Goal: Task Accomplishment & Management: Manage account settings

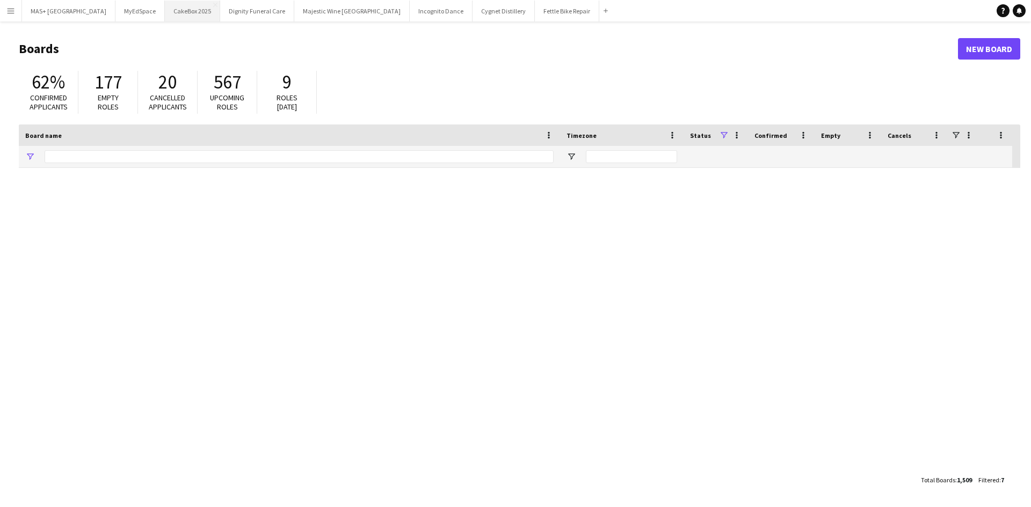
type input "**********"
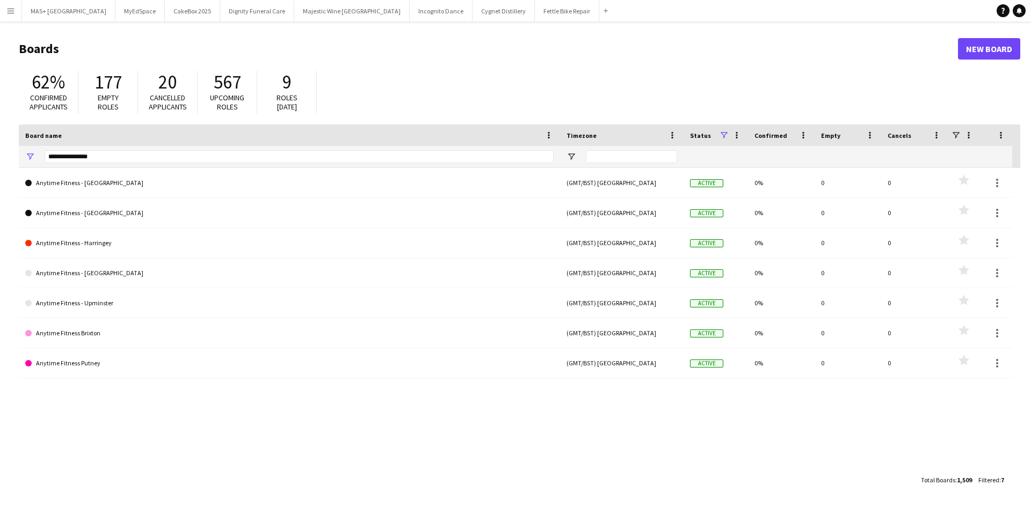
click at [4, 11] on button "Menu" at bounding box center [10, 10] width 21 height 21
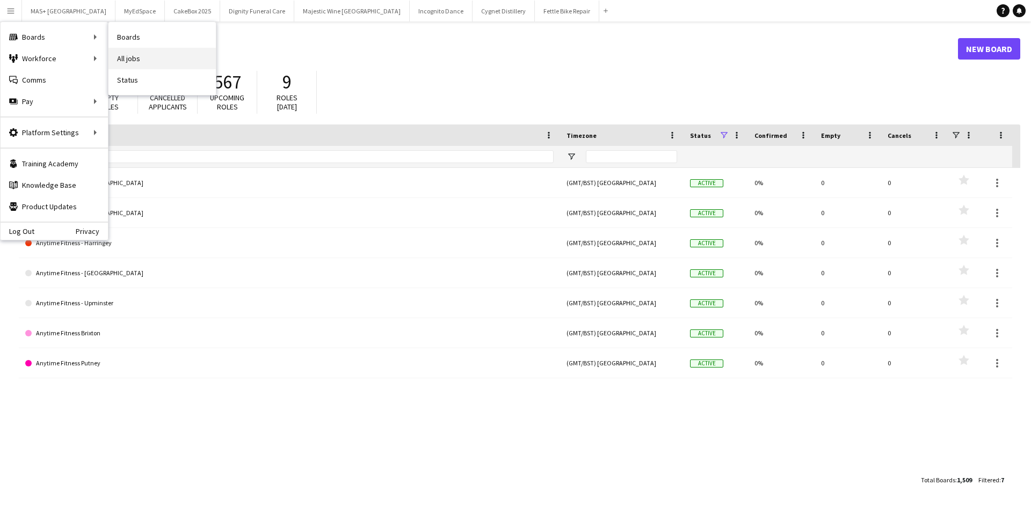
click at [121, 62] on link "All jobs" at bounding box center [161, 58] width 107 height 21
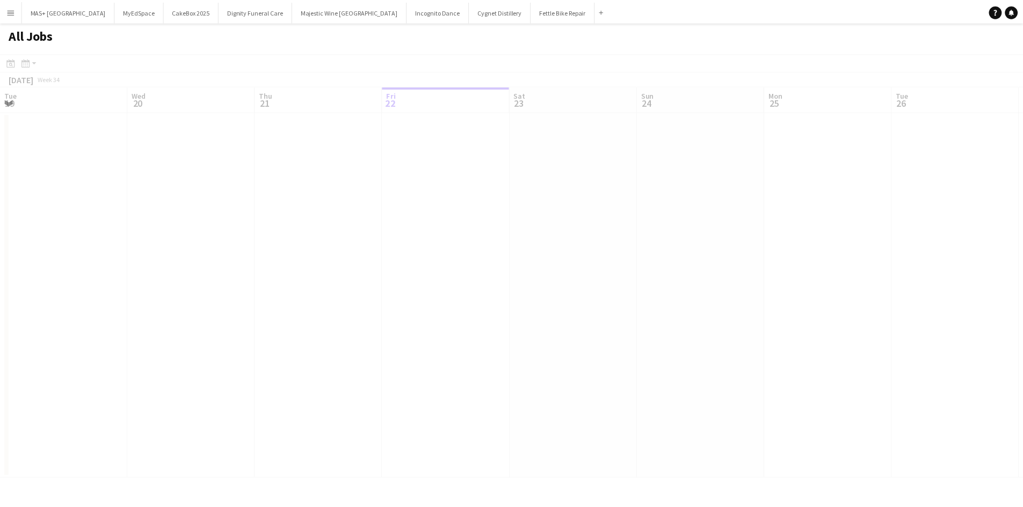
scroll to position [0, 257]
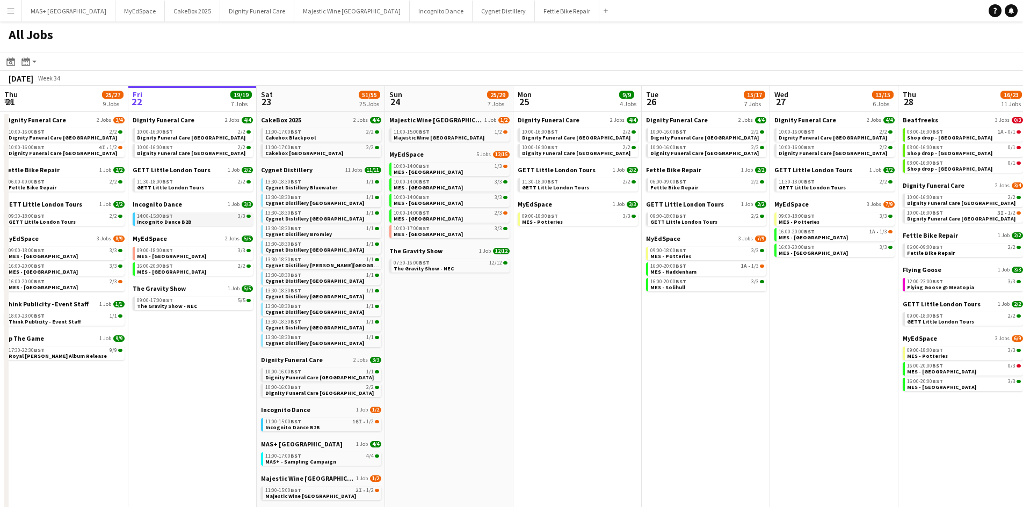
click at [201, 218] on div "14:00-15:00 BST 3/3" at bounding box center [194, 216] width 114 height 5
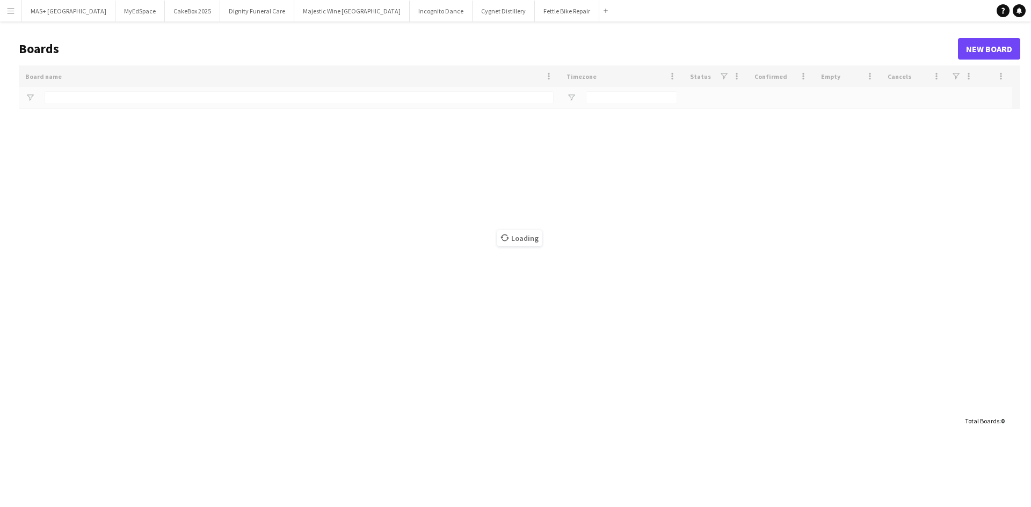
type input "**********"
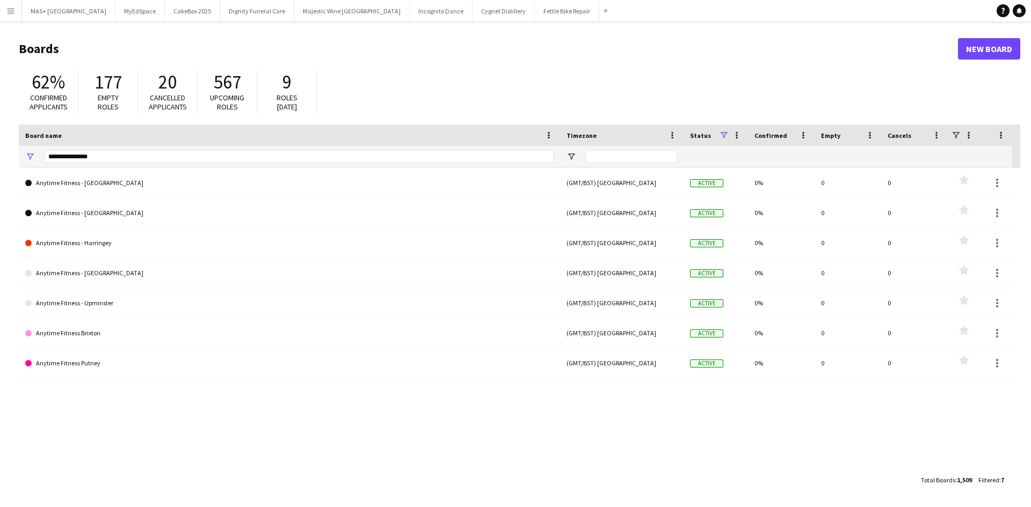
click at [12, 12] on app-icon "Menu" at bounding box center [10, 10] width 9 height 9
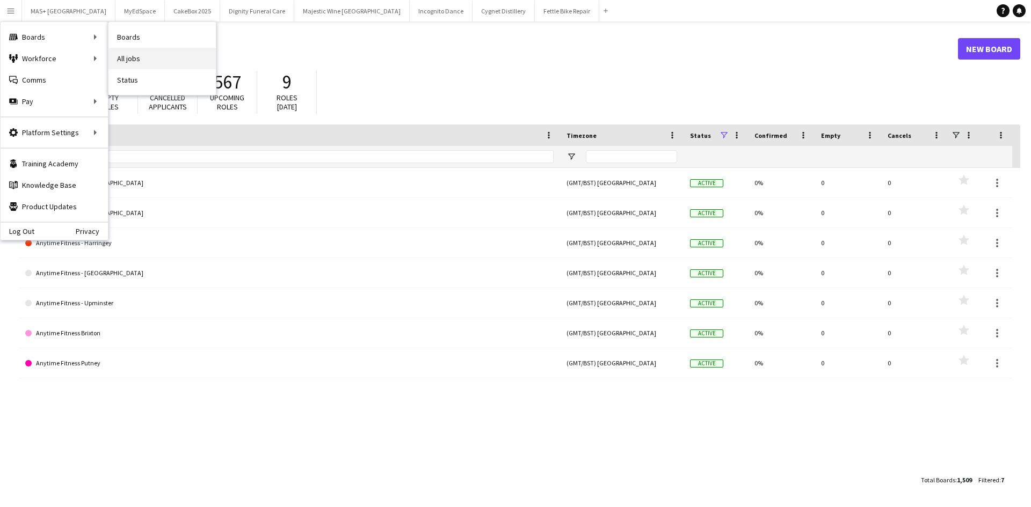
click at [135, 55] on link "All jobs" at bounding box center [161, 58] width 107 height 21
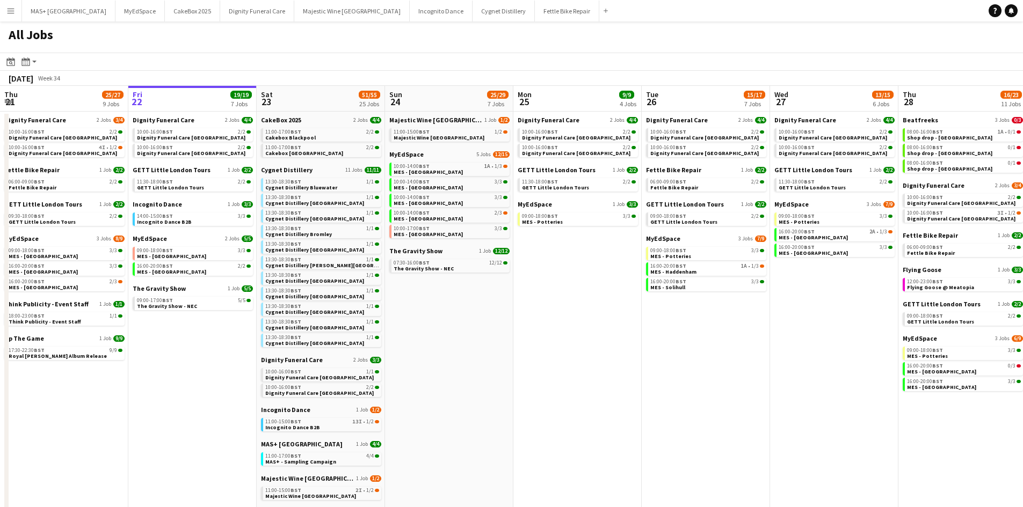
scroll to position [0, 264]
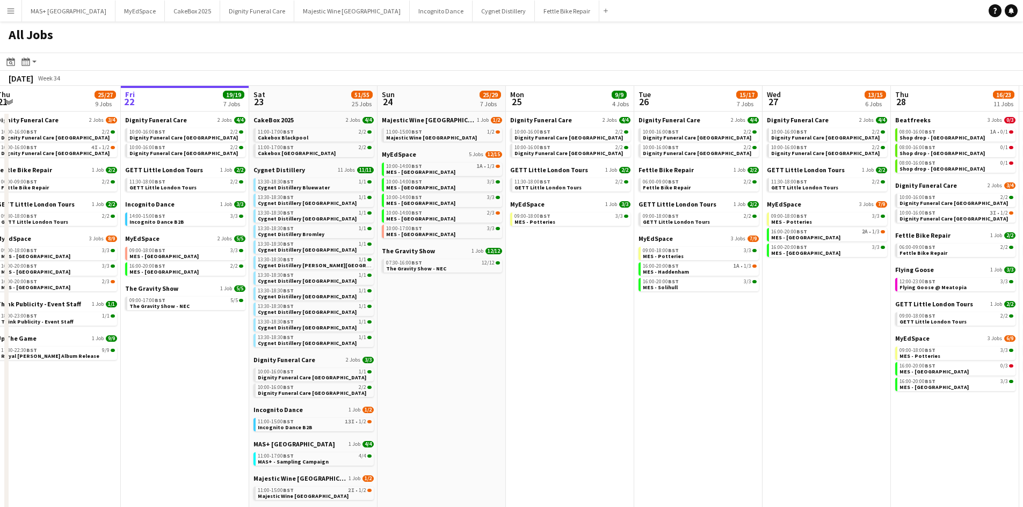
drag, startPoint x: 569, startPoint y: 297, endPoint x: 561, endPoint y: 297, distance: 7.5
click at [561, 297] on app-calendar-viewport "Tue 19 33/34 9 Jobs Wed 20 32/33 9 Jobs Thu 21 25/27 9 Jobs Fri 22 19/19 7 Jobs…" at bounding box center [511, 437] width 1023 height 702
click at [458, 166] on div "10:00-14:00 BST 1A • 1/3" at bounding box center [443, 166] width 114 height 5
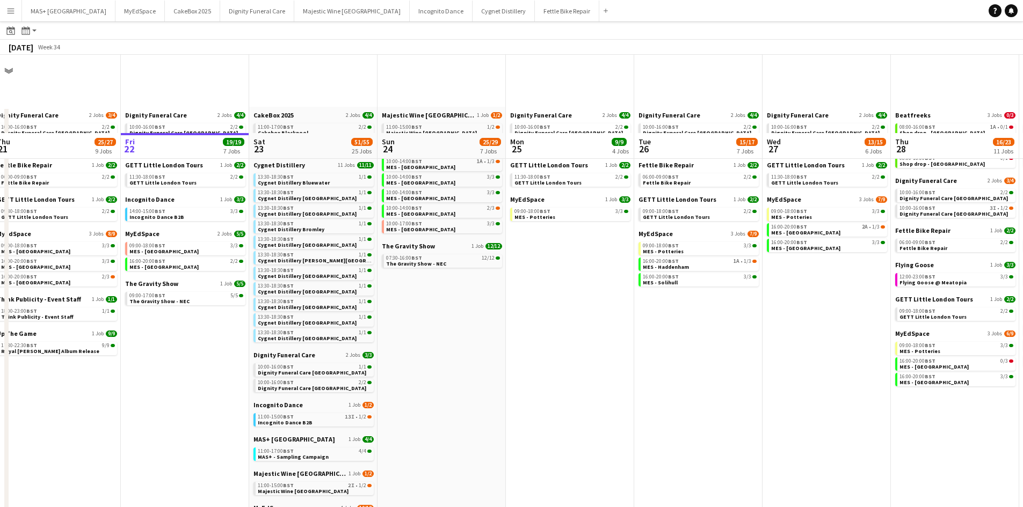
scroll to position [161, 0]
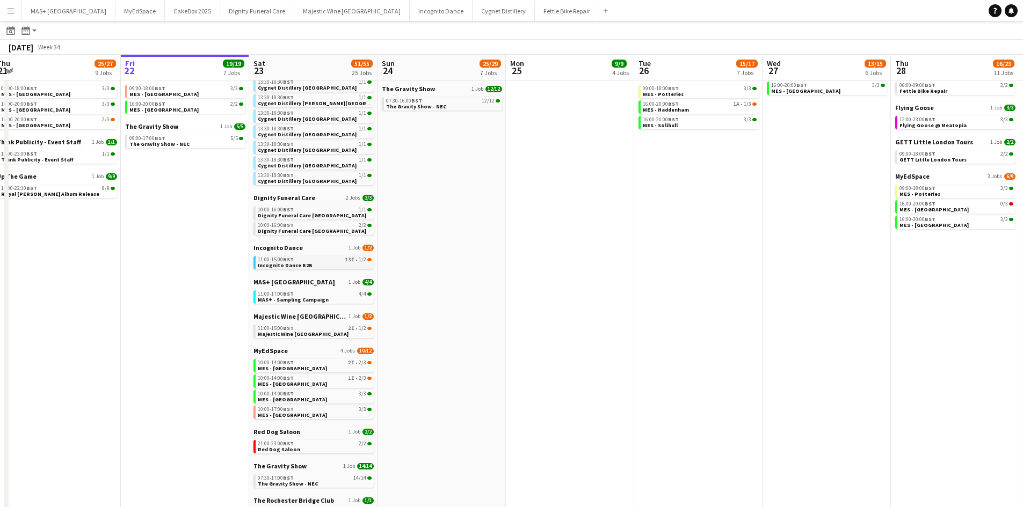
click at [341, 261] on div "11:00-15:00 BST 13I • 1/2" at bounding box center [315, 259] width 114 height 5
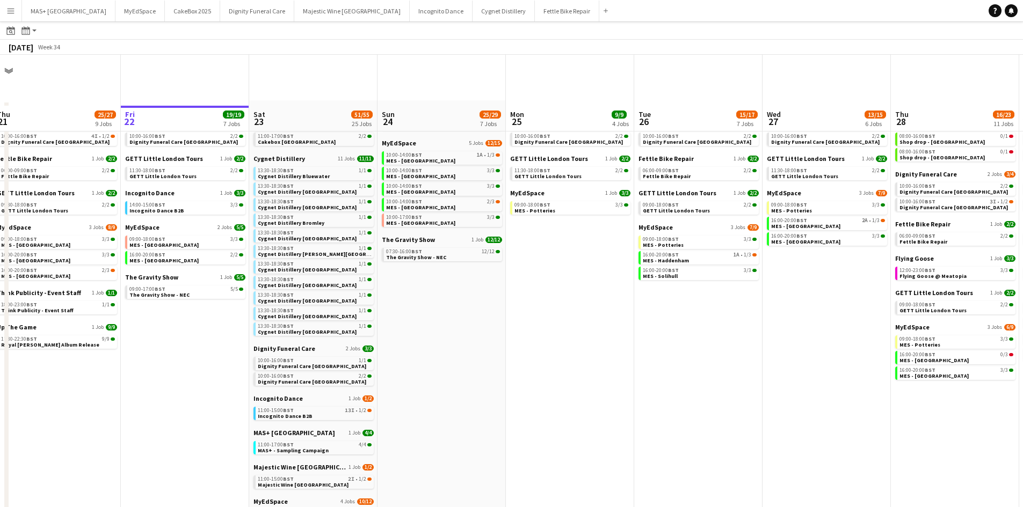
scroll to position [0, 0]
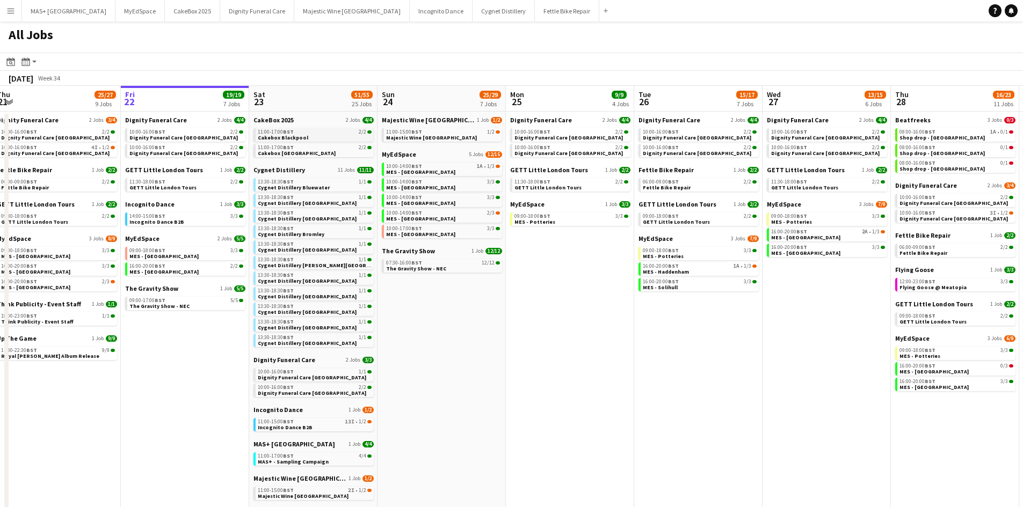
click at [323, 137] on link "11:00-17:00 BST 2/2 Cakebox Blackpool" at bounding box center [315, 134] width 114 height 12
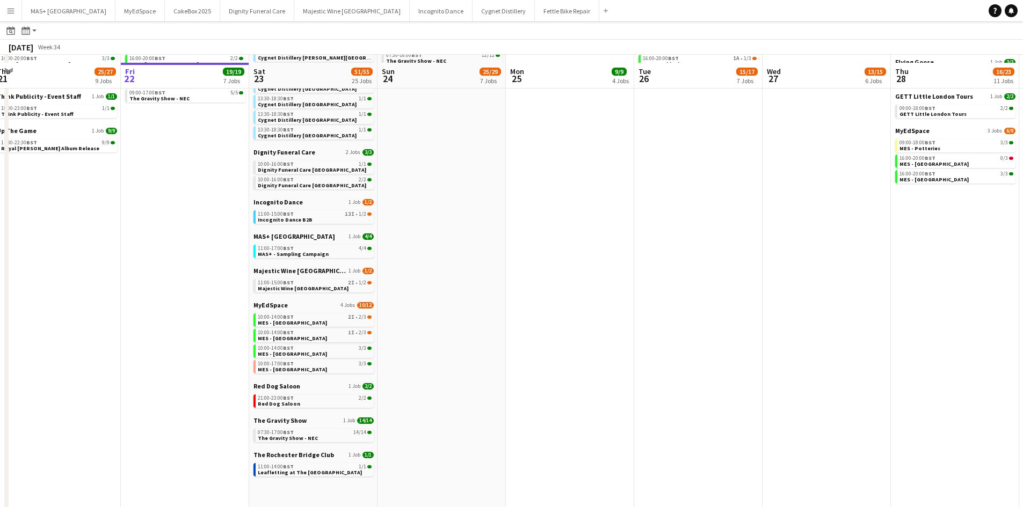
scroll to position [215, 0]
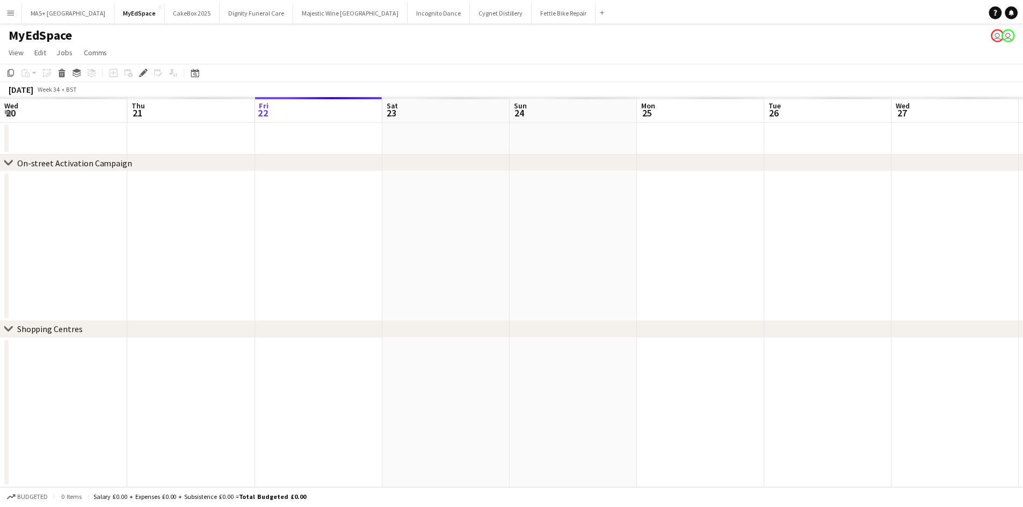
scroll to position [0, 369]
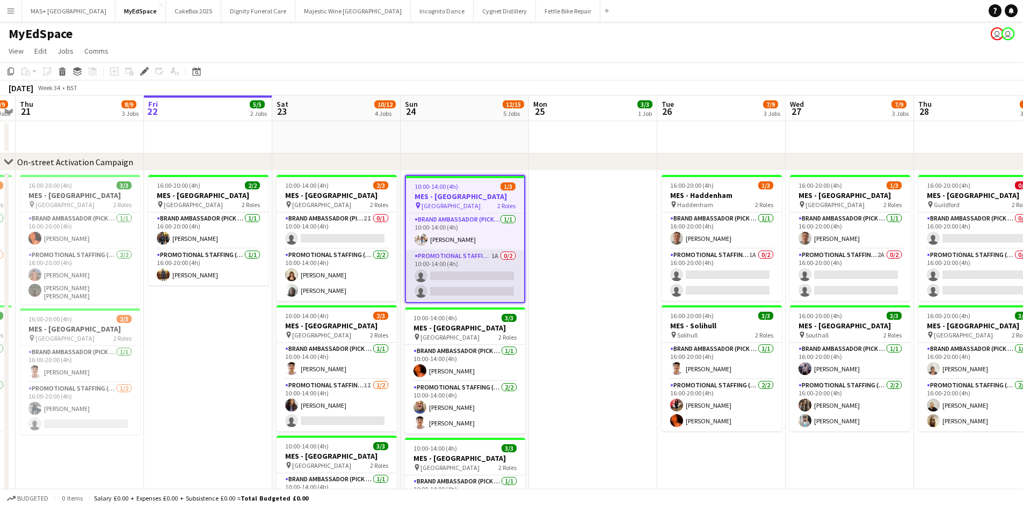
click at [463, 259] on app-card-role "Promotional Staffing (Brand Ambassadors) 1A 0/2 10:00-14:00 (4h) single-neutral…" at bounding box center [465, 276] width 118 height 52
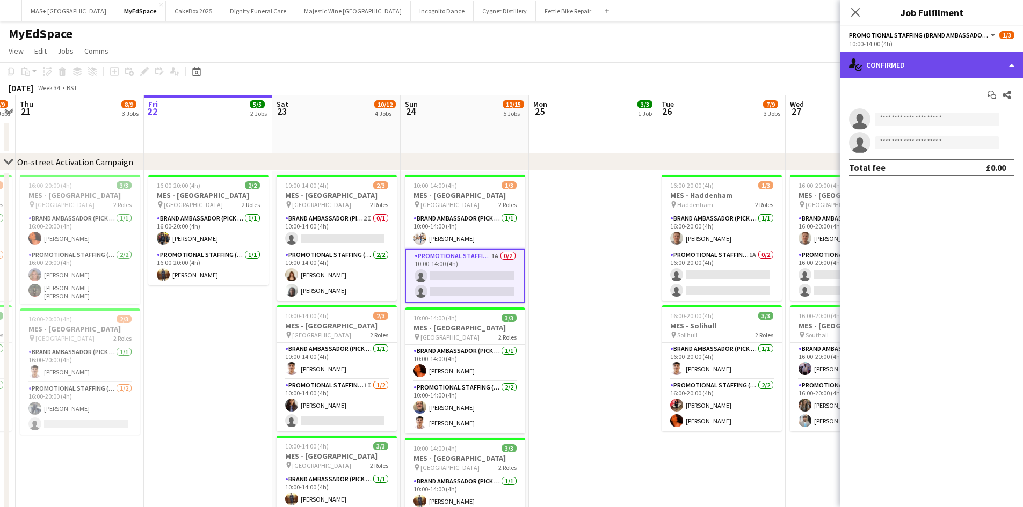
click at [937, 67] on div "single-neutral-actions-check-2 Confirmed" at bounding box center [931, 65] width 183 height 26
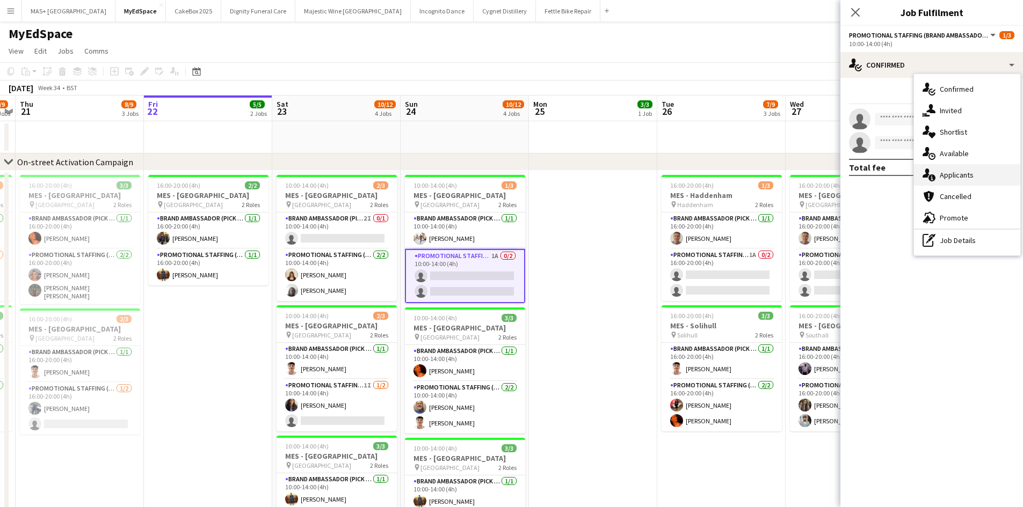
click at [956, 174] on div "single-neutral-actions-information Applicants" at bounding box center [967, 174] width 106 height 21
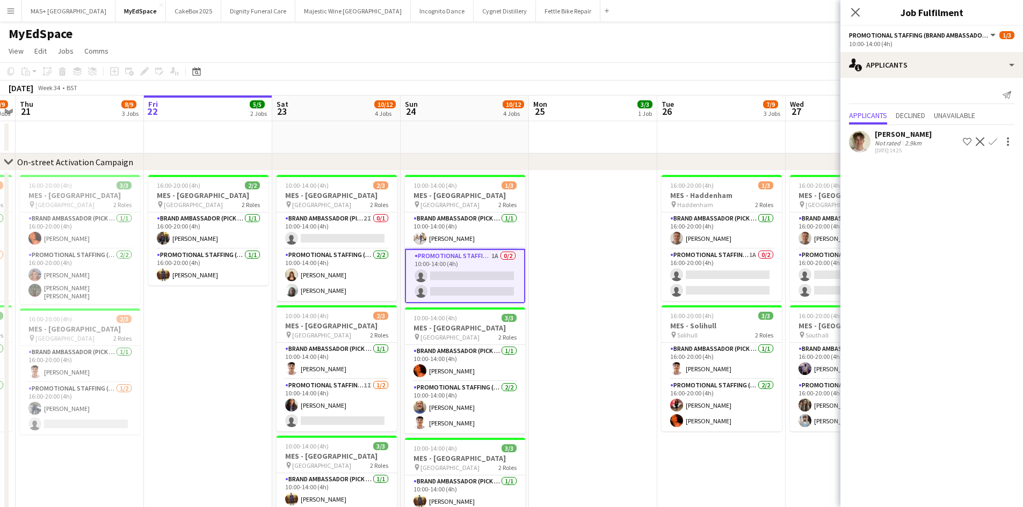
click at [936, 143] on div "Leo Mills Not rated 2.9km 22-08-2025 14:25 Shortlist crew Decline Confirm" at bounding box center [931, 141] width 183 height 25
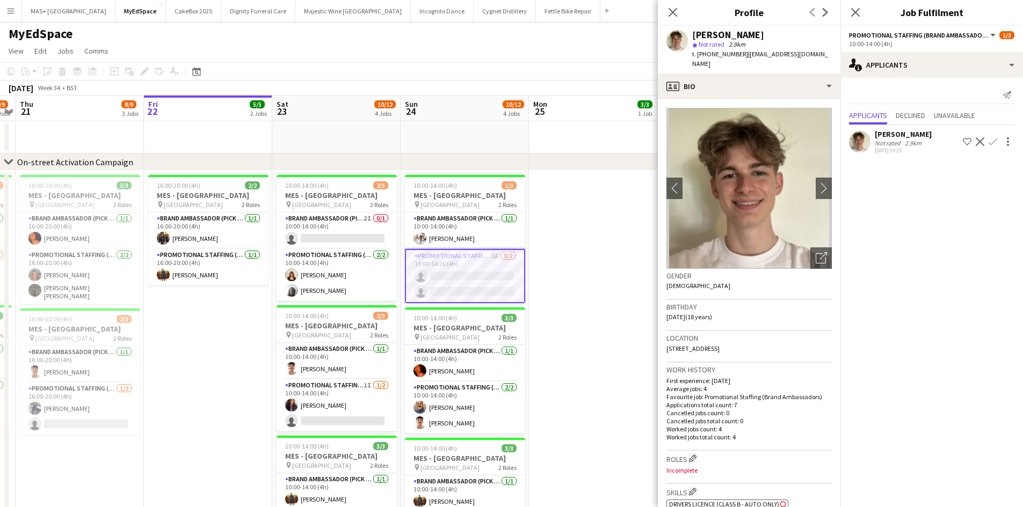
click at [547, 294] on app-date-cell at bounding box center [593, 393] width 128 height 445
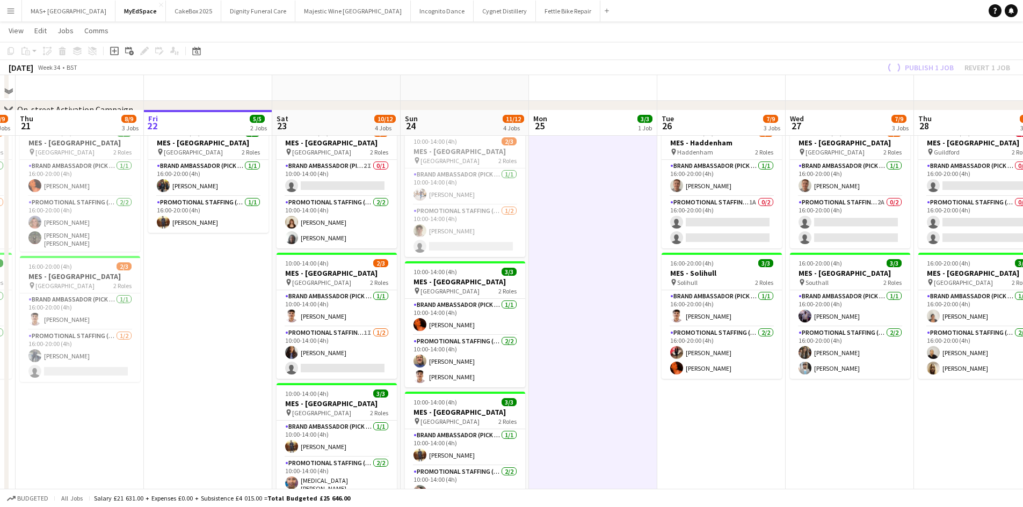
scroll to position [0, 0]
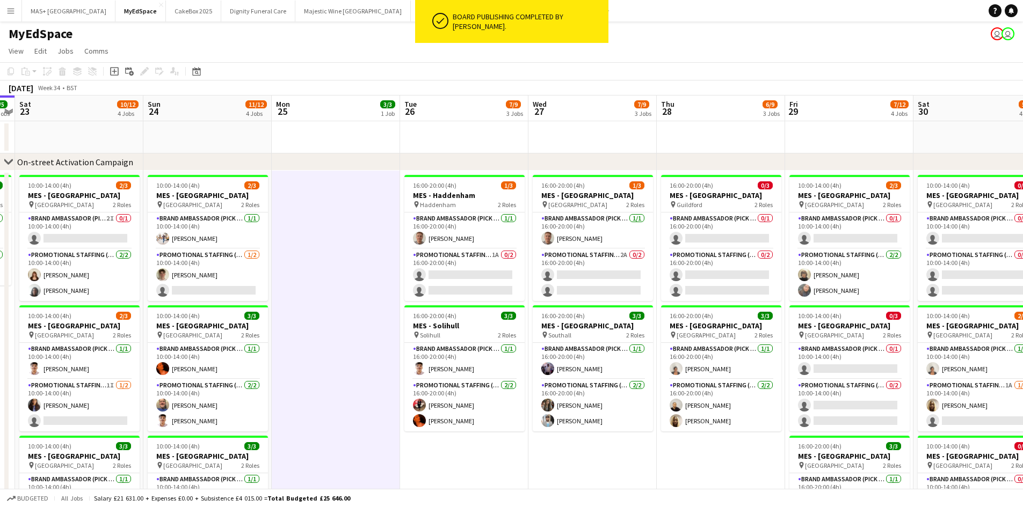
drag, startPoint x: 603, startPoint y: 268, endPoint x: 345, endPoint y: 268, distance: 258.2
click at [345, 268] on app-calendar-viewport "Wed 20 8/9 3 Jobs Thu 21 8/9 3 Jobs Fri 22 5/5 2 Jobs Sat 23 10/12 4 Jobs Sun 2…" at bounding box center [511, 445] width 1023 height 698
click at [612, 267] on app-card-role "Promotional Staffing (Brand Ambassadors) 2A 0/2 16:00-20:00 (4h) single-neutral…" at bounding box center [591, 275] width 120 height 52
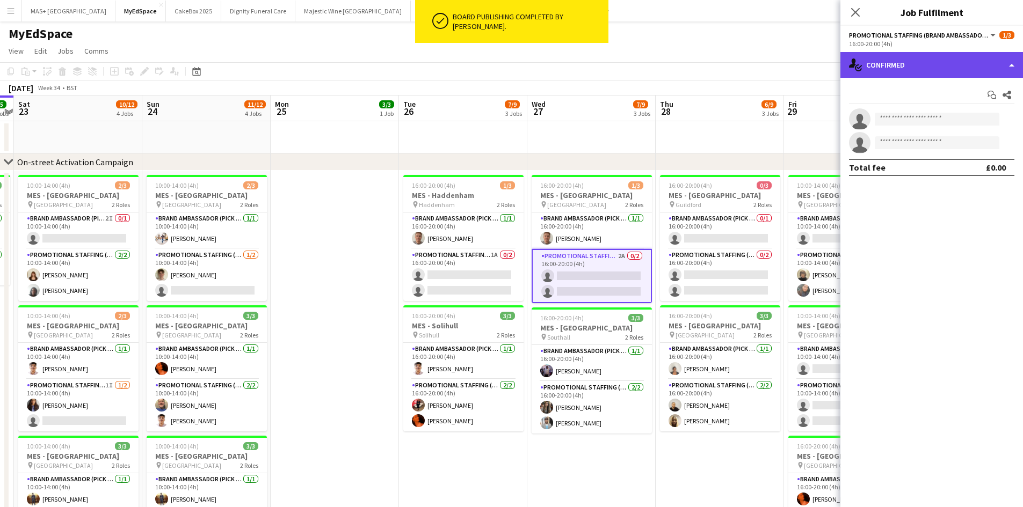
click at [904, 69] on div "single-neutral-actions-check-2 Confirmed" at bounding box center [931, 65] width 183 height 26
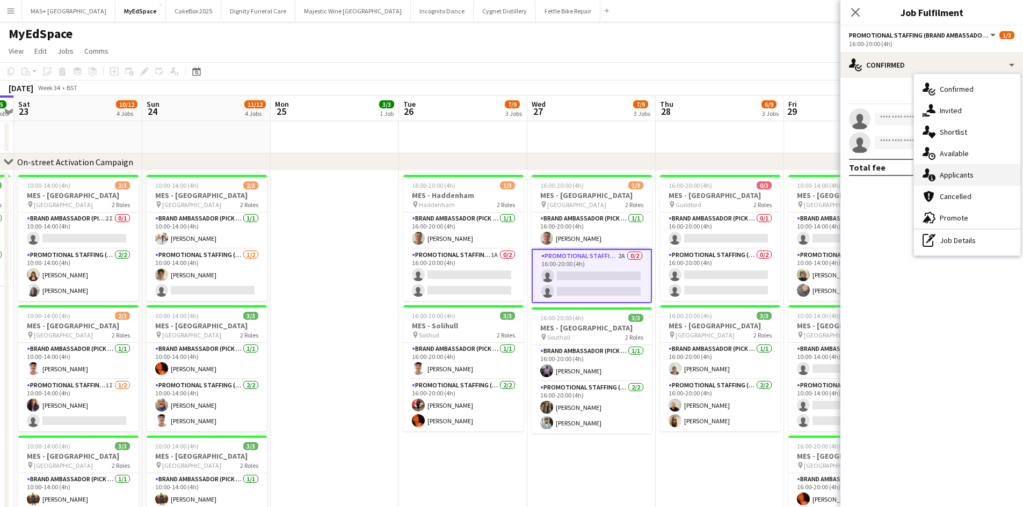
click at [973, 180] on div "single-neutral-actions-information Applicants" at bounding box center [967, 174] width 106 height 21
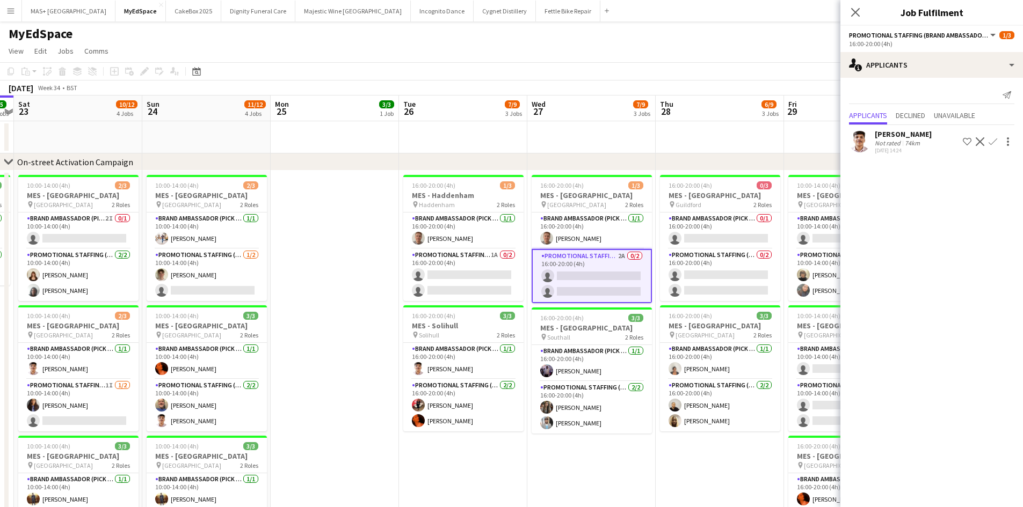
click at [992, 139] on app-icon "Confirm" at bounding box center [992, 141] width 9 height 9
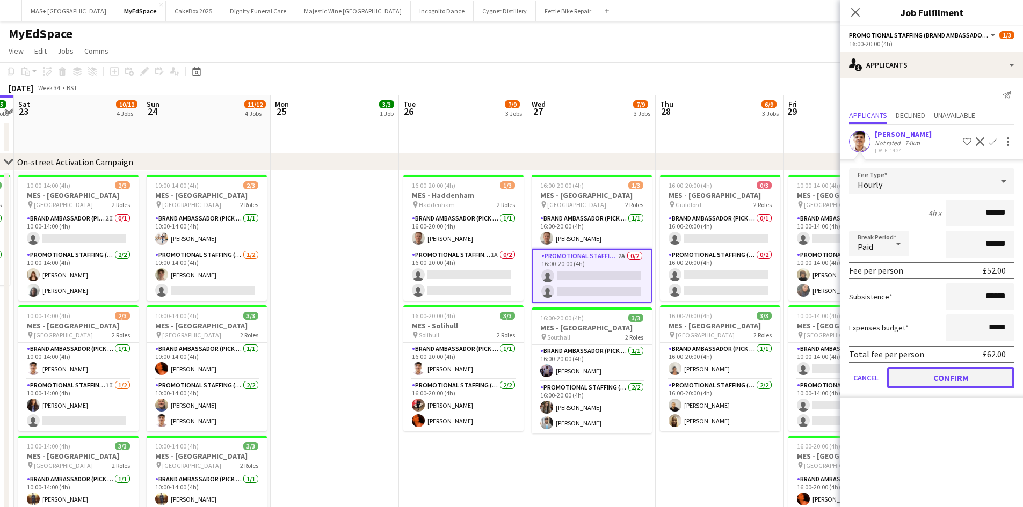
click at [942, 380] on button "Confirm" at bounding box center [950, 377] width 127 height 21
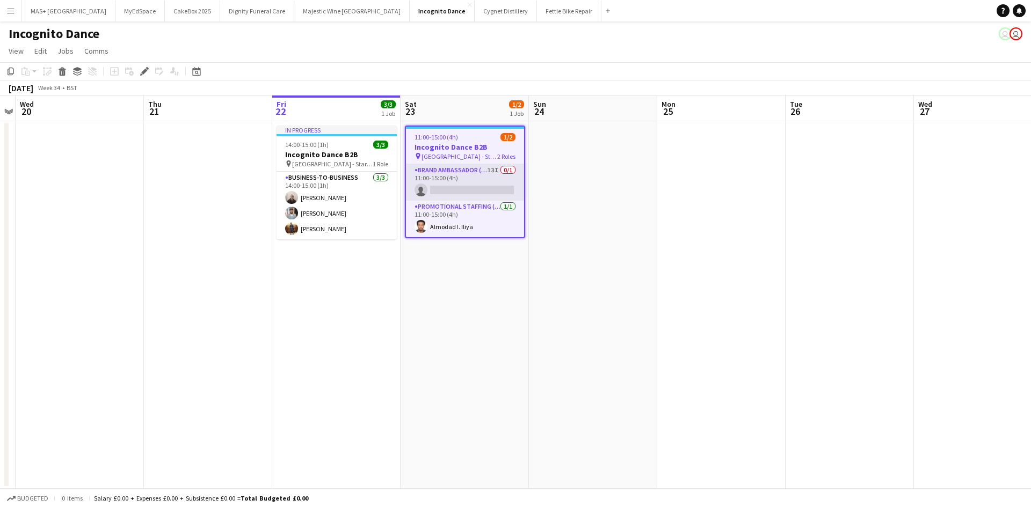
click at [446, 181] on app-card-role "Brand Ambassador (Pick up) 13I 0/1 11:00-15:00 (4h) single-neutral-actions" at bounding box center [465, 182] width 118 height 37
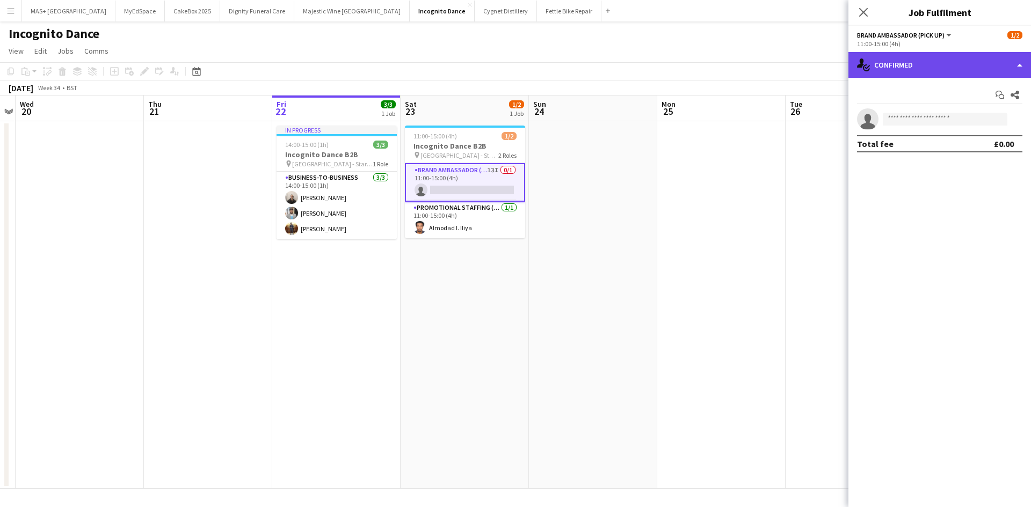
click at [918, 57] on div "single-neutral-actions-check-2 Confirmed" at bounding box center [939, 65] width 183 height 26
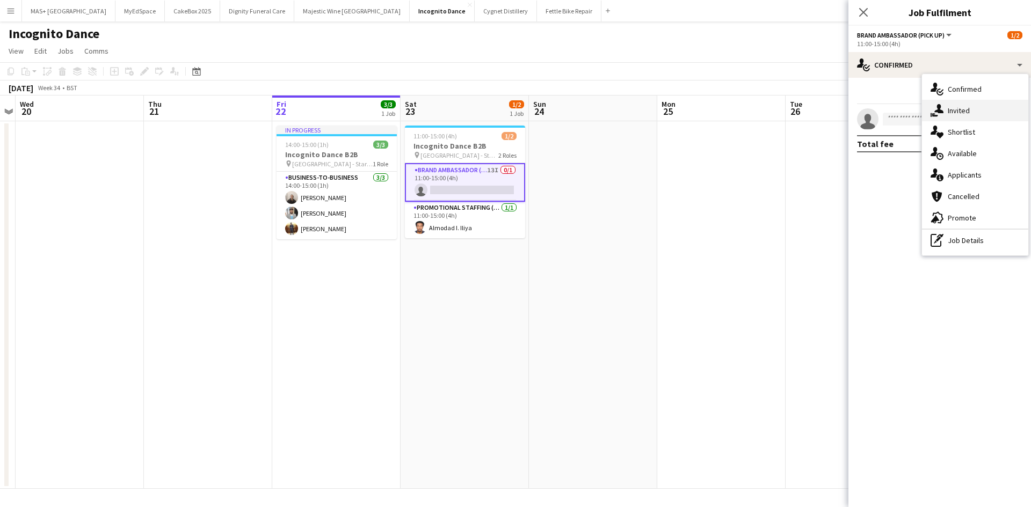
click at [961, 116] on div "single-neutral-actions-share-1 Invited" at bounding box center [975, 110] width 106 height 21
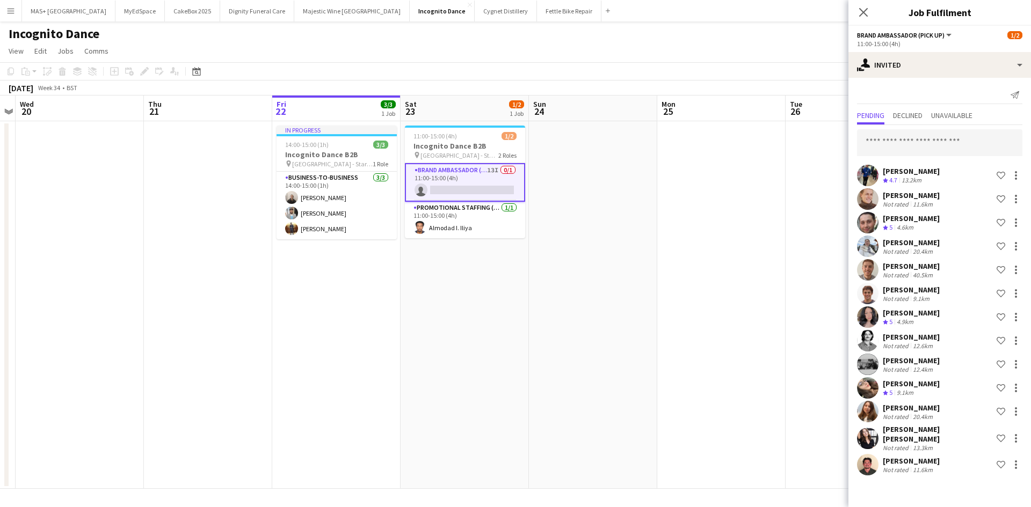
click at [758, 280] on app-date-cell at bounding box center [721, 305] width 128 height 368
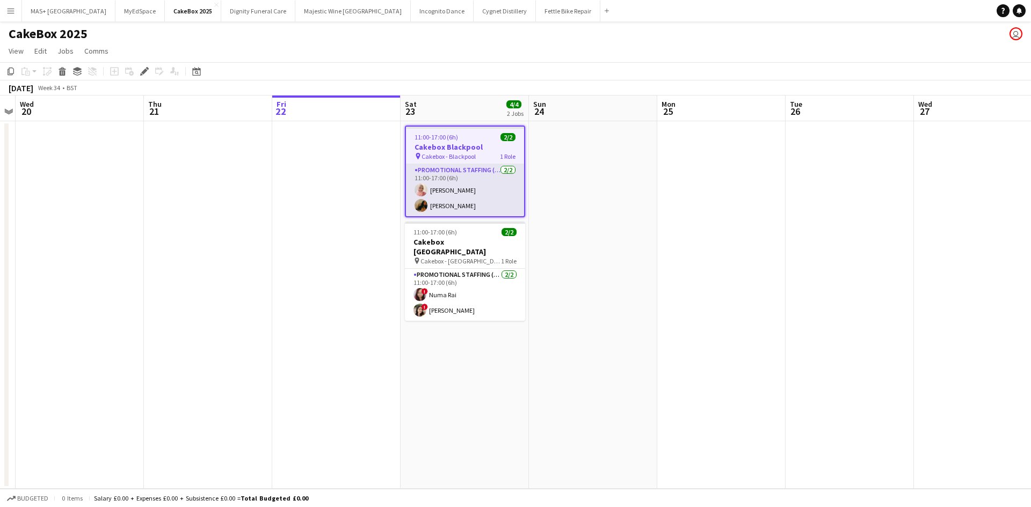
click at [445, 203] on app-card-role "Promotional Staffing (Brand Ambassadors) 2/2 11:00-17:00 (6h) Shabnam Jallal Ri…" at bounding box center [465, 190] width 118 height 52
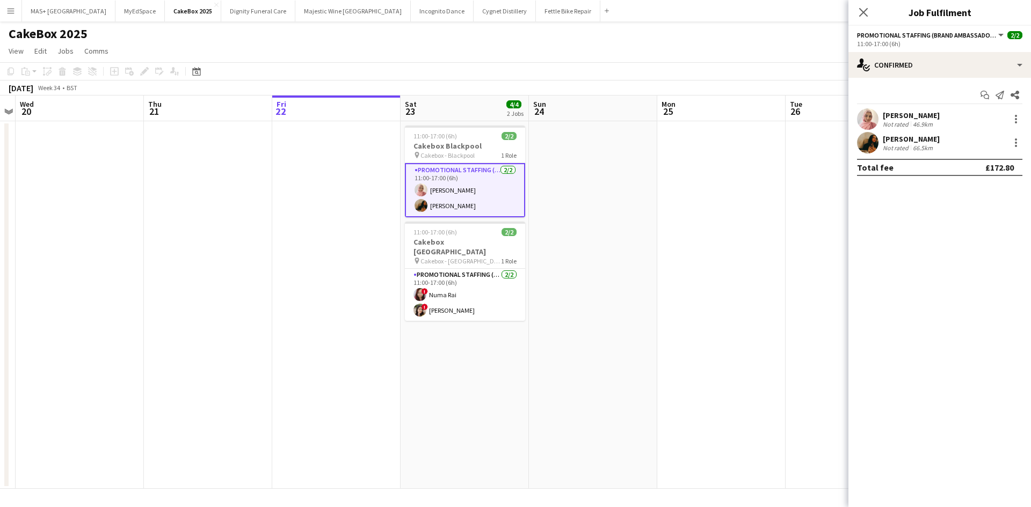
click at [893, 142] on div "Riab Shaikh" at bounding box center [911, 139] width 57 height 10
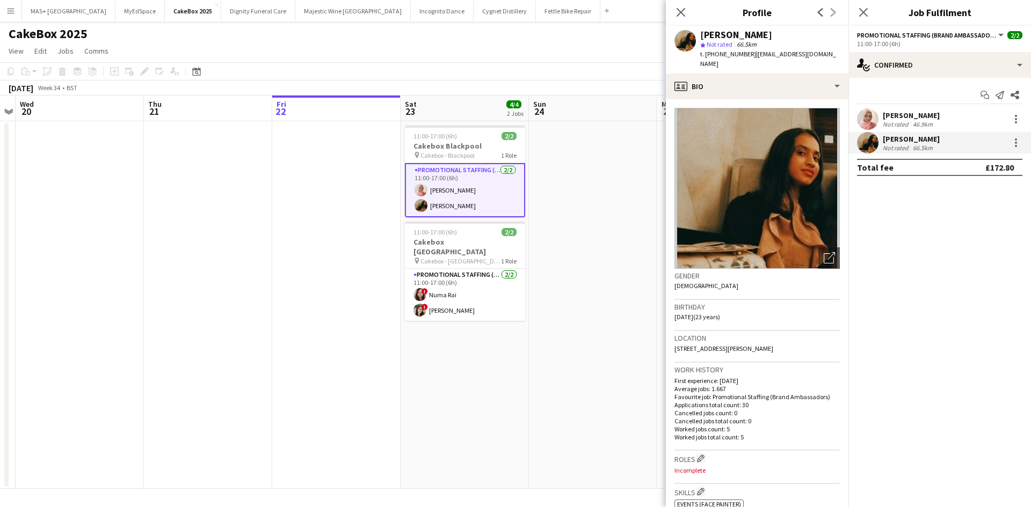
click at [3, 8] on button "Menu" at bounding box center [10, 10] width 21 height 21
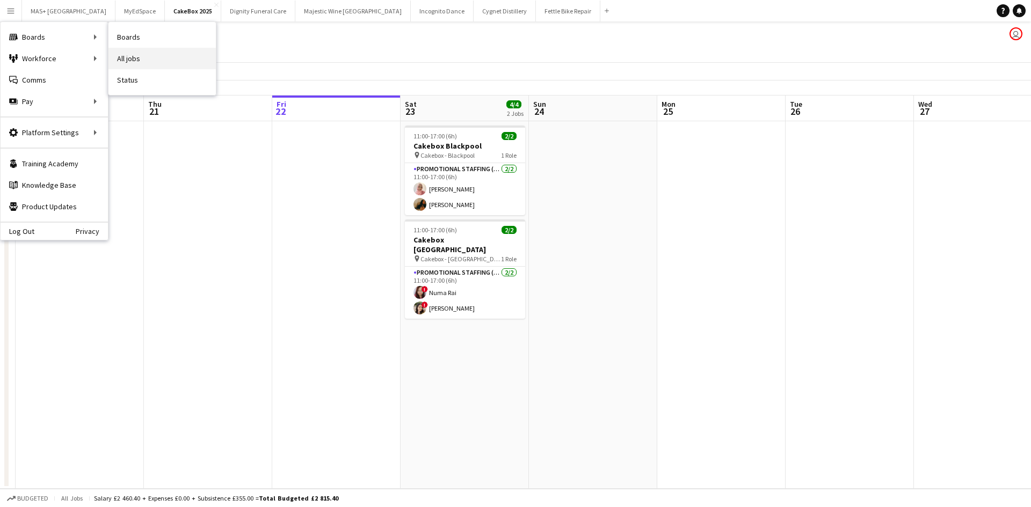
click at [156, 59] on link "All jobs" at bounding box center [161, 58] width 107 height 21
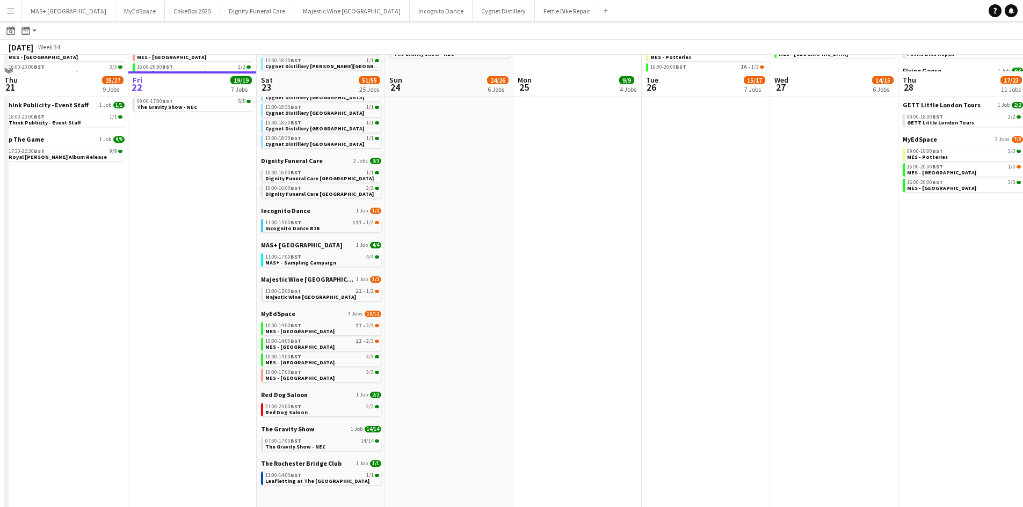
scroll to position [215, 0]
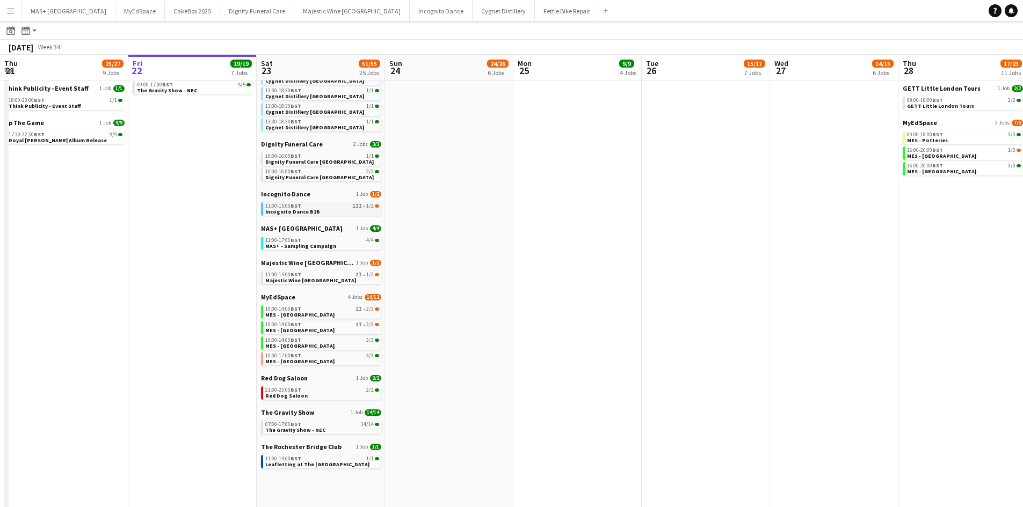
click at [338, 213] on link "11:00-15:00 BST 13I • 1/2 Incognito Dance B2B" at bounding box center [322, 208] width 114 height 12
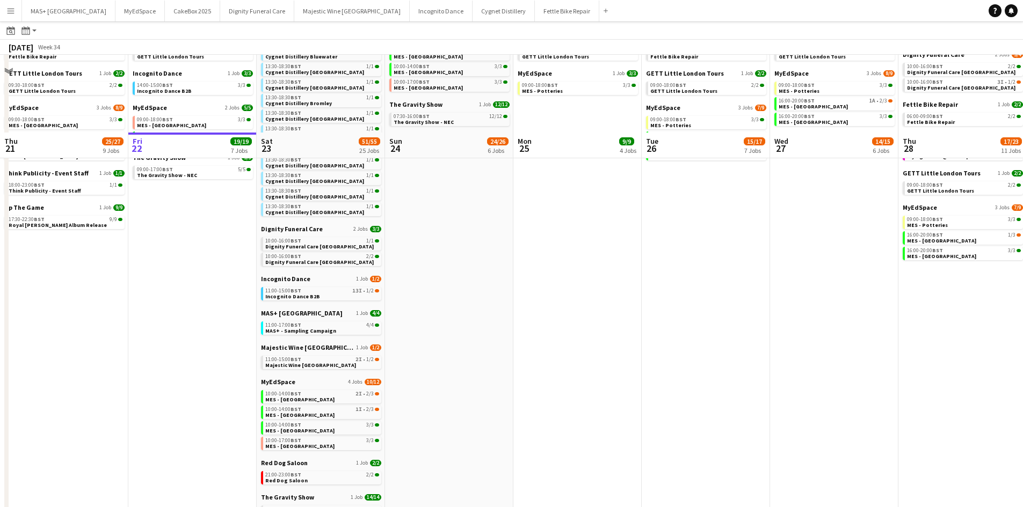
scroll to position [0, 0]
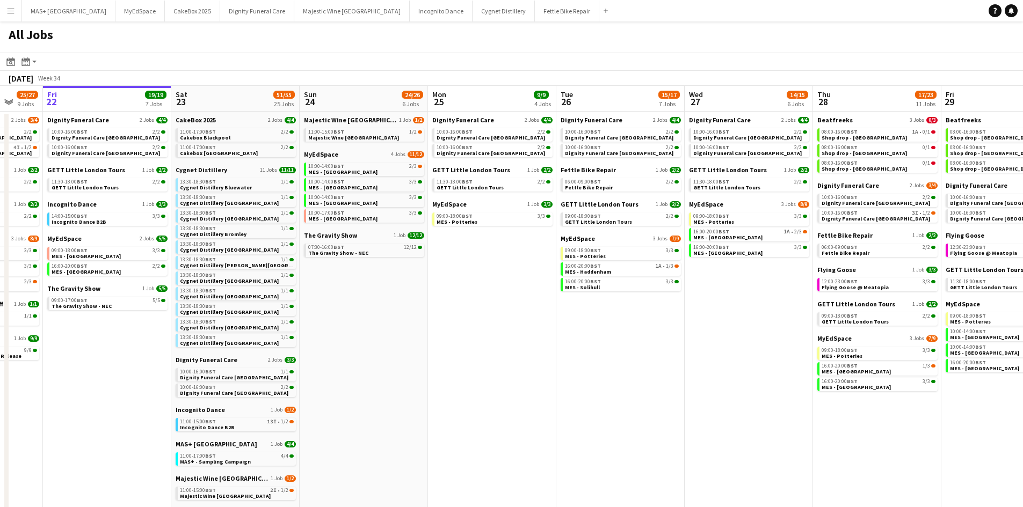
drag, startPoint x: 597, startPoint y: 270, endPoint x: 511, endPoint y: 270, distance: 85.9
click at [511, 270] on app-calendar-viewport "Tue 19 33/34 9 Jobs Wed 20 32/33 9 Jobs Thu 21 25/27 9 Jobs Fri 22 19/19 7 Jobs…" at bounding box center [511, 437] width 1023 height 702
click at [577, 269] on span "MES - Haddenham" at bounding box center [587, 271] width 46 height 7
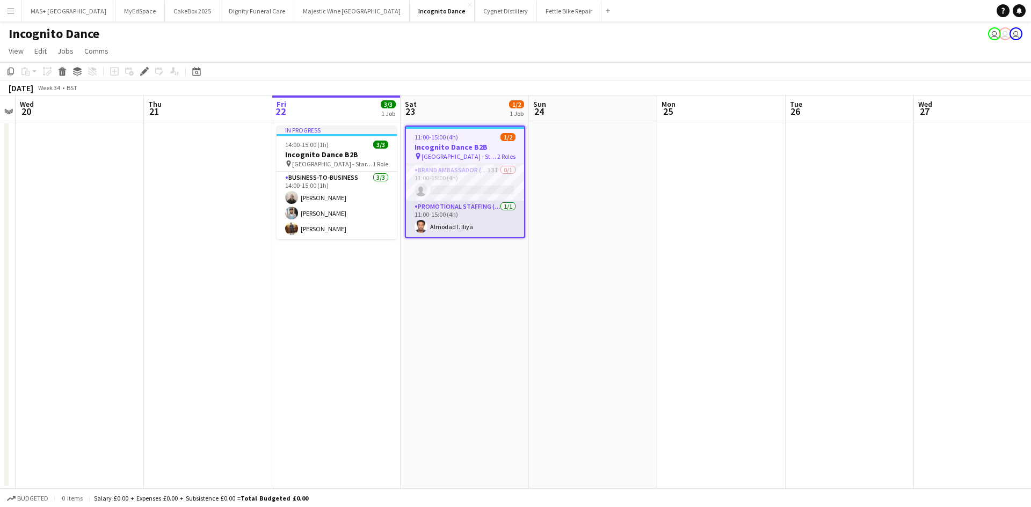
click at [469, 231] on app-card-role "Promotional Staffing (Brand Ambassadors) [DATE] 11:00-15:00 (4h) Almodad I. Ili…" at bounding box center [465, 219] width 118 height 37
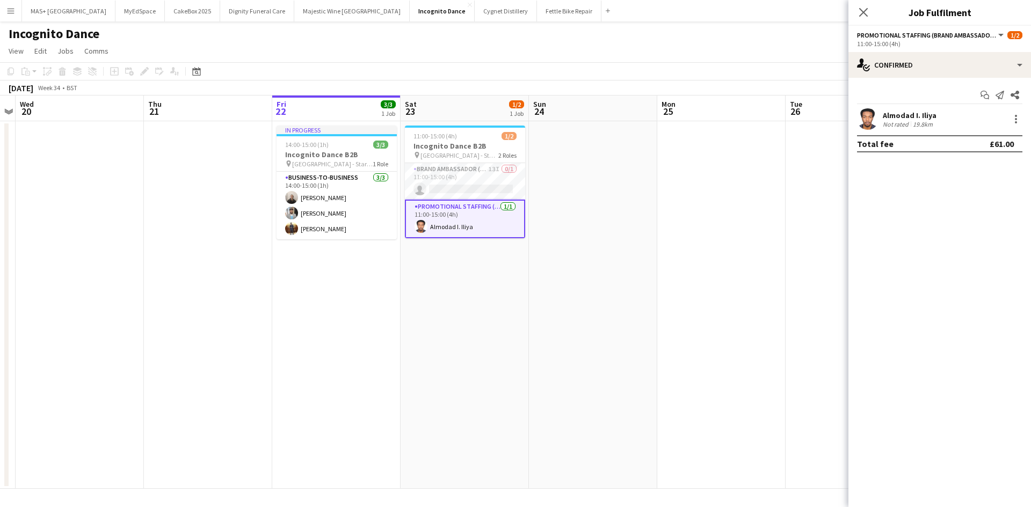
click at [604, 260] on app-date-cell at bounding box center [593, 305] width 128 height 368
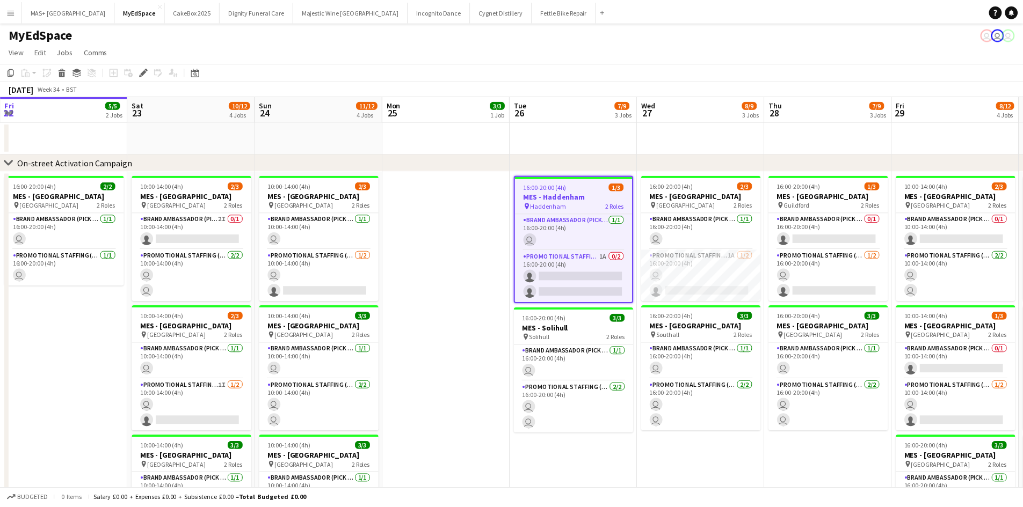
scroll to position [0, 369]
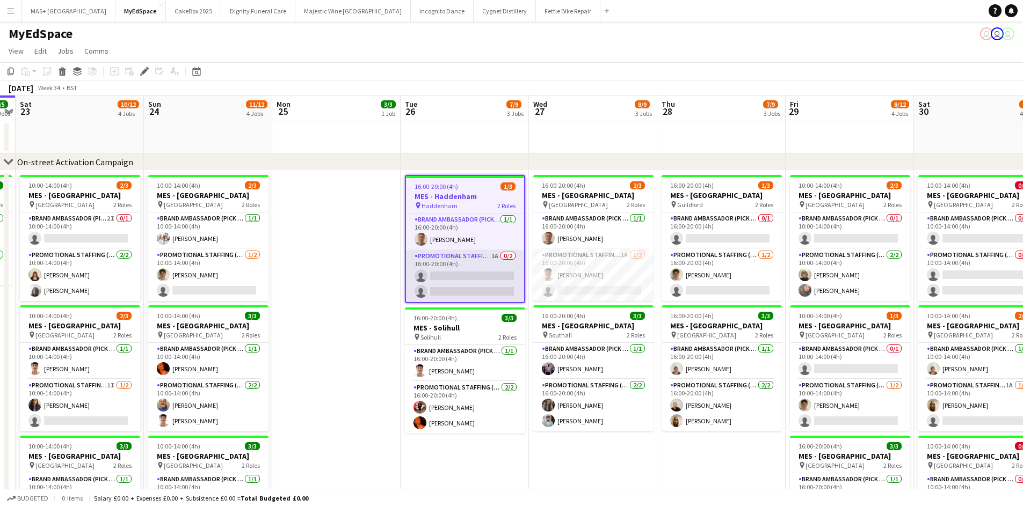
click at [456, 263] on app-card-role "Promotional Staffing (Brand Ambassadors) 1A 0/2 16:00-20:00 (4h) single-neutral…" at bounding box center [465, 276] width 118 height 52
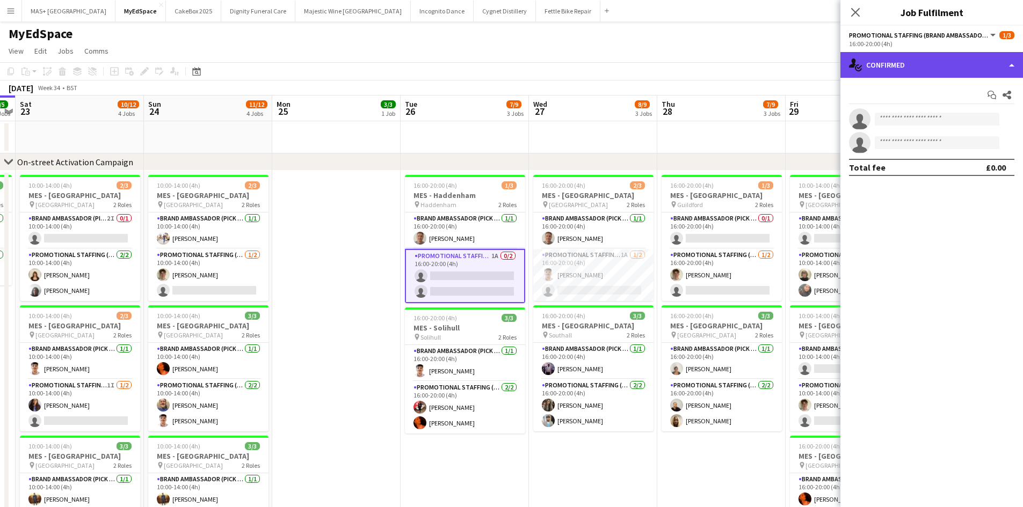
click at [916, 65] on div "single-neutral-actions-check-2 Confirmed" at bounding box center [931, 65] width 183 height 26
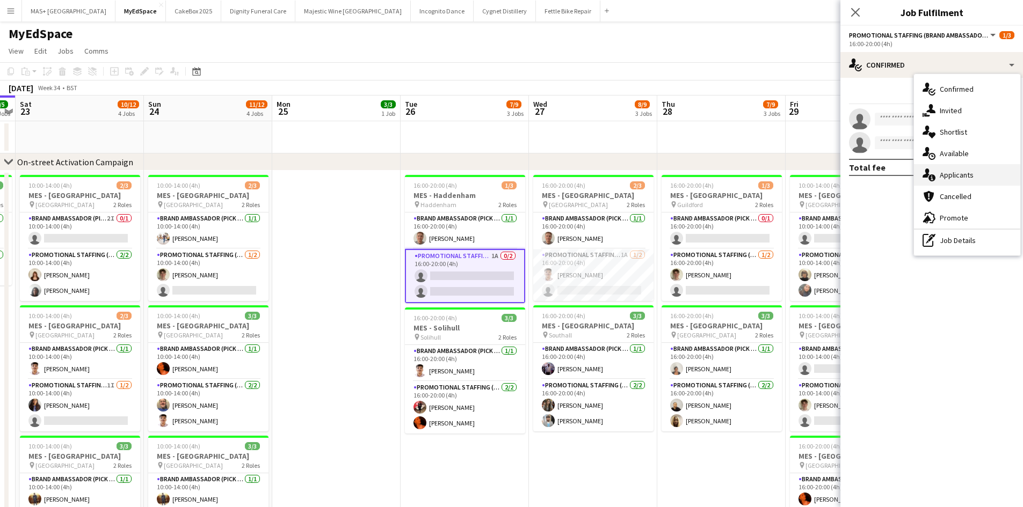
click at [972, 173] on div "single-neutral-actions-information Applicants" at bounding box center [967, 174] width 106 height 21
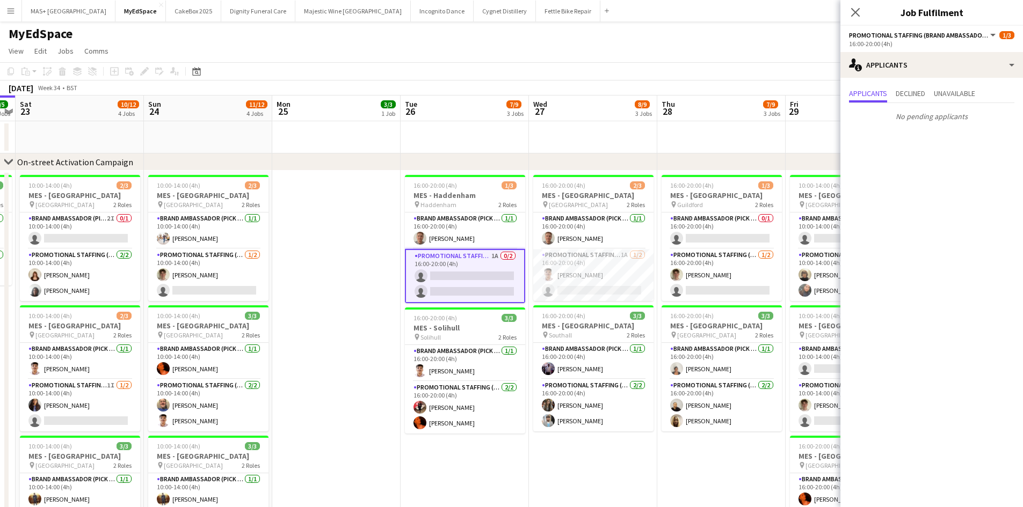
click at [703, 454] on app-date-cell "16:00-20:00 (4h) 1/3 MES - Guildford pin Guildford 2 Roles Brand Ambassador (Pi…" at bounding box center [721, 393] width 128 height 445
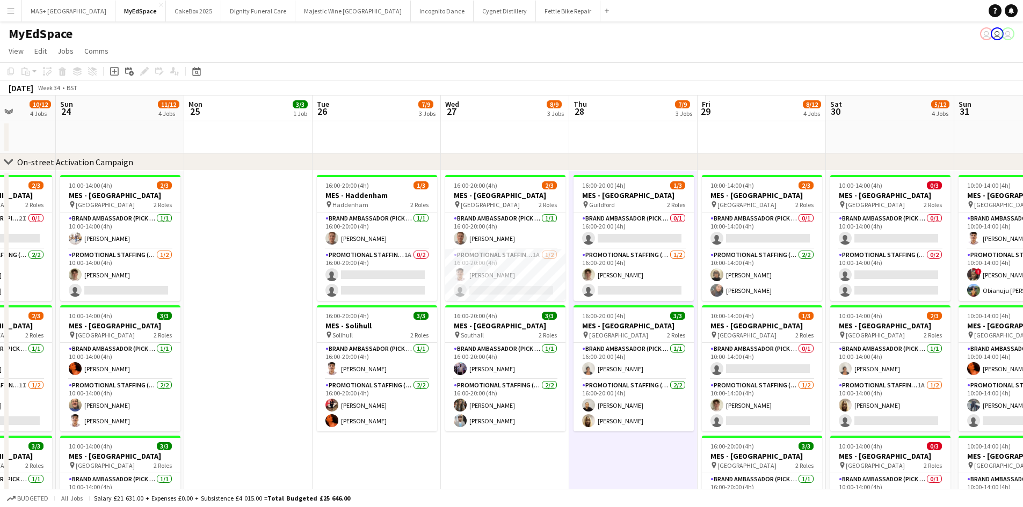
scroll to position [0, 525]
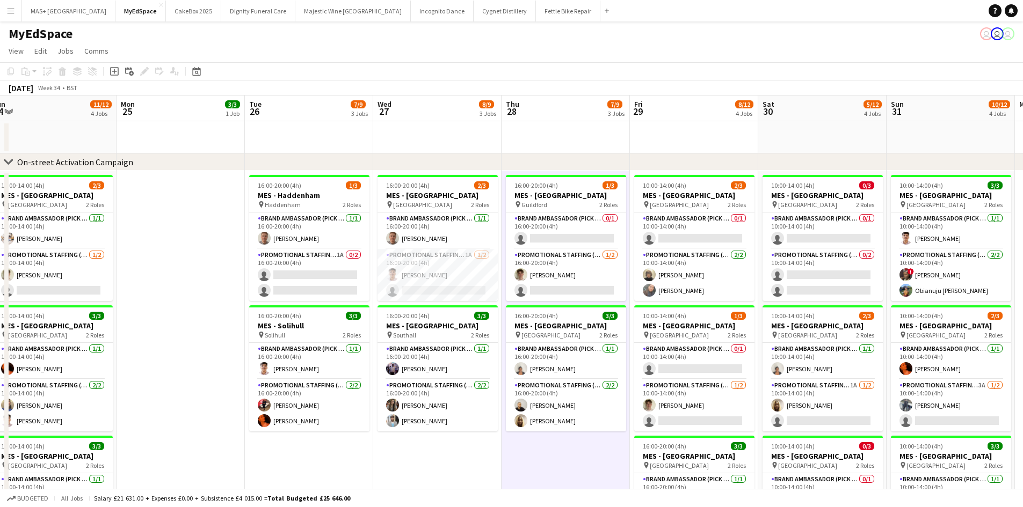
drag, startPoint x: 722, startPoint y: 455, endPoint x: 566, endPoint y: 454, distance: 155.7
click at [566, 454] on app-calendar-viewport "Wed 20 8/9 3 Jobs Thu 21 8/9 3 Jobs Fri 22 5/5 2 Jobs Sat 23 10/12 4 Jobs Sun 2…" at bounding box center [511, 445] width 1023 height 698
click at [418, 261] on app-card-role "Promotional Staffing (Brand Ambassadors) 1A [DATE] 16:00-20:00 (4h) [PERSON_NAM…" at bounding box center [437, 275] width 120 height 52
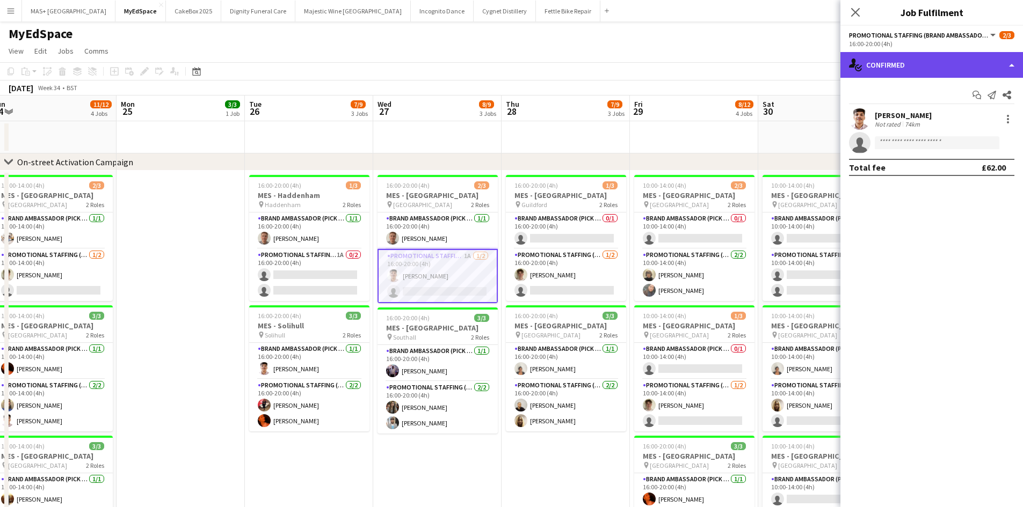
click at [919, 71] on div "single-neutral-actions-check-2 Confirmed" at bounding box center [931, 65] width 183 height 26
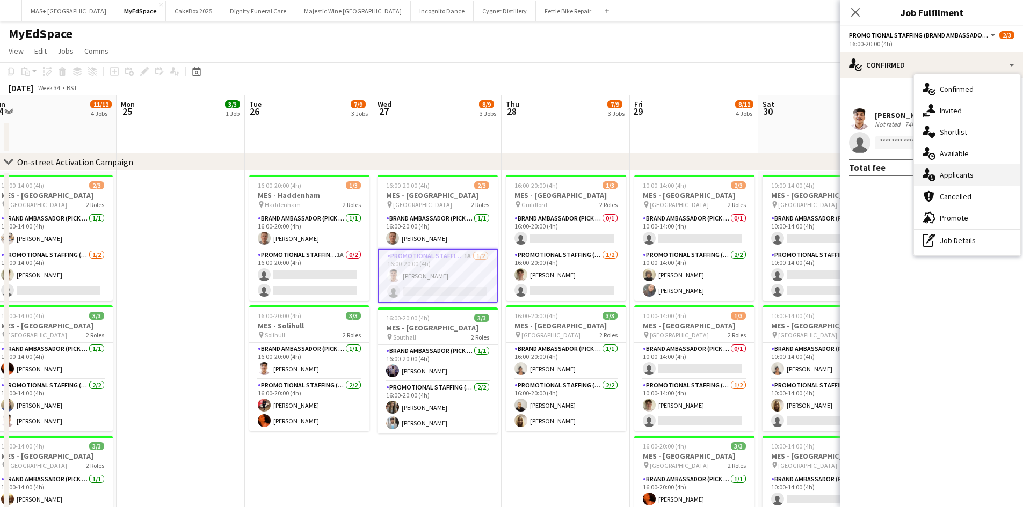
click at [967, 173] on div "single-neutral-actions-information Applicants" at bounding box center [967, 174] width 106 height 21
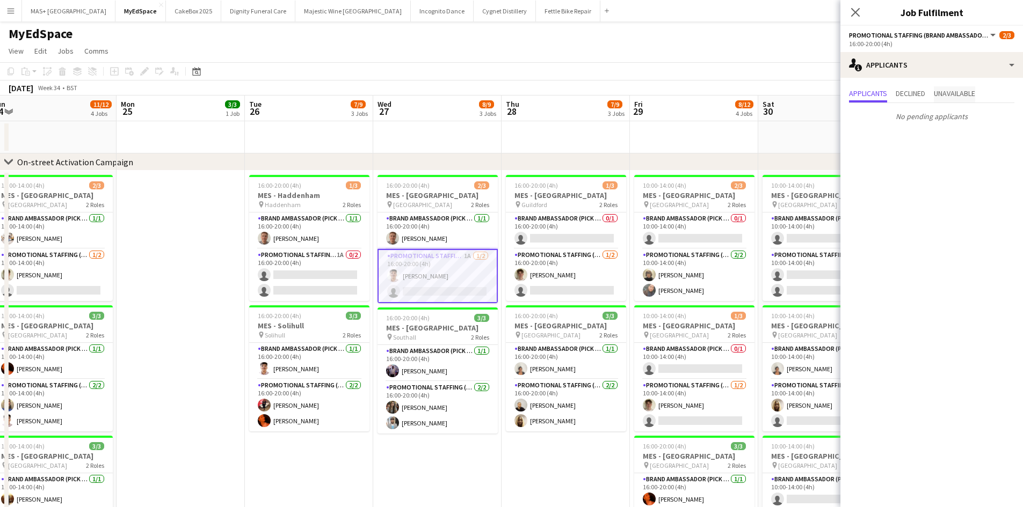
click at [946, 97] on span "Unavailable" at bounding box center [954, 94] width 41 height 8
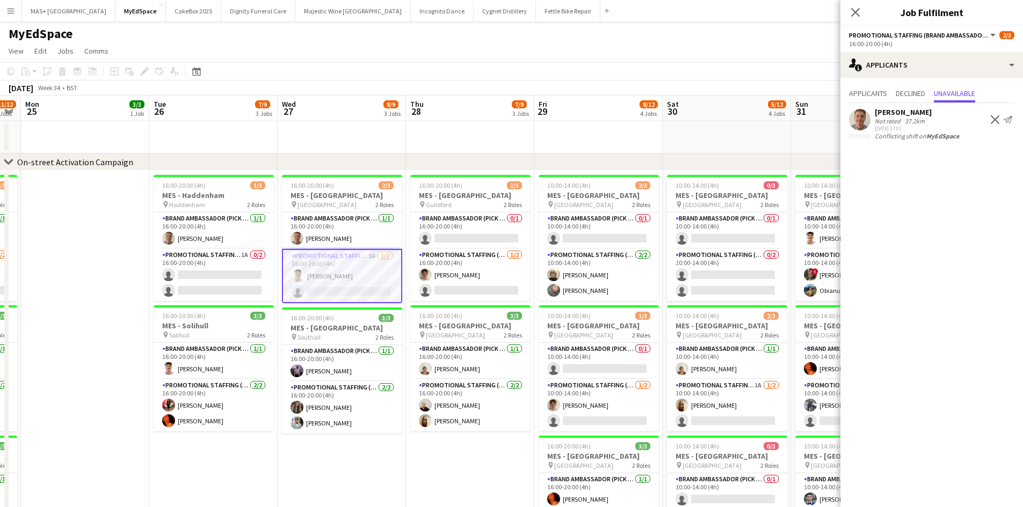
drag, startPoint x: 490, startPoint y: 453, endPoint x: 458, endPoint y: 458, distance: 31.5
click at [458, 458] on app-calendar-viewport "Fri 22 5/5 2 Jobs Sat 23 10/12 4 Jobs Sun 24 11/12 4 Jobs Mon 25 3/3 1 Job Tue …" at bounding box center [511, 445] width 1023 height 698
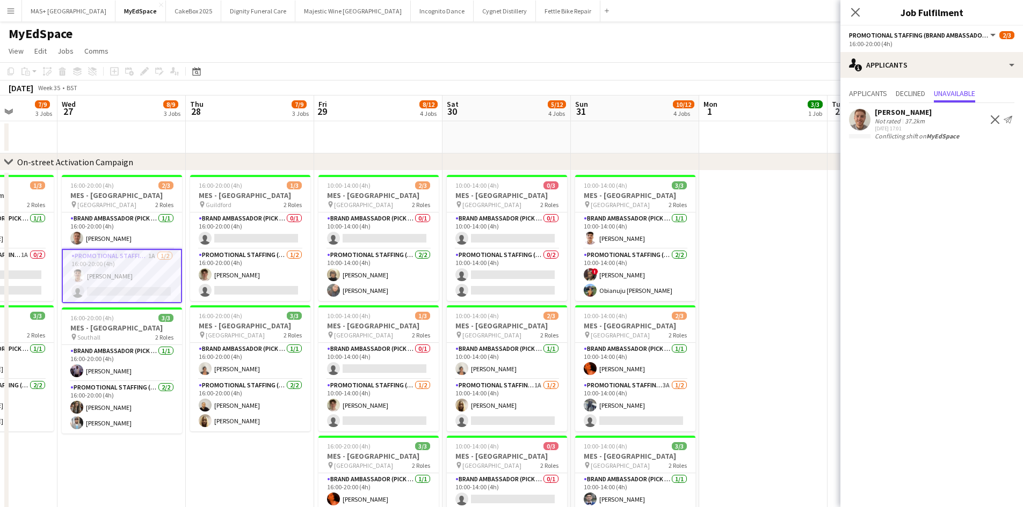
drag, startPoint x: 494, startPoint y: 460, endPoint x: 274, endPoint y: 449, distance: 220.9
click at [274, 449] on app-calendar-viewport "Sun 24 11/12 4 Jobs Mon 25 3/3 1 Job Tue 26 7/9 3 Jobs Wed 27 8/9 3 Jobs Thu 28…" at bounding box center [511, 445] width 1023 height 698
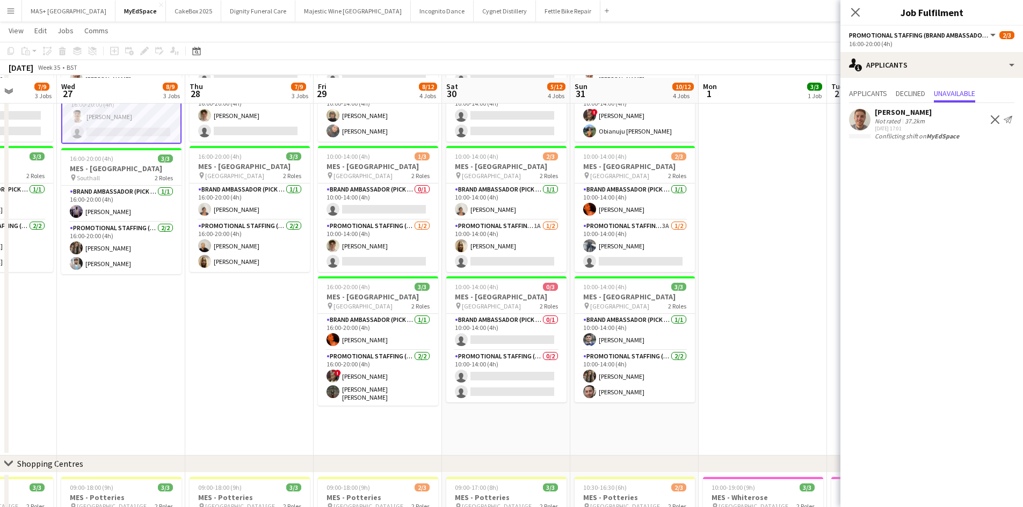
scroll to position [161, 0]
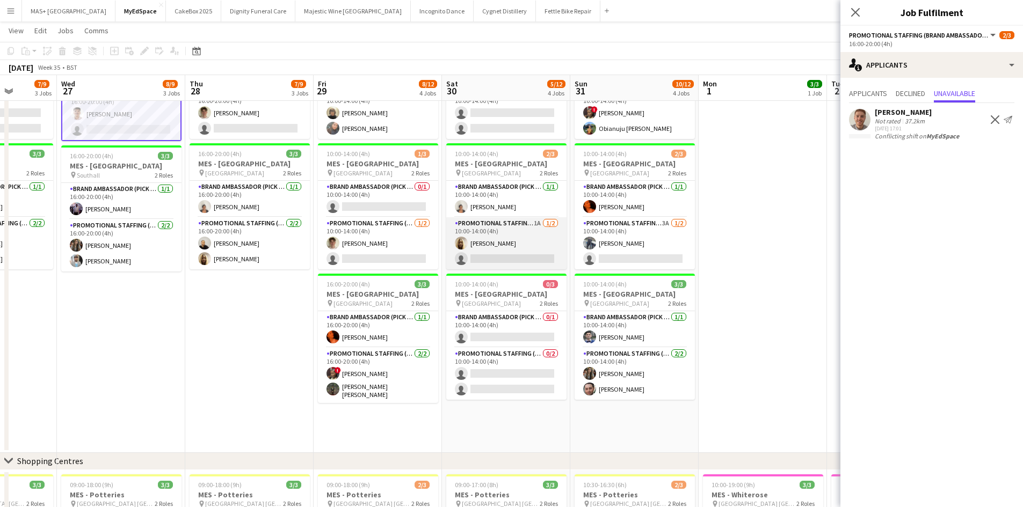
click at [491, 230] on app-card-role "Promotional Staffing (Brand Ambassadors) 1A 1/2 10:00-14:00 (4h) Amarachi Cynth…" at bounding box center [506, 243] width 120 height 52
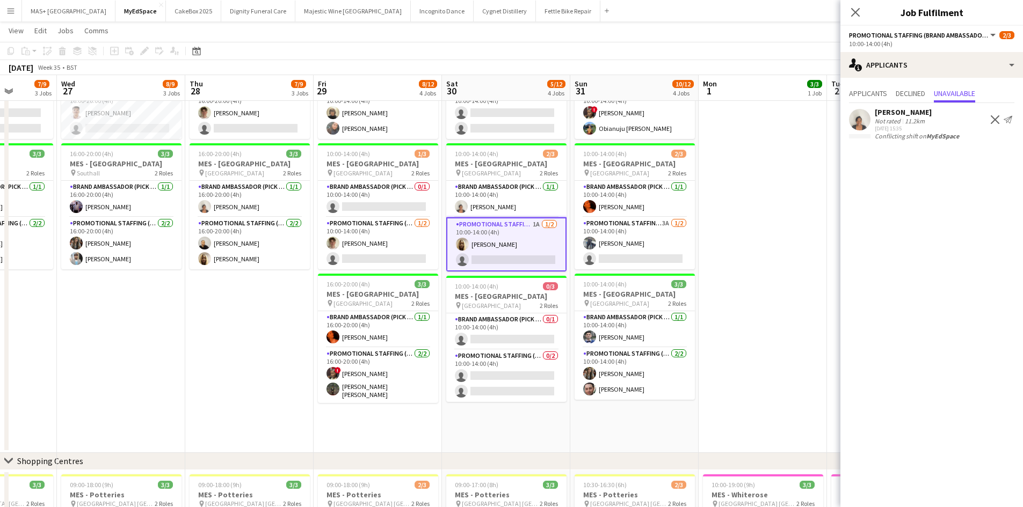
click at [756, 295] on app-date-cell at bounding box center [762, 231] width 128 height 445
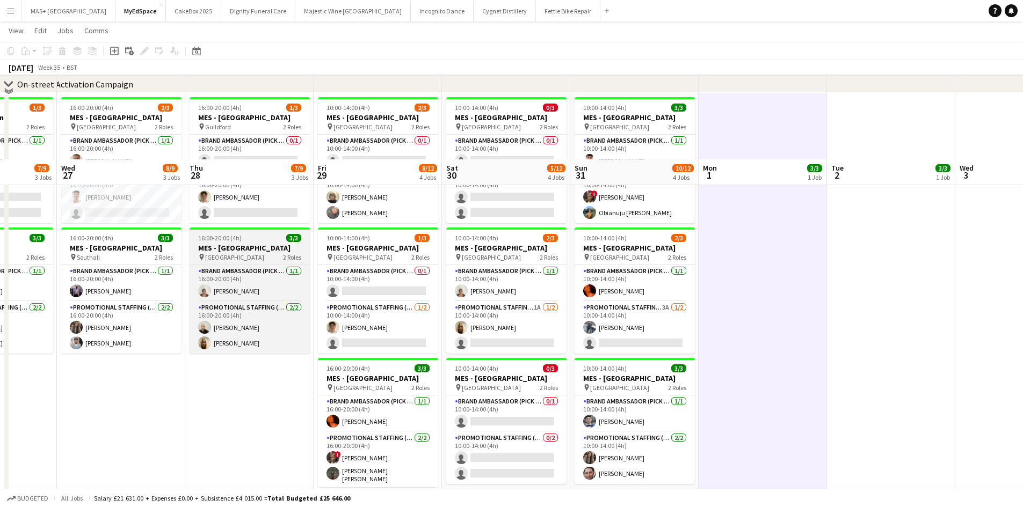
scroll to position [0, 0]
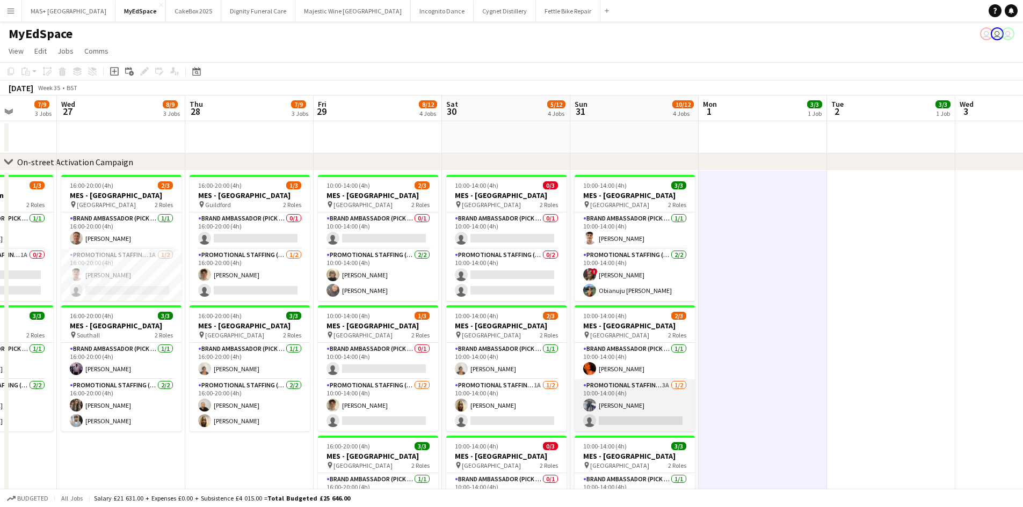
click at [634, 392] on app-card-role "Promotional Staffing (Brand Ambassadors) 3A 1/2 10:00-14:00 (4h) Saif Hassan si…" at bounding box center [634, 406] width 120 height 52
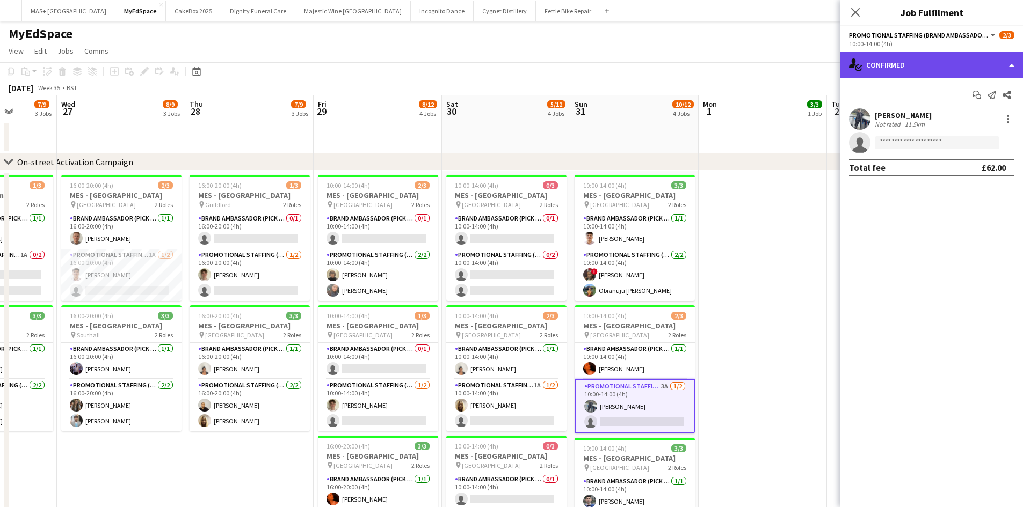
click at [906, 56] on div "single-neutral-actions-check-2 Confirmed" at bounding box center [931, 65] width 183 height 26
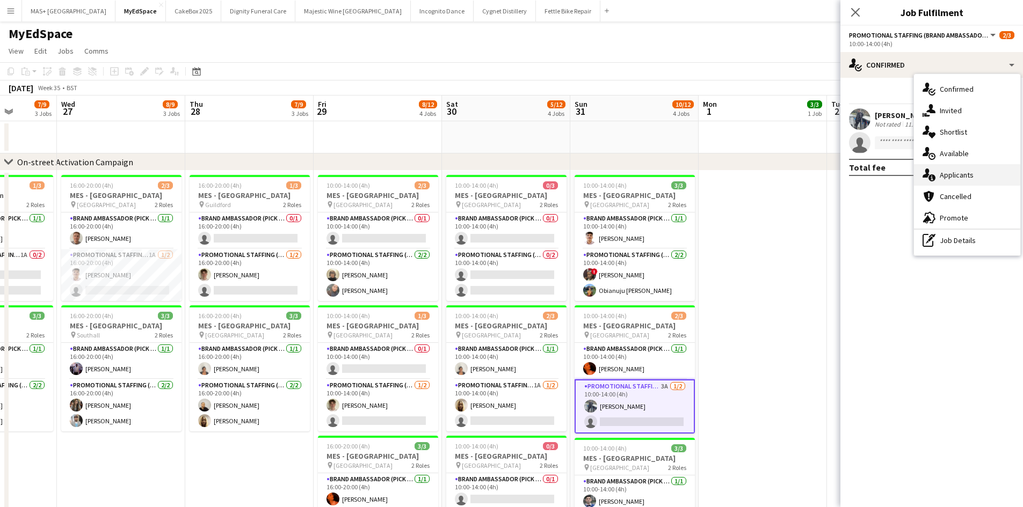
click at [963, 173] on div "single-neutral-actions-information Applicants" at bounding box center [967, 174] width 106 height 21
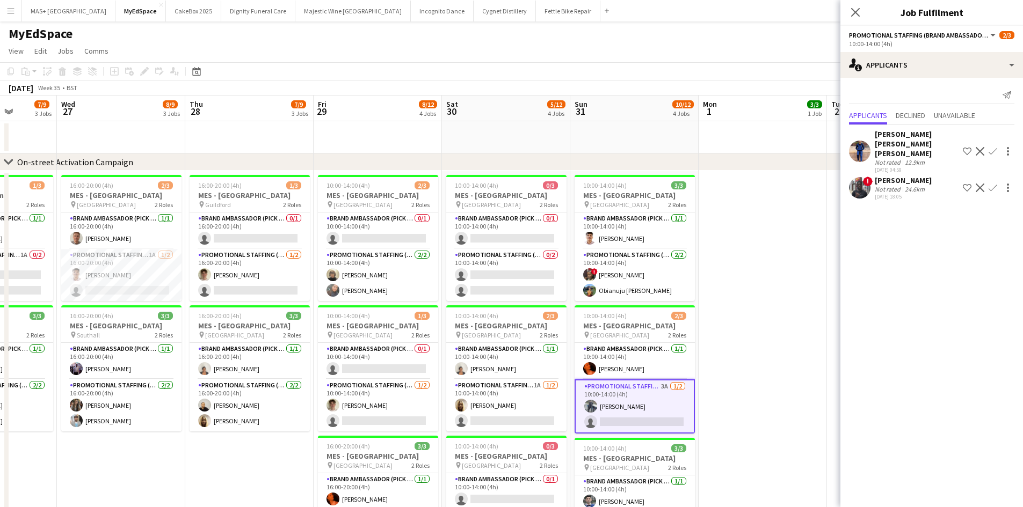
click at [908, 144] on div "Syed Taimoor Shah Shirazi" at bounding box center [917, 143] width 84 height 29
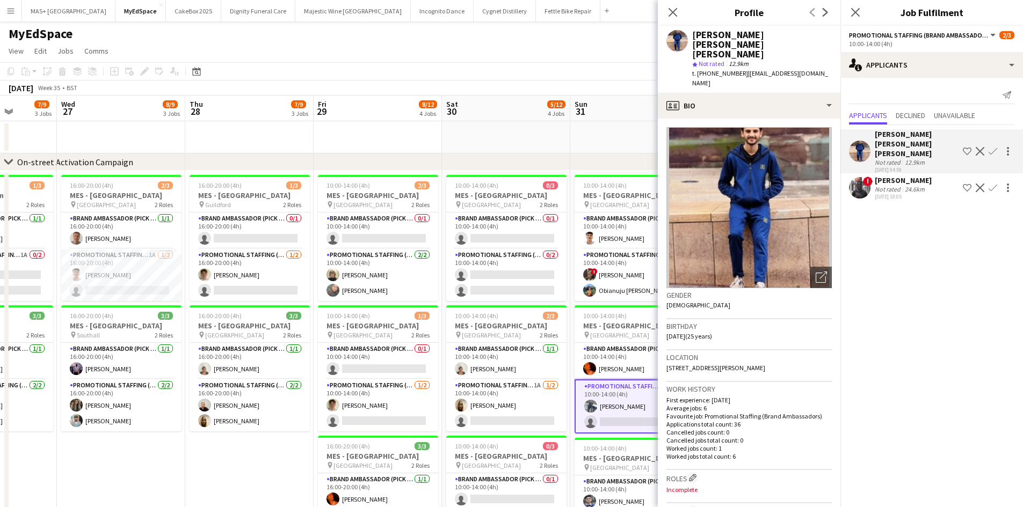
click at [908, 144] on div "Syed Taimoor Shah Shirazi" at bounding box center [917, 143] width 84 height 29
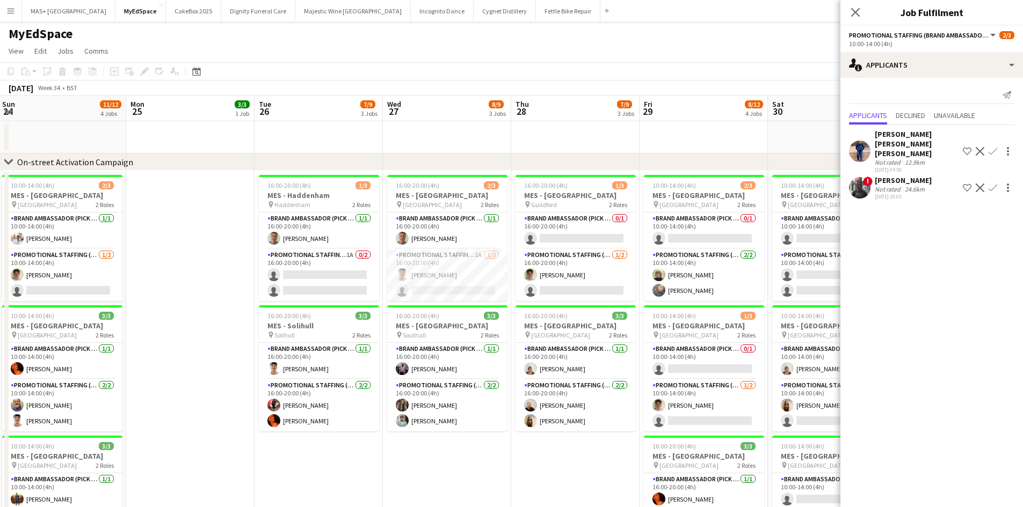
drag, startPoint x: 203, startPoint y: 472, endPoint x: 500, endPoint y: 463, distance: 297.0
click at [529, 464] on app-calendar-viewport "Fri 22 5/5 2 Jobs Sat 23 10/12 4 Jobs Sun 24 11/12 4 Jobs Mon 25 3/3 1 Job Tue …" at bounding box center [511, 445] width 1023 height 698
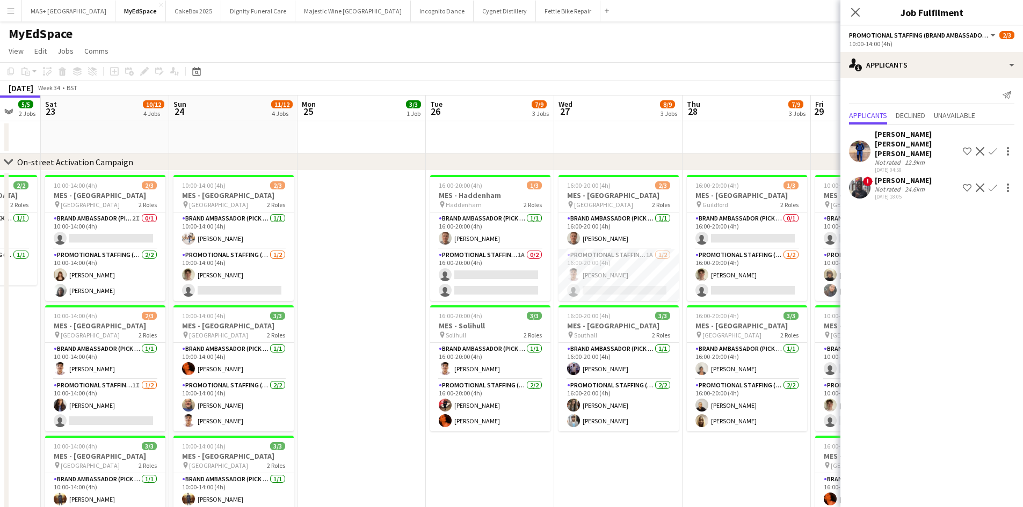
drag, startPoint x: 294, startPoint y: 463, endPoint x: 455, endPoint y: 447, distance: 161.9
click at [466, 452] on app-calendar-viewport "Thu 21 8/9 3 Jobs Fri 22 5/5 2 Jobs Sat 23 10/12 4 Jobs Sun 24 11/12 4 Jobs Mon…" at bounding box center [511, 445] width 1023 height 698
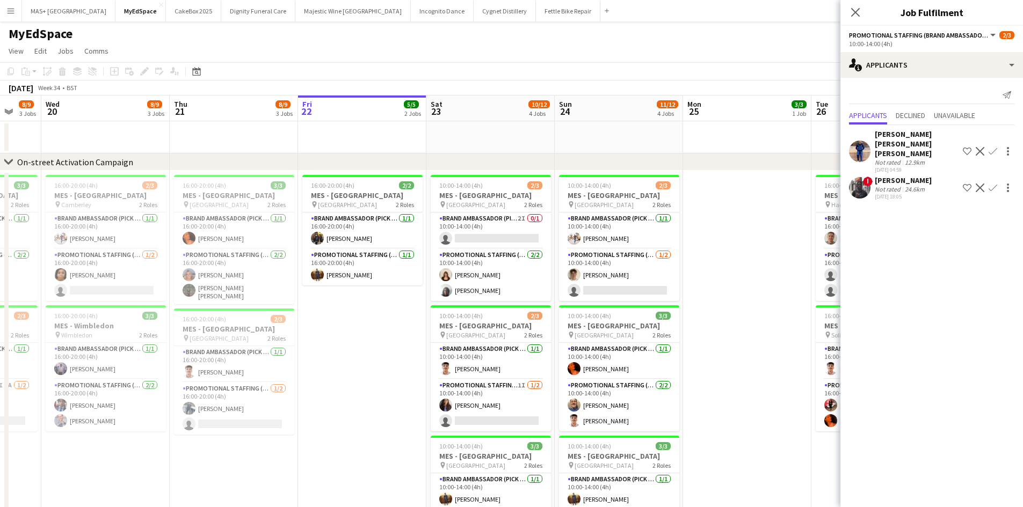
drag, startPoint x: 323, startPoint y: 263, endPoint x: 645, endPoint y: 230, distance: 323.2
click at [645, 230] on app-calendar-viewport "Mon 18 Tue 19 8/9 3 Jobs Wed 20 8/9 3 Jobs Thu 21 8/9 3 Jobs Fri 22 5/5 2 Jobs …" at bounding box center [511, 445] width 1023 height 698
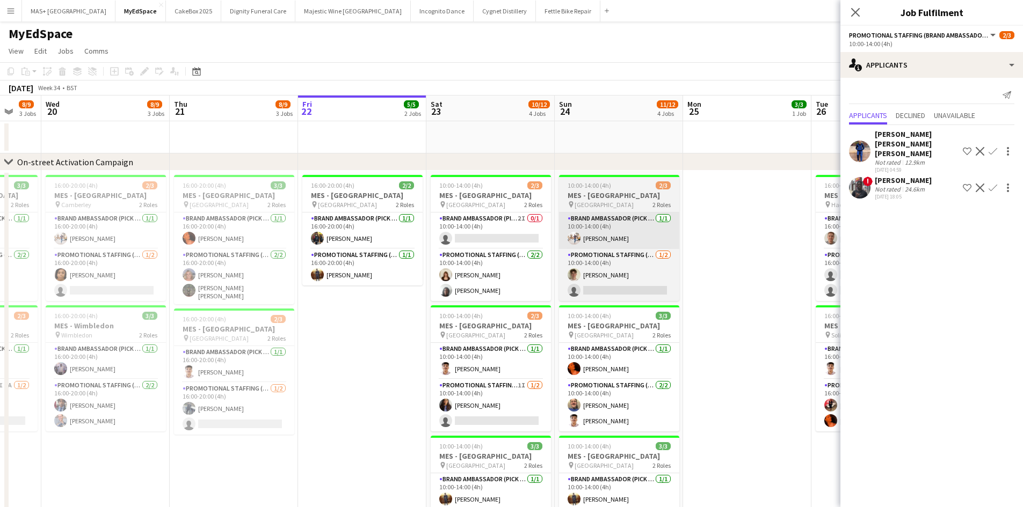
scroll to position [0, 279]
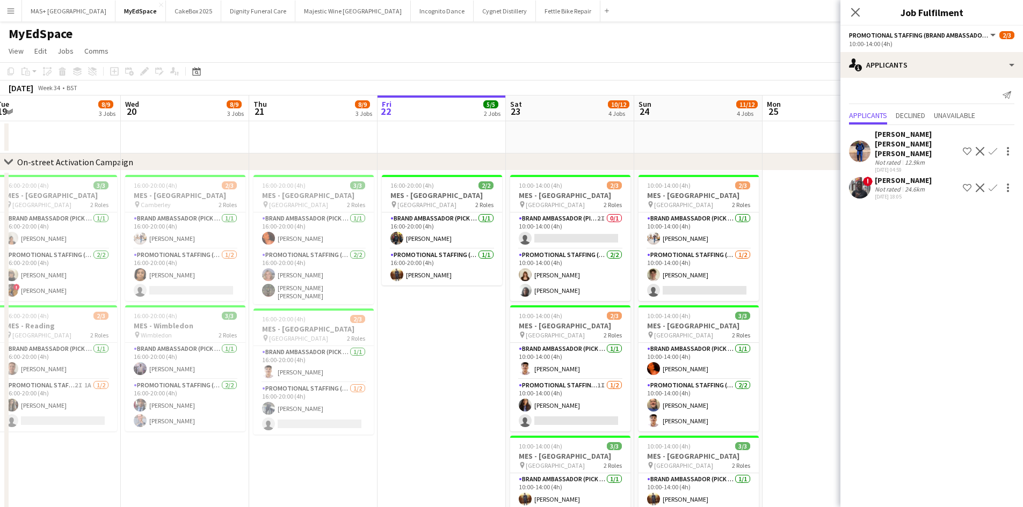
drag, startPoint x: 275, startPoint y: 332, endPoint x: 420, endPoint y: 334, distance: 145.0
click at [421, 337] on app-calendar-viewport "Sun 17 Mon 18 3/3 1 Job Tue 19 8/9 3 Jobs Wed 20 8/9 3 Jobs Thu 21 8/9 3 Jobs F…" at bounding box center [511, 445] width 1023 height 698
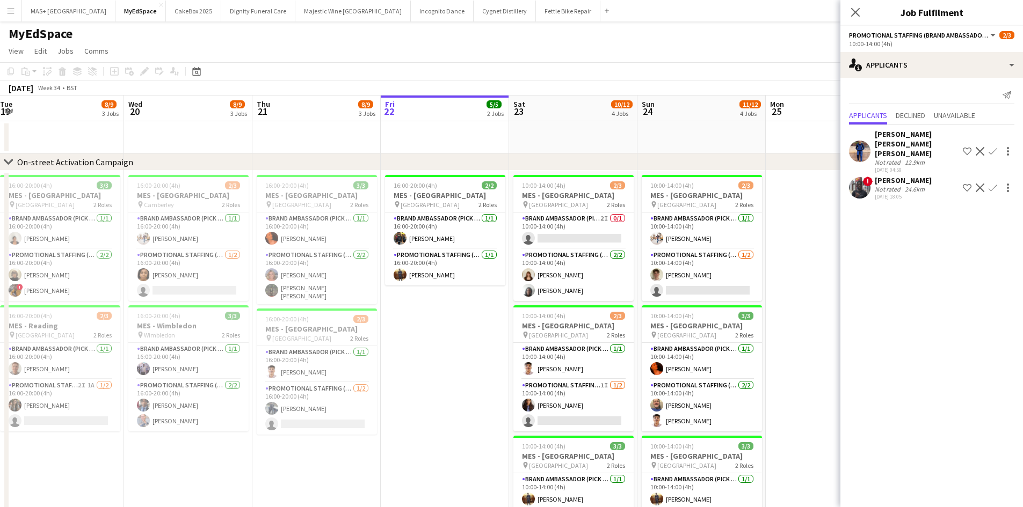
scroll to position [0, 266]
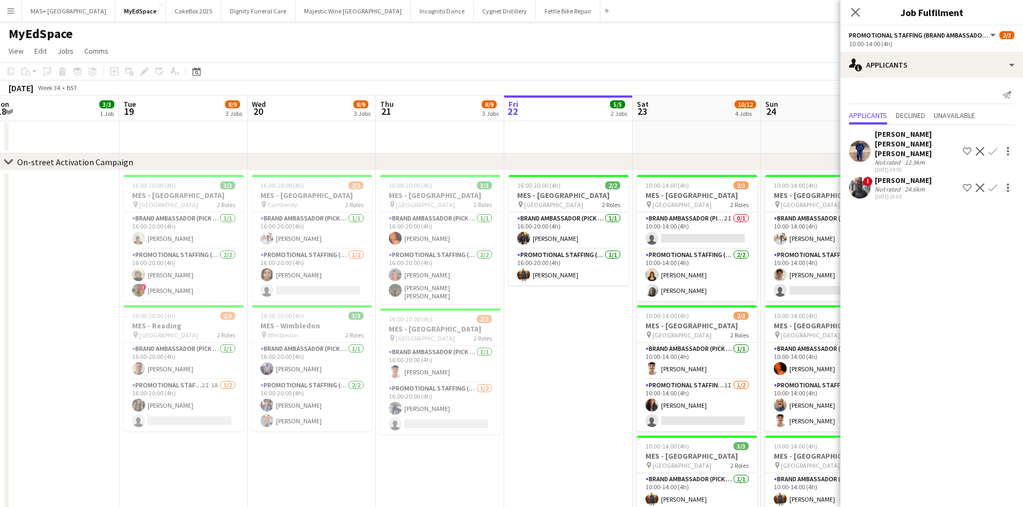
drag, startPoint x: 453, startPoint y: 336, endPoint x: 577, endPoint y: 324, distance: 124.1
click at [577, 324] on app-calendar-viewport "Sat 16 6/6 2 Jobs Sun 17 9/9 3 Jobs Mon 18 3/3 1 Job Tue 19 8/9 3 Jobs Wed 20 8…" at bounding box center [511, 445] width 1023 height 698
click at [174, 402] on app-card-role "Promotional Staffing (Brand Ambassadors) 2I 1A 1/2 16:00-20:00 (4h) Nimrit Batt…" at bounding box center [183, 406] width 120 height 52
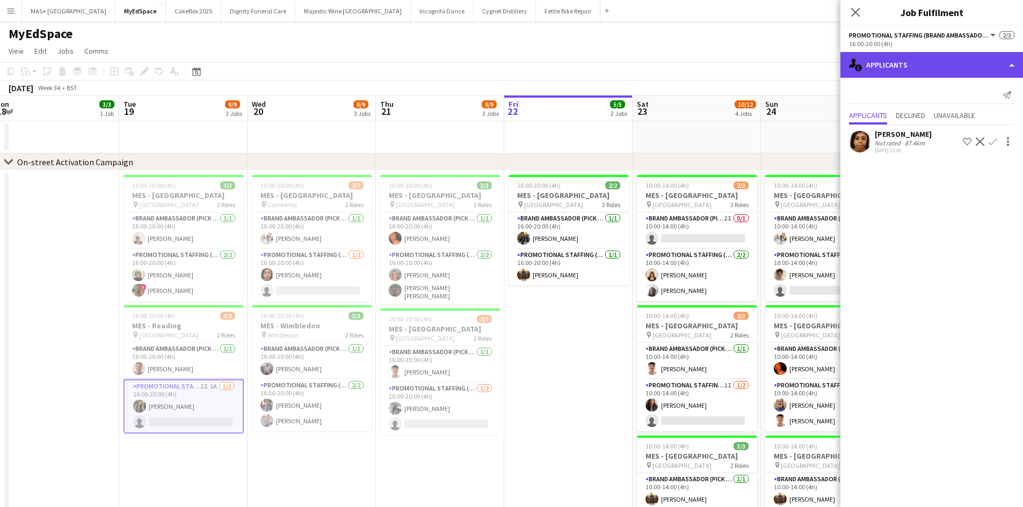
click at [934, 70] on div "single-neutral-actions-information Applicants" at bounding box center [931, 65] width 183 height 26
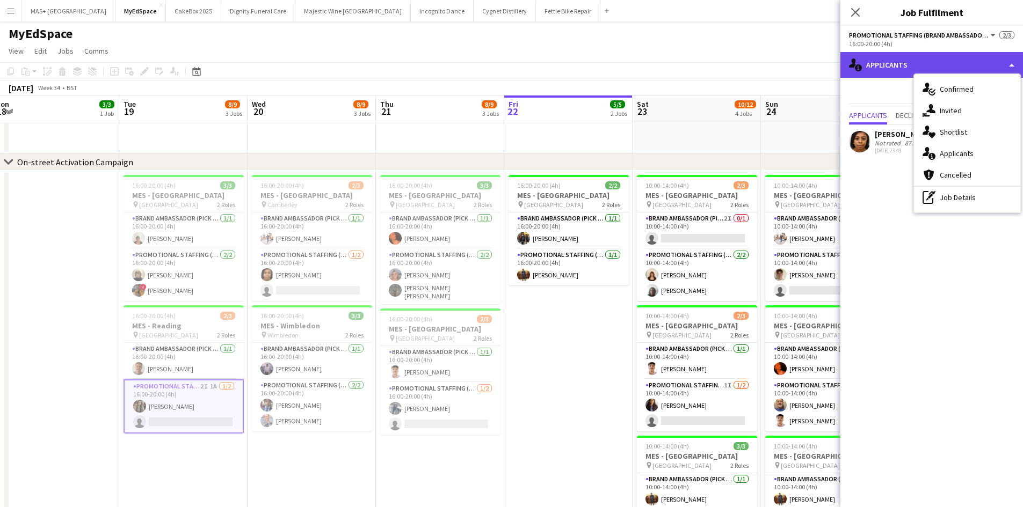
click at [929, 67] on div "single-neutral-actions-information Applicants" at bounding box center [931, 65] width 183 height 26
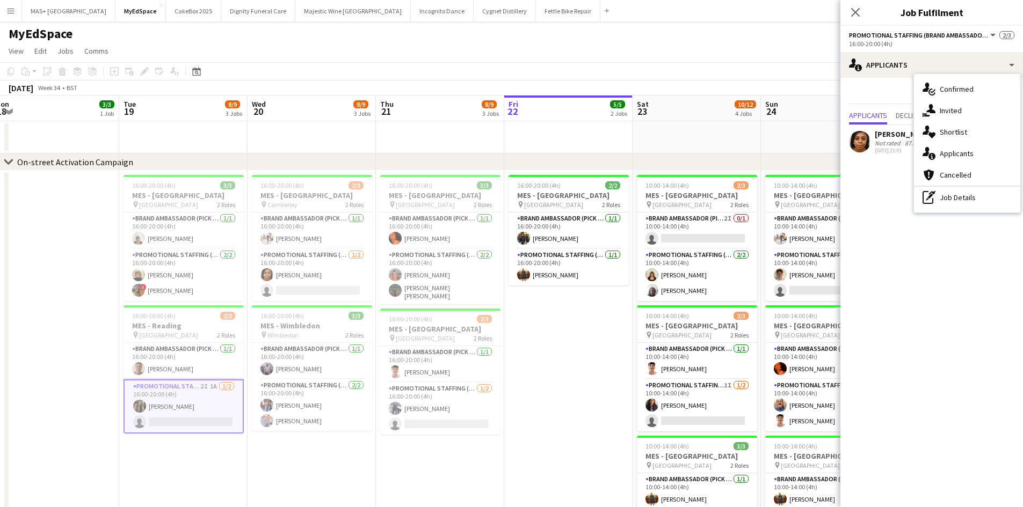
click at [580, 378] on app-date-cell "16:00-20:00 (4h) 2/2 MES - Kingston upon Thames pin Kingston 2 Roles Brand Amba…" at bounding box center [568, 393] width 128 height 445
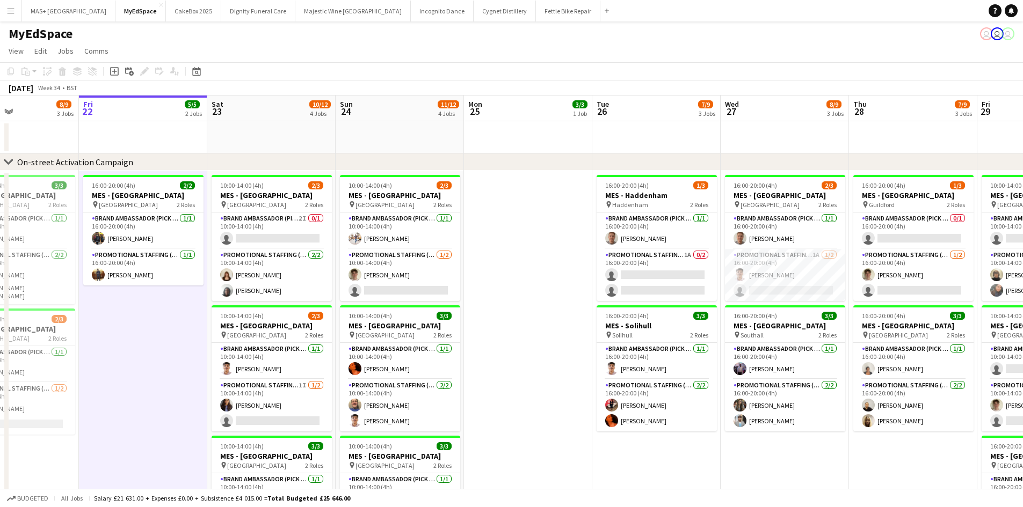
scroll to position [0, 435]
drag, startPoint x: 597, startPoint y: 353, endPoint x: 171, endPoint y: 378, distance: 426.5
click at [171, 378] on app-calendar-viewport "Mon 18 3/3 1 Job Tue 19 8/9 3 Jobs Wed 20 8/9 3 Jobs Thu 21 8/9 3 Jobs Fri 22 5…" at bounding box center [511, 445] width 1023 height 698
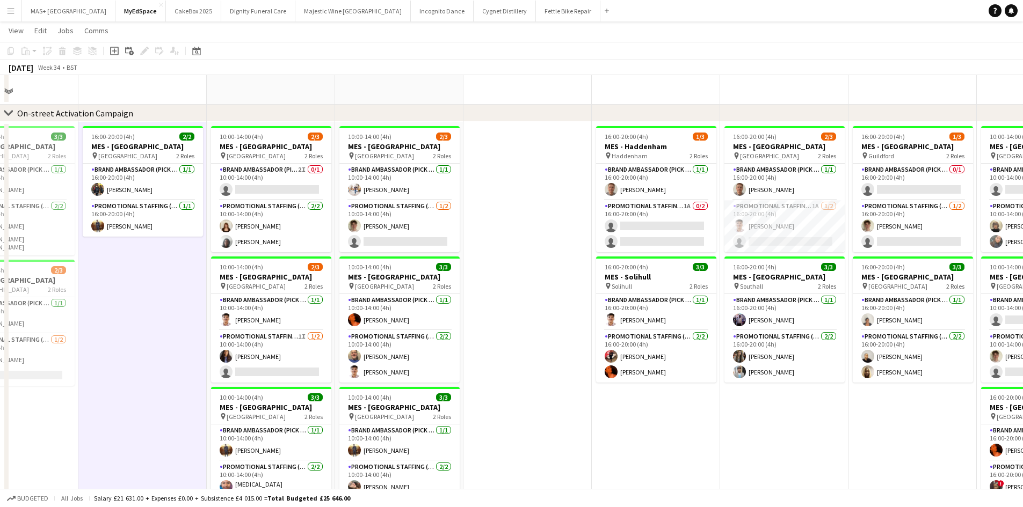
scroll to position [54, 0]
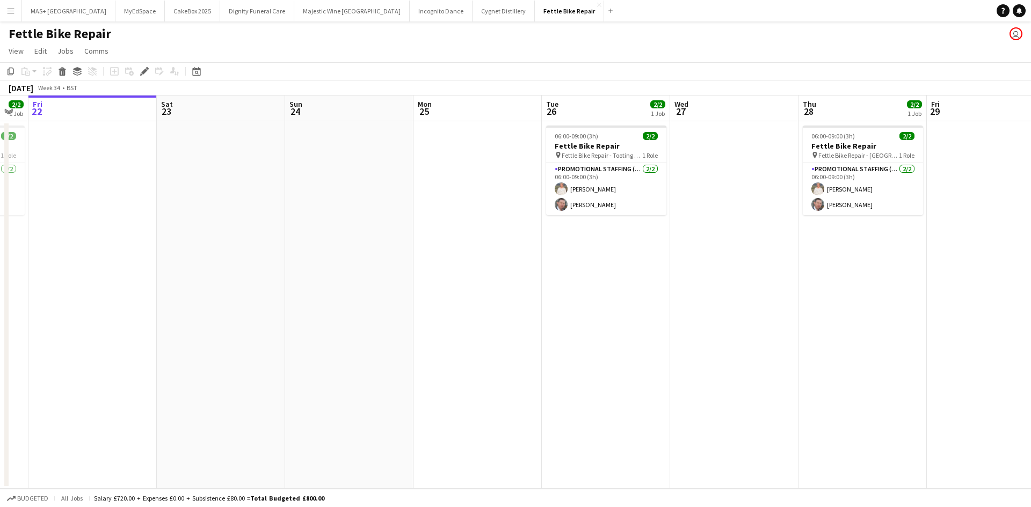
drag, startPoint x: 443, startPoint y: 399, endPoint x: 664, endPoint y: 329, distance: 231.1
click at [1023, 378] on app-calendar-viewport "Wed 20 Thu 21 2/2 1 Job Fri 22 Sat 23 Sun 24 Mon 25 Tue 26 2/2 1 Job Wed 27 Thu…" at bounding box center [515, 293] width 1031 height 394
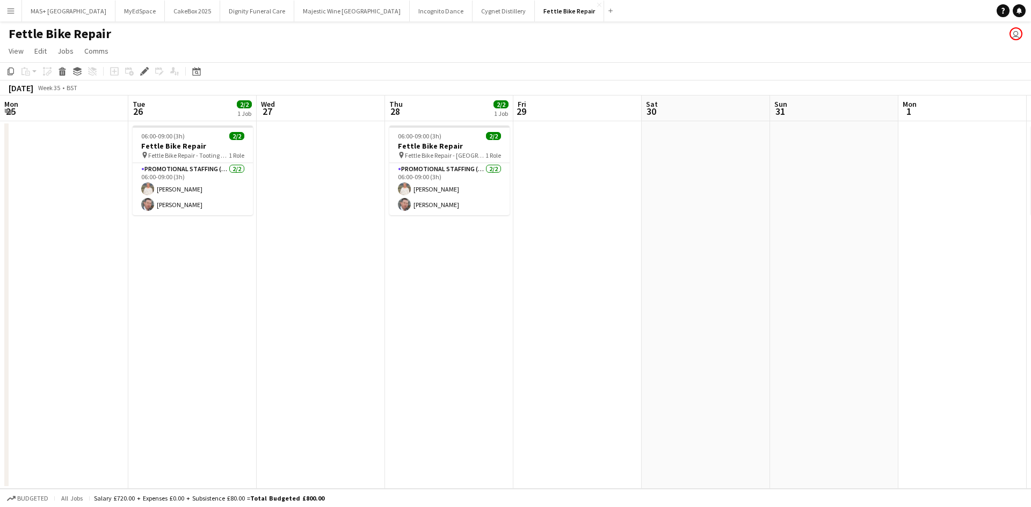
drag, startPoint x: 596, startPoint y: 318, endPoint x: 391, endPoint y: 314, distance: 205.1
click at [119, 274] on app-calendar-viewport "Fri 22 Sat 23 Sun 24 Mon 25 Tue 26 2/2 1 Job Wed 27 Thu 28 2/2 1 Job Fri 29 Sat…" at bounding box center [515, 293] width 1031 height 394
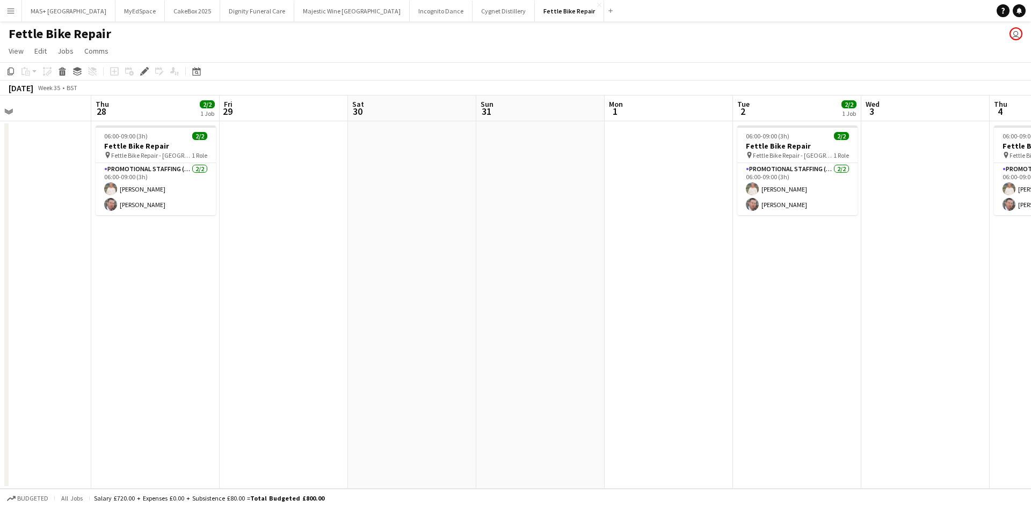
drag, startPoint x: 599, startPoint y: 314, endPoint x: 286, endPoint y: 298, distance: 313.4
click at [286, 298] on app-calendar-viewport "Mon 25 Tue 26 2/2 1 Job Wed 27 Thu 28 2/2 1 Job Fri 29 Sat 30 Sun 31 Mon 1 Tue …" at bounding box center [515, 293] width 1031 height 394
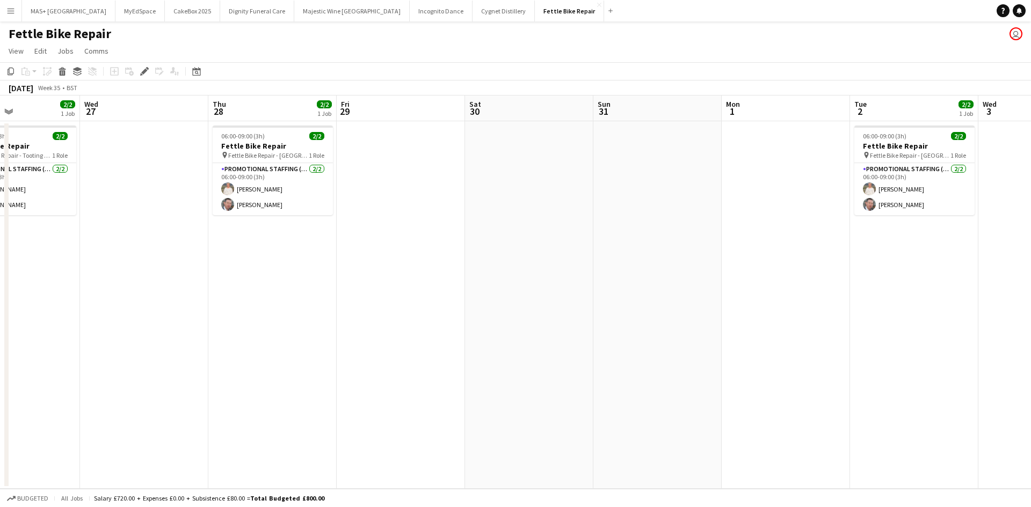
drag, startPoint x: 282, startPoint y: 304, endPoint x: 482, endPoint y: 314, distance: 199.4
click at [482, 314] on app-calendar-viewport "Sun 24 Mon 25 Tue 26 2/2 1 Job Wed 27 Thu 28 2/2 1 Job Fri 29 Sat 30 Sun 31 Mon…" at bounding box center [515, 293] width 1031 height 394
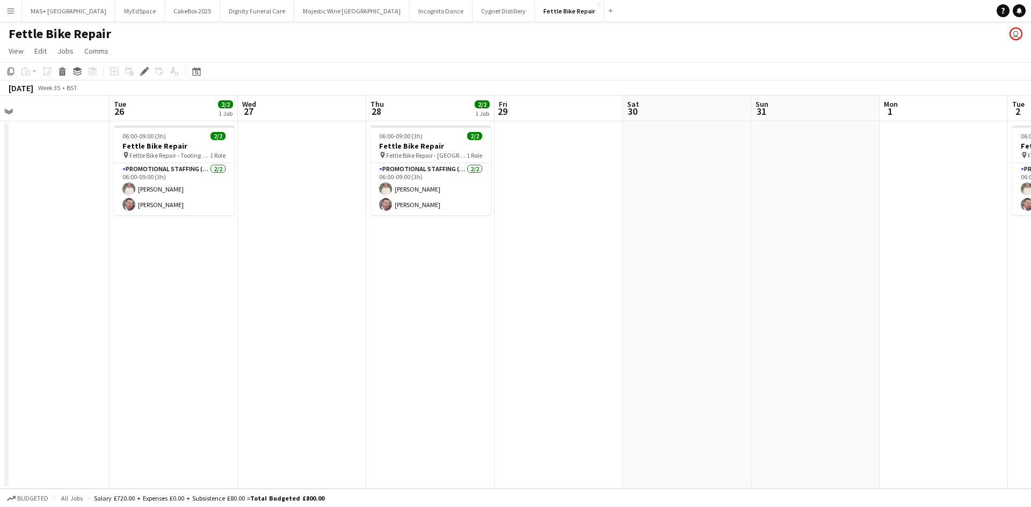
scroll to position [0, 275]
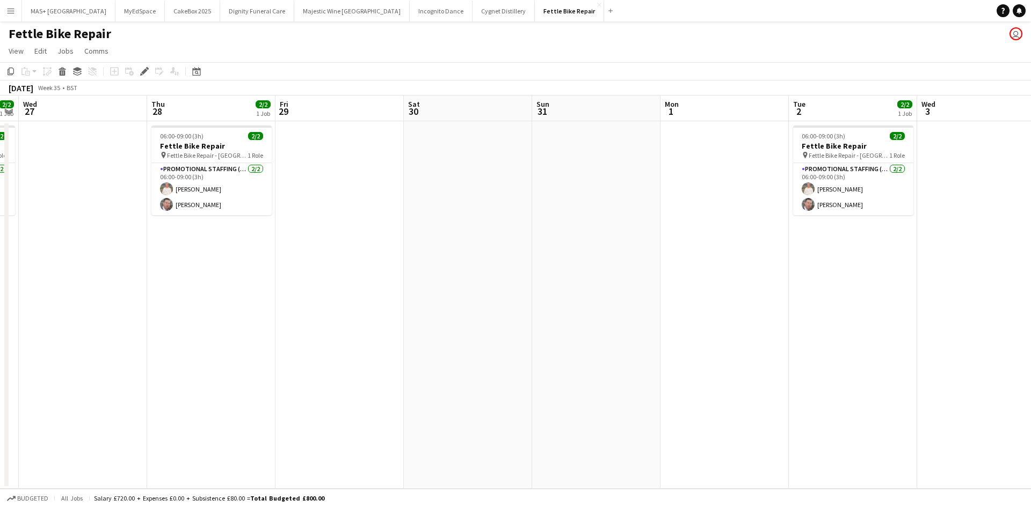
drag, startPoint x: 329, startPoint y: 324, endPoint x: 257, endPoint y: 334, distance: 72.2
click at [257, 334] on app-calendar-viewport "Sat 23 Sun 24 Mon 25 Tue 26 2/2 1 Job Wed 27 Thu 28 2/2 1 Job Fri 29 Sat 30 Sun…" at bounding box center [515, 293] width 1031 height 394
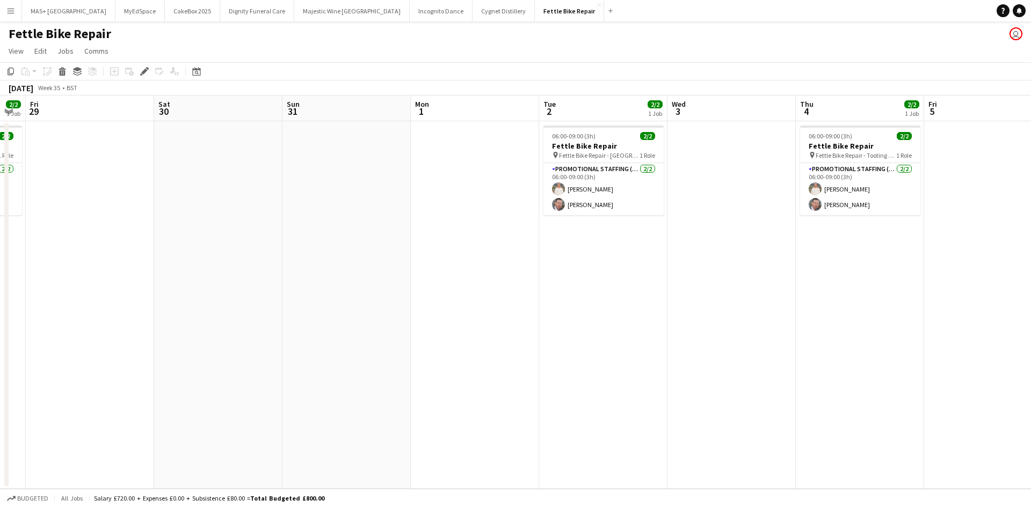
drag, startPoint x: 443, startPoint y: 326, endPoint x: 446, endPoint y: 347, distance: 21.0
click at [802, 339] on app-calendar-viewport "Mon 25 Tue 26 2/2 1 Job Wed 27 Thu 28 2/2 1 Job Fri 29 Sat 30 Sun 31 Mon 1 Tue …" at bounding box center [515, 293] width 1031 height 394
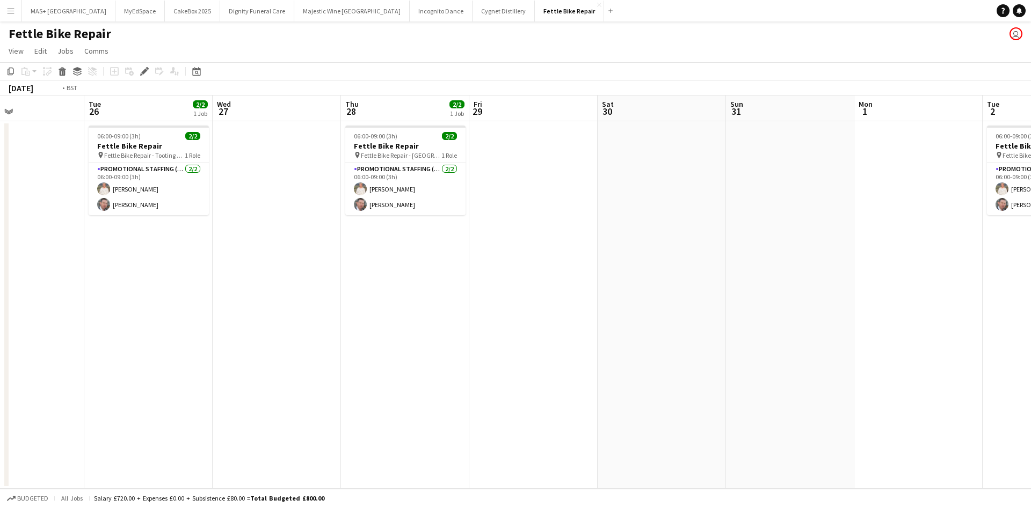
drag, startPoint x: 543, startPoint y: 352, endPoint x: 557, endPoint y: 340, distance: 18.3
click at [557, 345] on app-calendar-viewport "Sat 23 Sun 24 Mon 25 Tue 26 2/2 1 Job Wed 27 Thu 28 2/2 1 Job Fri 29 Sat 30 Sun…" at bounding box center [515, 293] width 1031 height 394
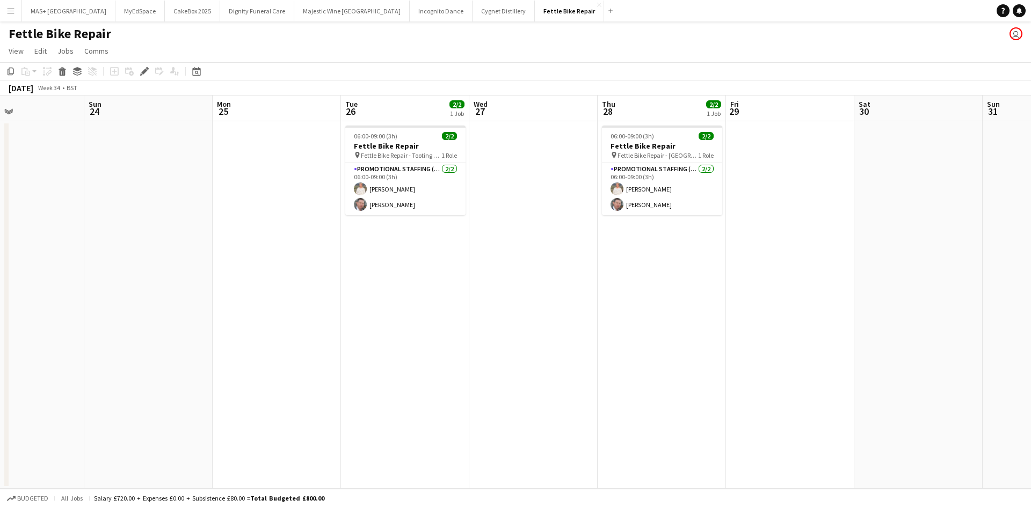
scroll to position [0, 300]
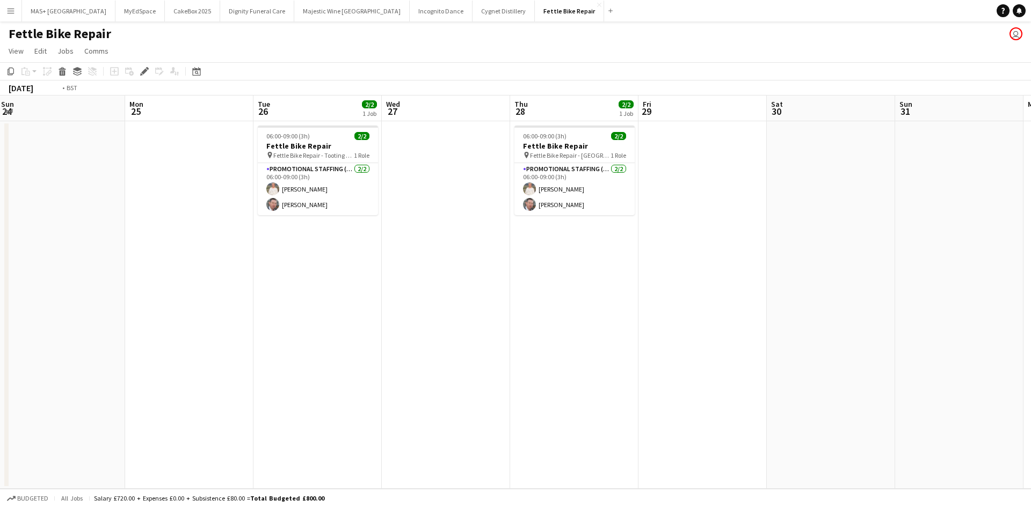
drag, startPoint x: 995, startPoint y: 309, endPoint x: 337, endPoint y: 359, distance: 660.6
click at [275, 355] on app-calendar-viewport "Thu 21 2/2 1 Job Fri 22 Sat 23 Sun 24 Mon 25 Tue 26 2/2 1 Job Wed 27 Thu 28 2/2…" at bounding box center [515, 293] width 1031 height 394
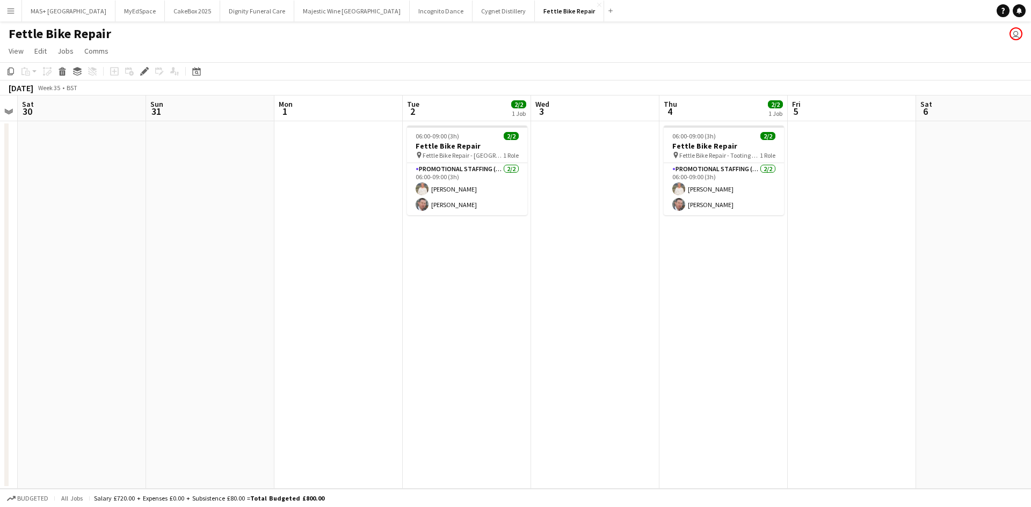
scroll to position [0, 508]
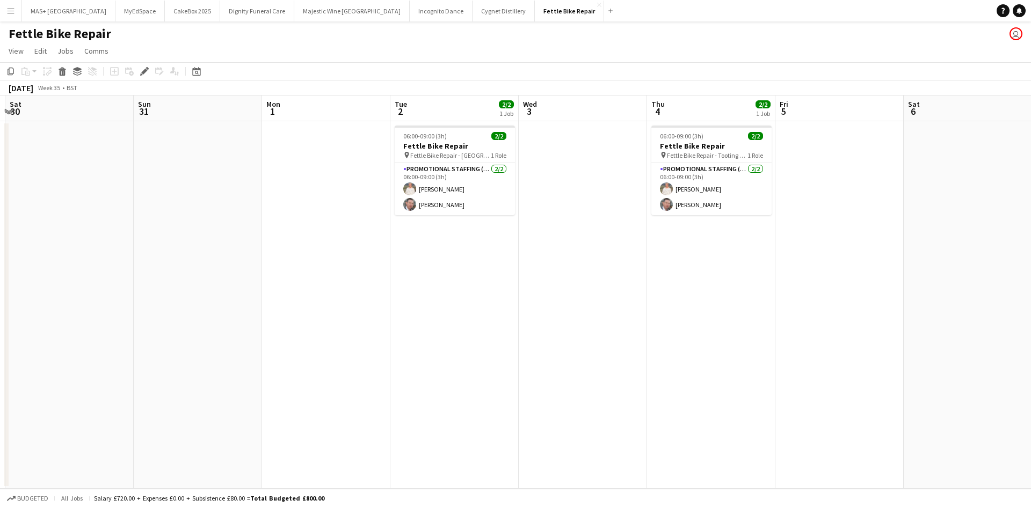
drag, startPoint x: 718, startPoint y: 367, endPoint x: 589, endPoint y: 367, distance: 129.4
click at [589, 367] on app-calendar-viewport "Tue 26 2/2 1 Job Wed 27 Thu 28 2/2 1 Job Fri 29 Sat 30 Sun 31 Mon 1 Tue 2 2/2 1…" at bounding box center [515, 293] width 1031 height 394
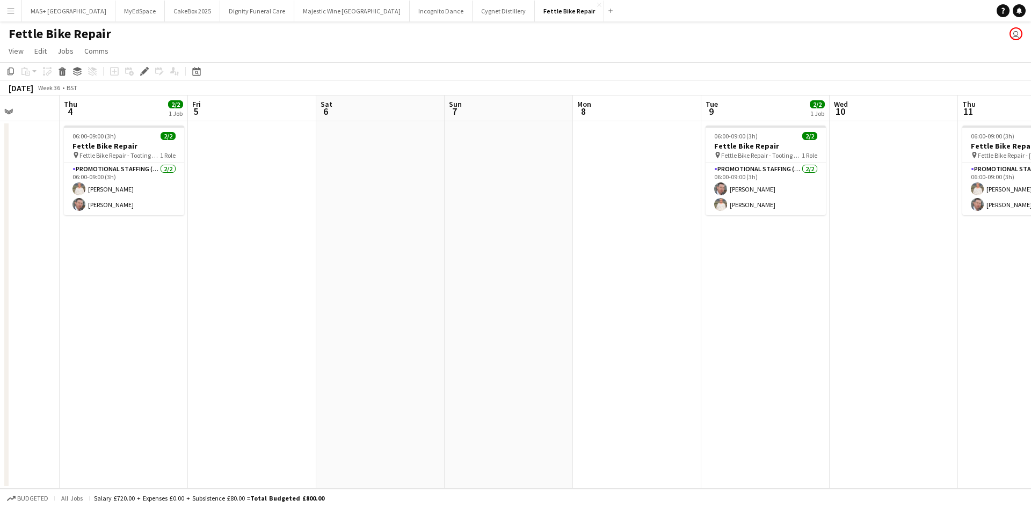
drag, startPoint x: 886, startPoint y: 311, endPoint x: 309, endPoint y: 297, distance: 576.7
click at [300, 297] on app-calendar-viewport "Mon 1 Tue 2 2/2 1 Job Wed 3 Thu 4 2/2 1 Job Fri 5 Sat 6 Sun 7 Mon 8 Tue 9 2/2 1…" at bounding box center [515, 293] width 1031 height 394
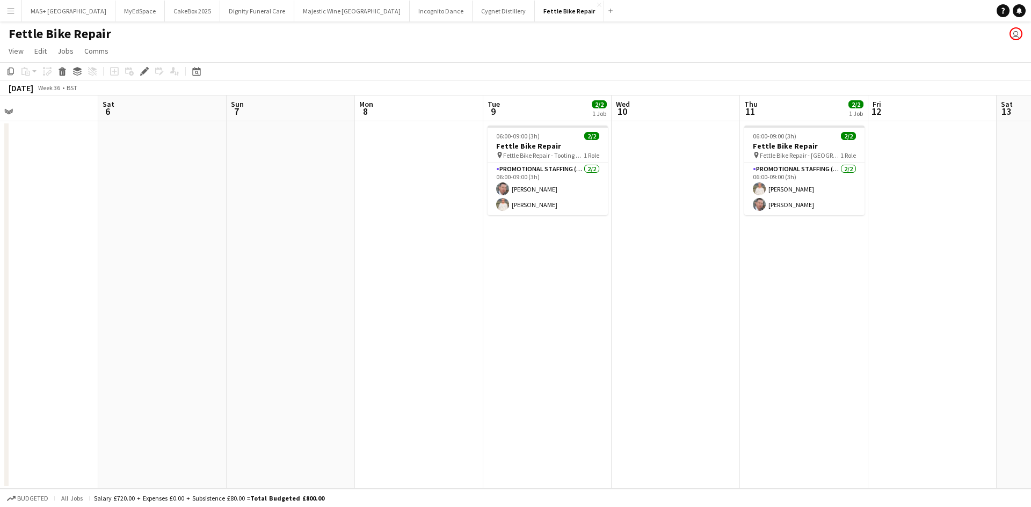
scroll to position [0, 545]
drag, startPoint x: 646, startPoint y: 322, endPoint x: 425, endPoint y: 296, distance: 222.6
click at [425, 296] on app-calendar-viewport "Mon 1 Tue 2 2/2 1 Job Wed 3 Thu 4 2/2 1 Job Fri 5 Sat 6 Sun 7 Mon 8 Tue 9 2/2 1…" at bounding box center [515, 293] width 1031 height 394
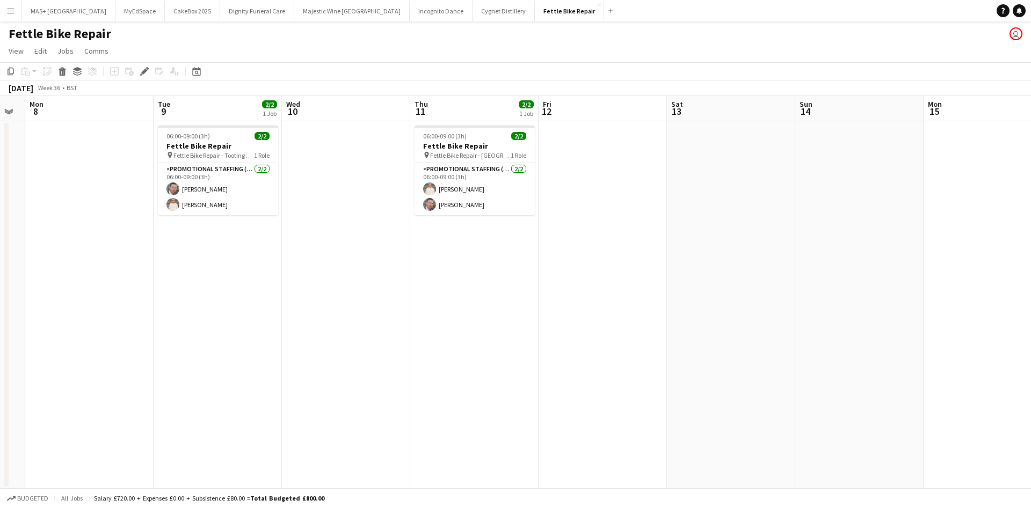
drag, startPoint x: 775, startPoint y: 339, endPoint x: 448, endPoint y: 334, distance: 327.5
click at [448, 334] on app-calendar-viewport "Thu 4 2/2 1 Job Fri 5 Sat 6 Sun 7 Mon 8 Tue 9 2/2 1 Job Wed 10 Thu 11 2/2 1 Job…" at bounding box center [515, 293] width 1031 height 394
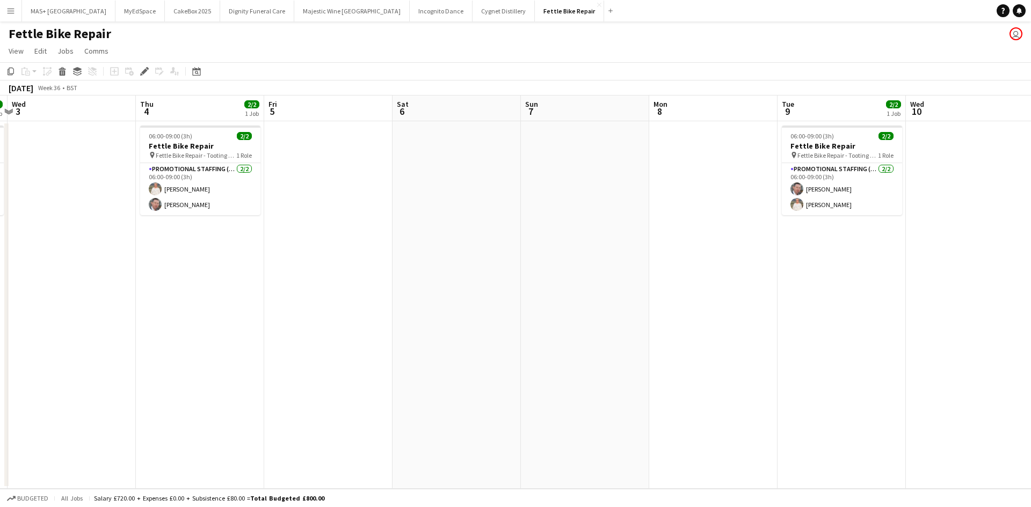
drag, startPoint x: 264, startPoint y: 318, endPoint x: 887, endPoint y: 322, distance: 622.8
click at [888, 323] on app-calendar-viewport "Sun 31 Mon 1 Tue 2 2/2 1 Job Wed 3 Thu 4 2/2 1 Job Fri 5 Sat 6 Sun 7 Mon 8 Tue …" at bounding box center [515, 293] width 1031 height 394
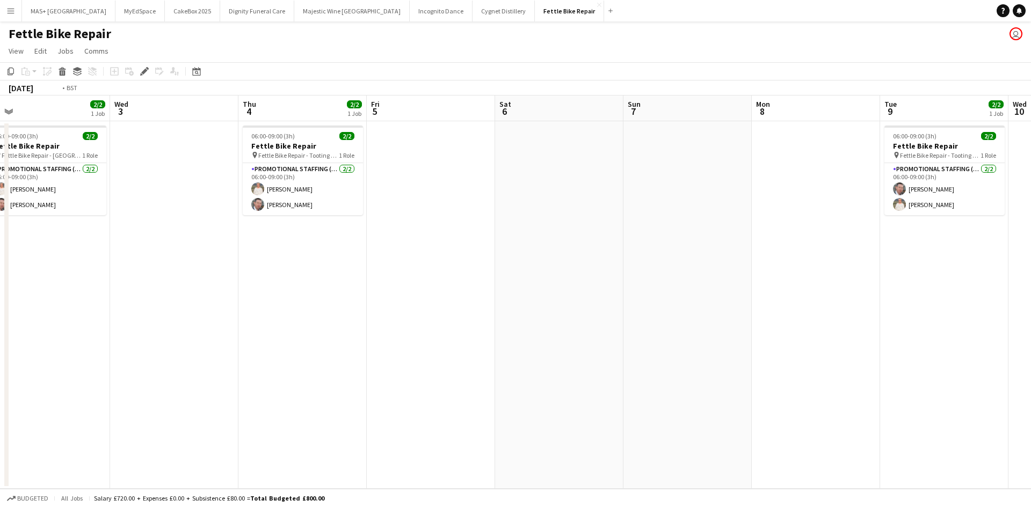
drag, startPoint x: 361, startPoint y: 338, endPoint x: 720, endPoint y: 355, distance: 359.6
click at [720, 355] on app-calendar-viewport "Sun 31 Mon 1 Tue 2 2/2 1 Job Wed 3 Thu 4 2/2 1 Job Fri 5 Sat 6 Sun 7 Mon 8 Tue …" at bounding box center [515, 293] width 1031 height 394
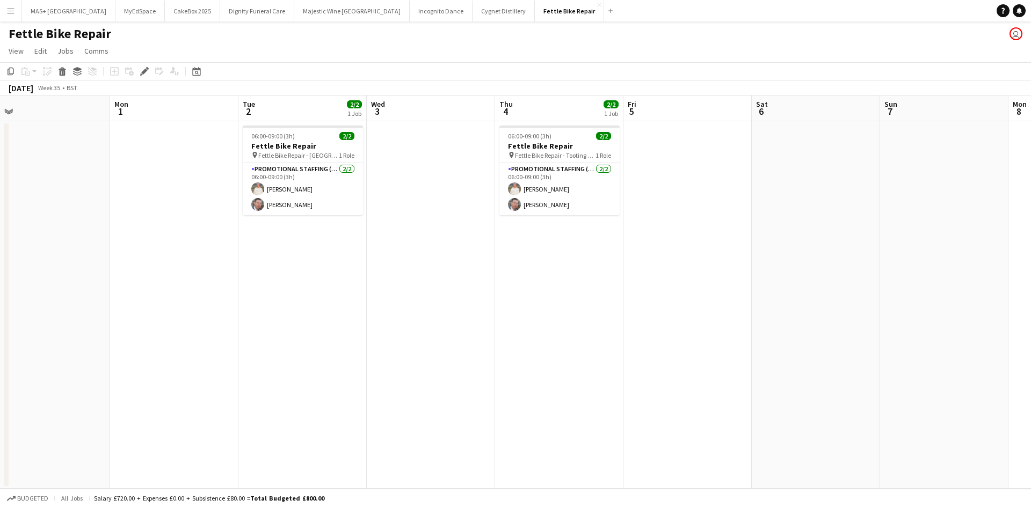
drag, startPoint x: 625, startPoint y: 352, endPoint x: 433, endPoint y: 292, distance: 200.9
click at [433, 292] on app-date-cell at bounding box center [431, 305] width 128 height 368
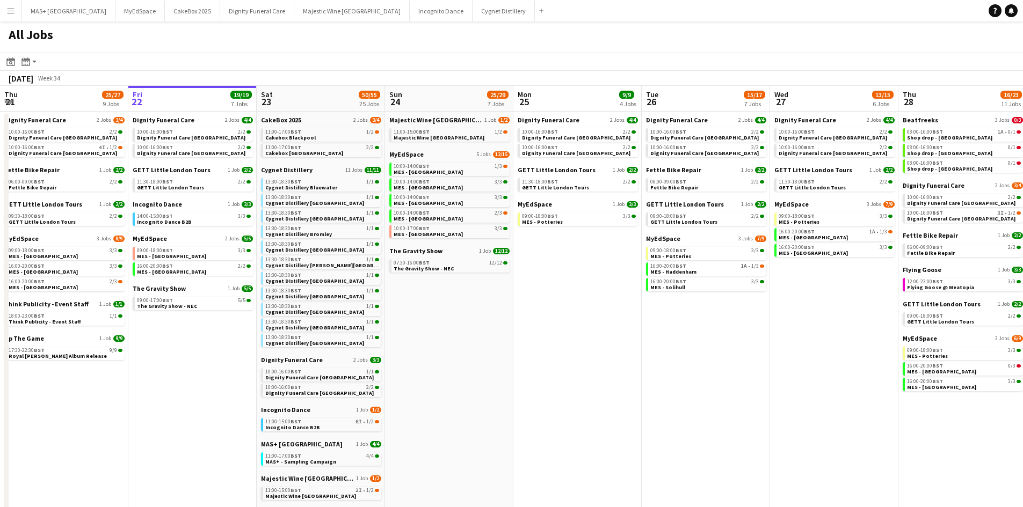
scroll to position [0, 332]
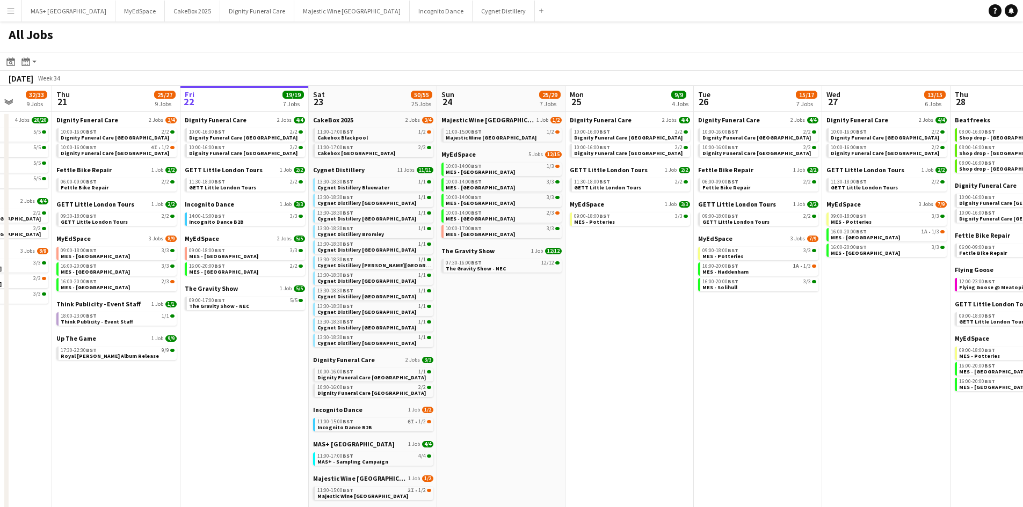
drag, startPoint x: 310, startPoint y: 376, endPoint x: 636, endPoint y: 376, distance: 326.4
click at [694, 381] on app-calendar-viewport "Mon 18 9/9 4 Jobs Tue 19 33/34 9 Jobs Wed 20 32/33 9 Jobs Thu 21 25/27 9 Jobs F…" at bounding box center [511, 437] width 1023 height 702
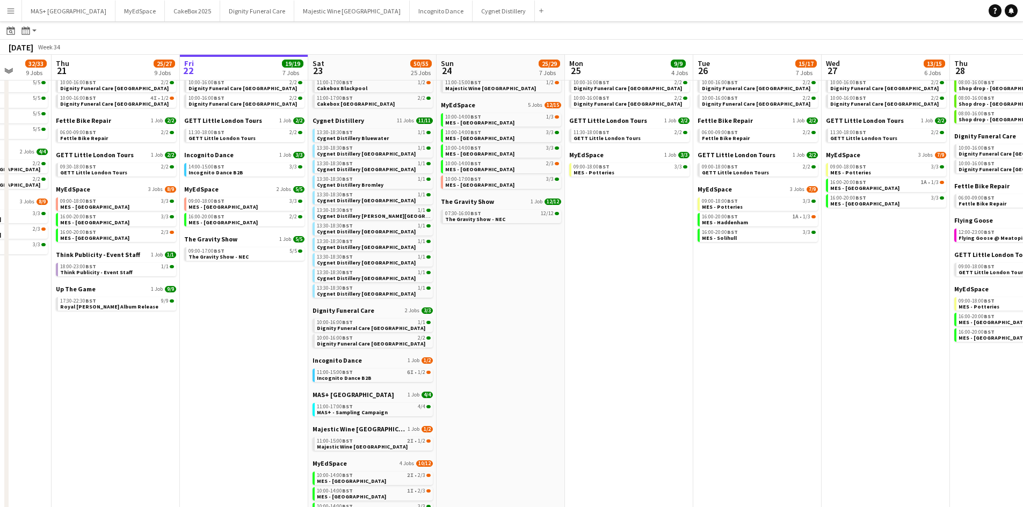
scroll to position [107, 0]
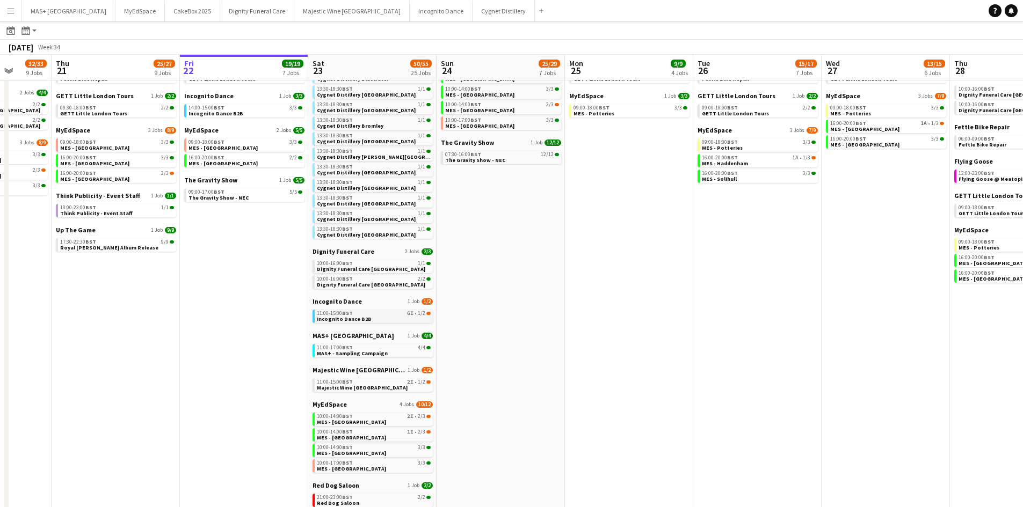
click at [400, 317] on link "11:00-15:00 BST 6I • 1/2 Incognito Dance B2B" at bounding box center [374, 316] width 114 height 12
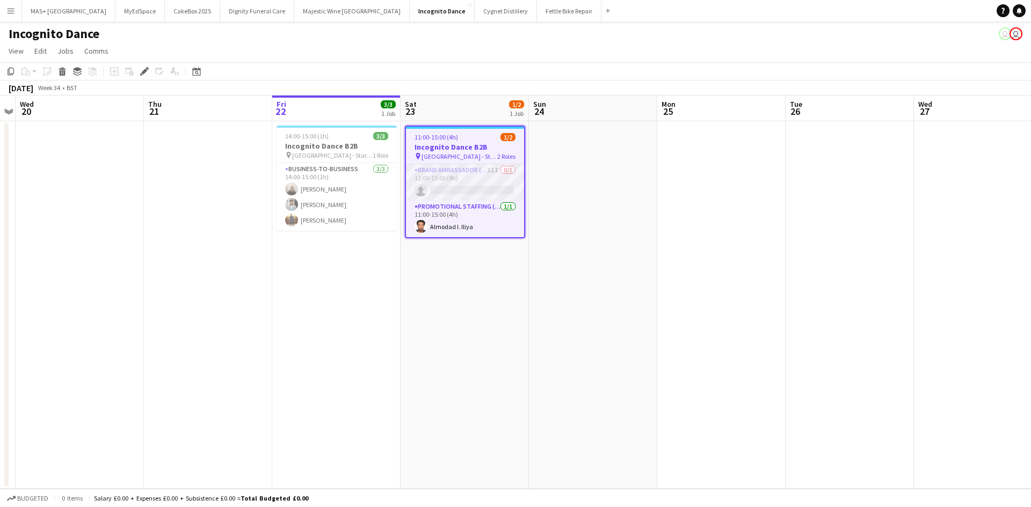
click at [451, 176] on app-card-role "Brand Ambassador (Pick up) 11I 0/1 11:00-15:00 (4h) single-neutral-actions" at bounding box center [465, 182] width 118 height 37
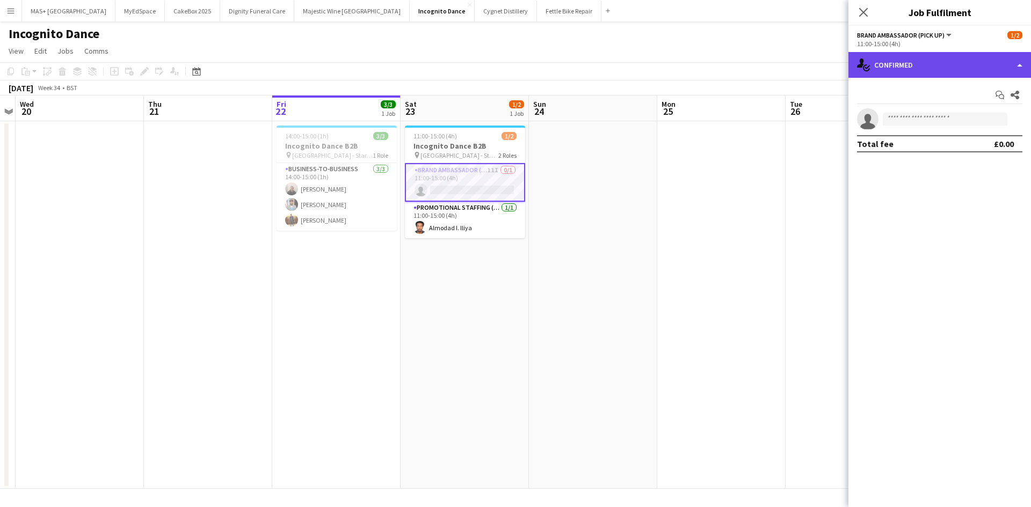
click at [926, 67] on div "single-neutral-actions-check-2 Confirmed" at bounding box center [939, 65] width 183 height 26
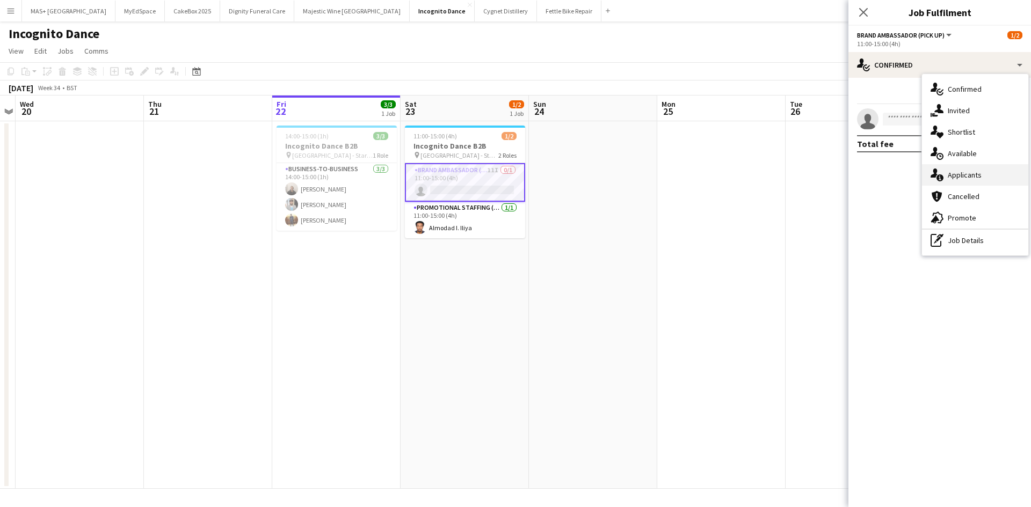
click at [965, 177] on div "single-neutral-actions-information Applicants" at bounding box center [975, 174] width 106 height 21
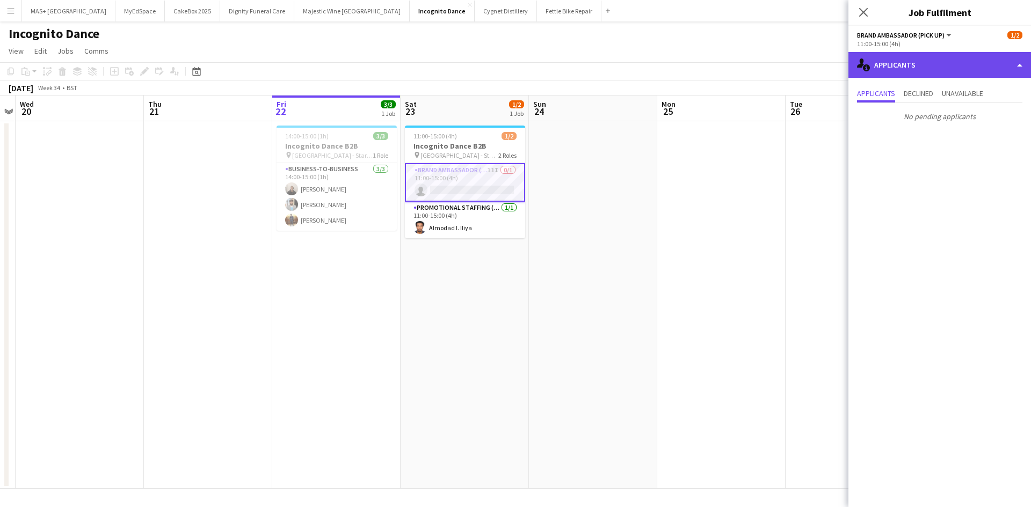
click at [907, 75] on div "single-neutral-actions-information Applicants" at bounding box center [939, 65] width 183 height 26
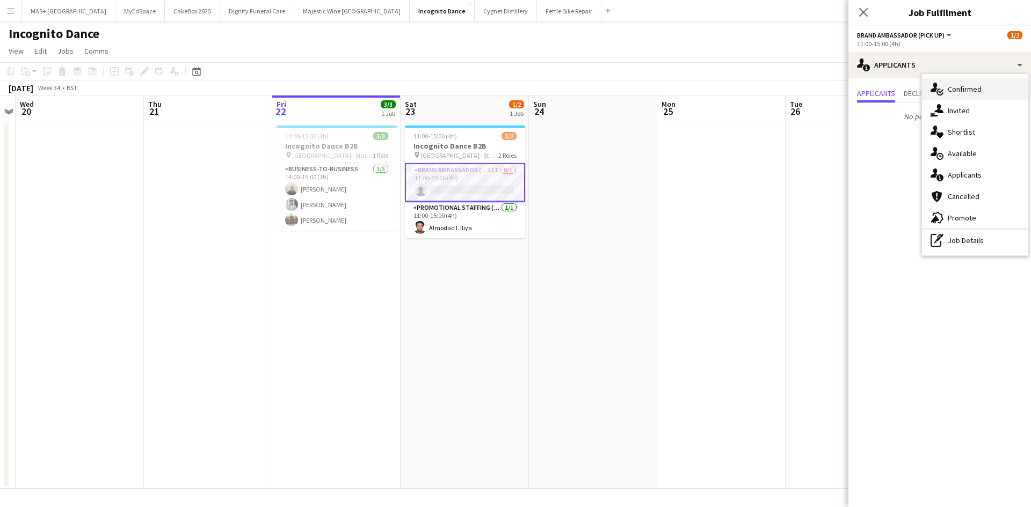
click at [953, 90] on div "single-neutral-actions-check-2 Confirmed" at bounding box center [975, 88] width 106 height 21
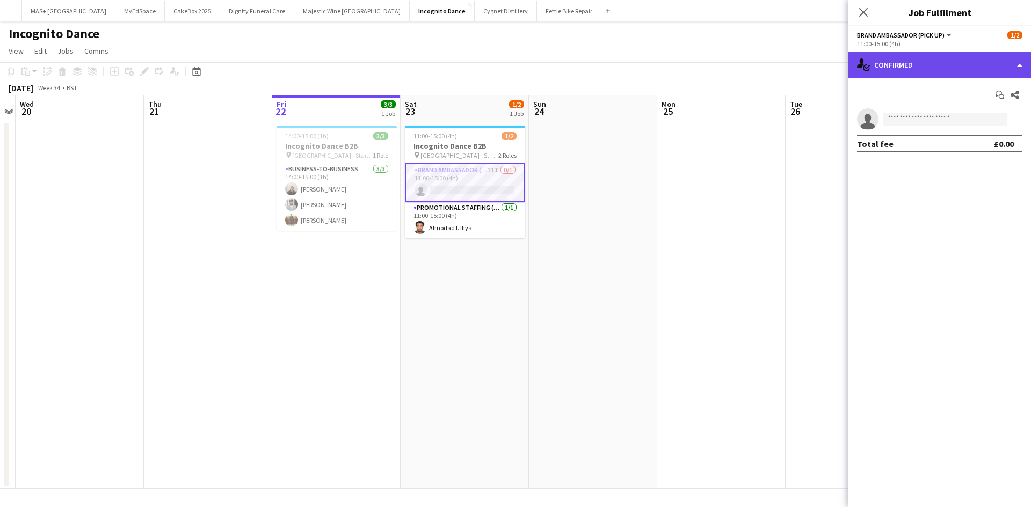
click at [904, 71] on div "single-neutral-actions-check-2 Confirmed" at bounding box center [939, 65] width 183 height 26
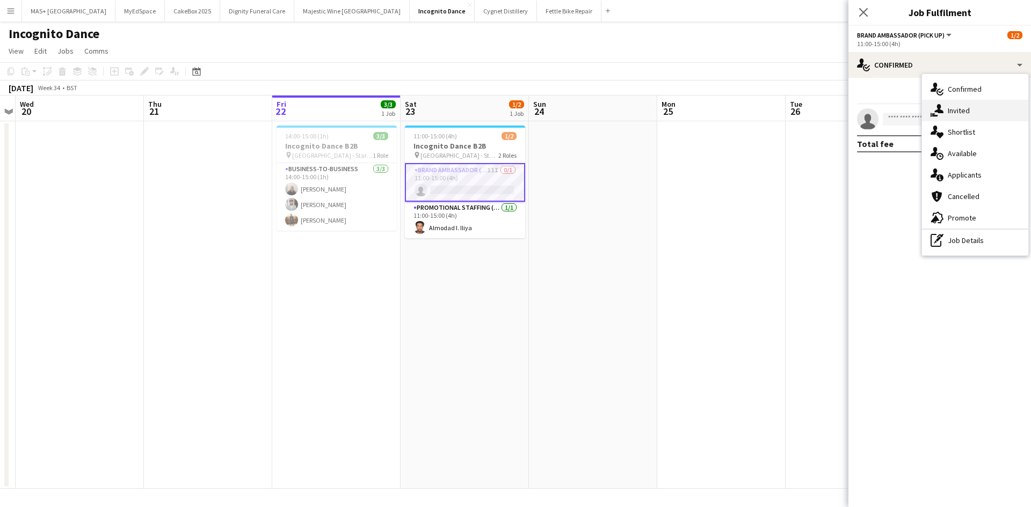
click at [963, 107] on div "single-neutral-actions-share-1 Invited" at bounding box center [975, 110] width 106 height 21
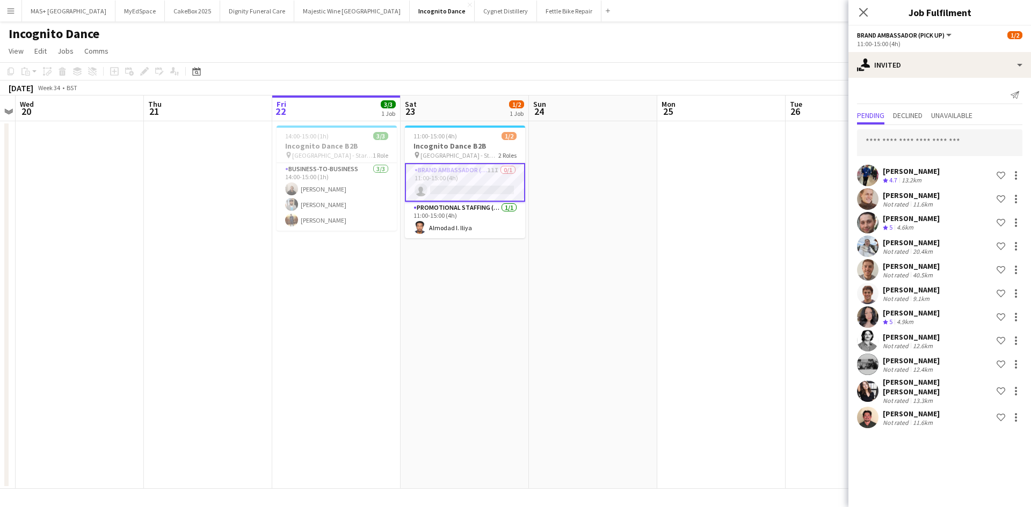
click at [738, 252] on app-date-cell at bounding box center [721, 305] width 128 height 368
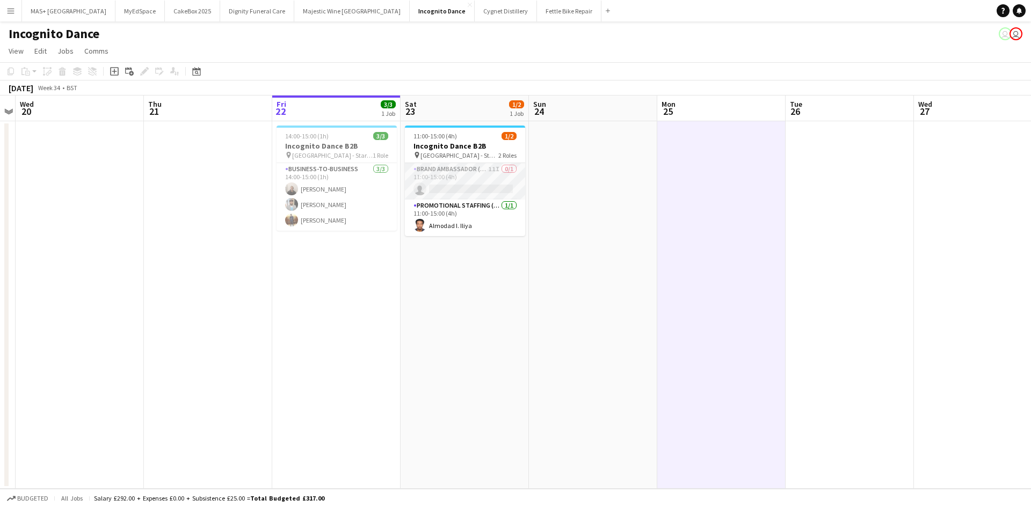
click at [490, 173] on app-card-role "Brand Ambassador (Pick up) 11I 0/1 11:00-15:00 (4h) single-neutral-actions" at bounding box center [465, 181] width 120 height 37
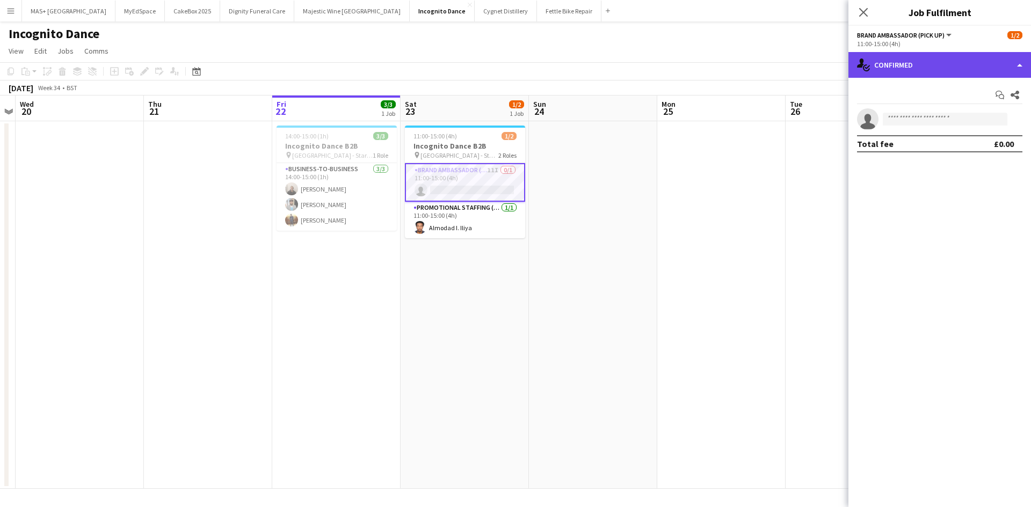
click at [945, 64] on div "single-neutral-actions-check-2 Confirmed" at bounding box center [939, 65] width 183 height 26
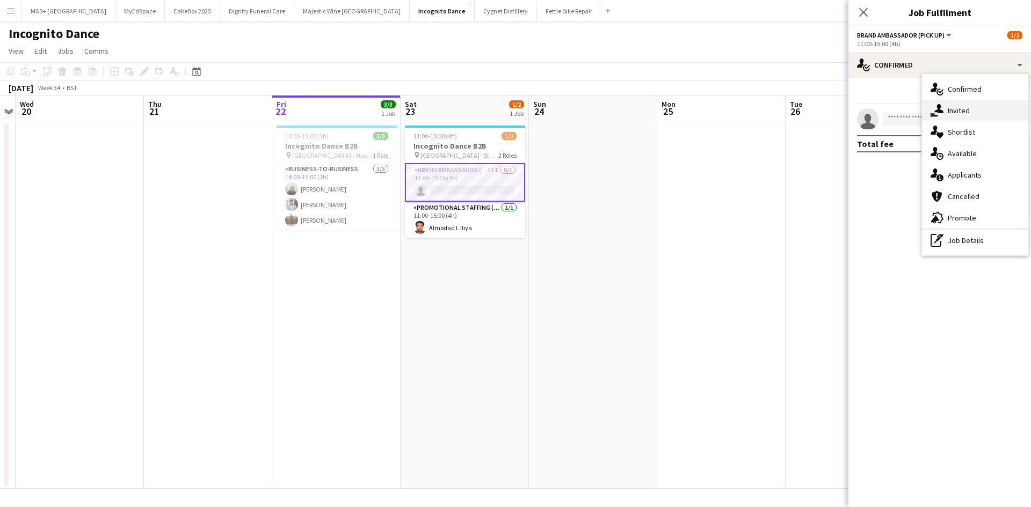
click at [984, 113] on div "single-neutral-actions-share-1 Invited" at bounding box center [975, 110] width 106 height 21
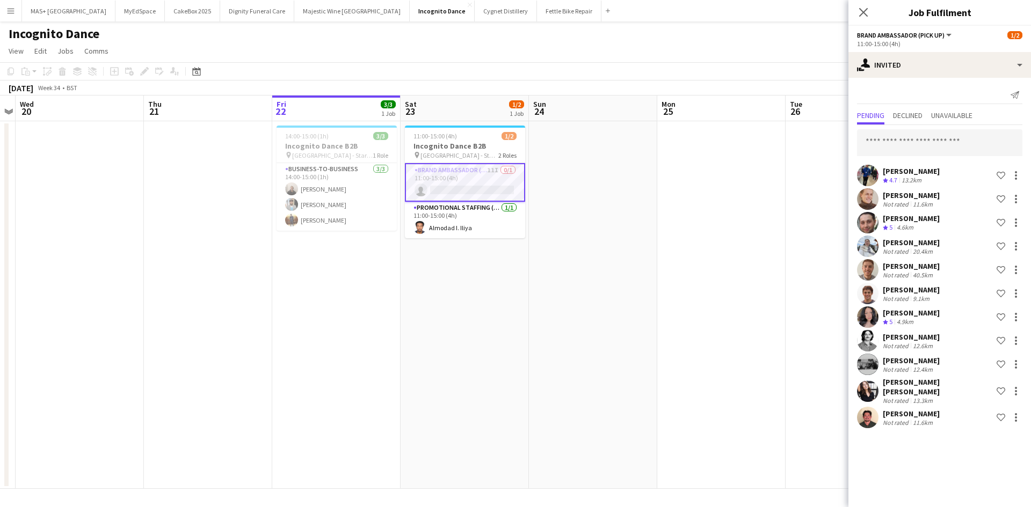
click at [933, 367] on div "12.4km" at bounding box center [922, 370] width 24 height 8
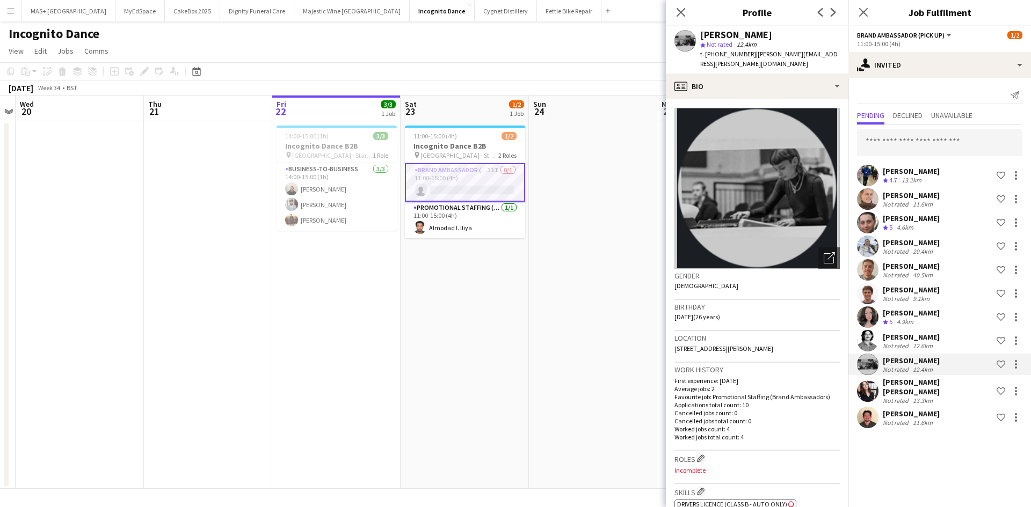
click at [474, 347] on app-date-cell "11:00-15:00 (4h) 1/2 Incognito Dance B2B pin Hammersmith Station - Starting Poi…" at bounding box center [464, 305] width 128 height 368
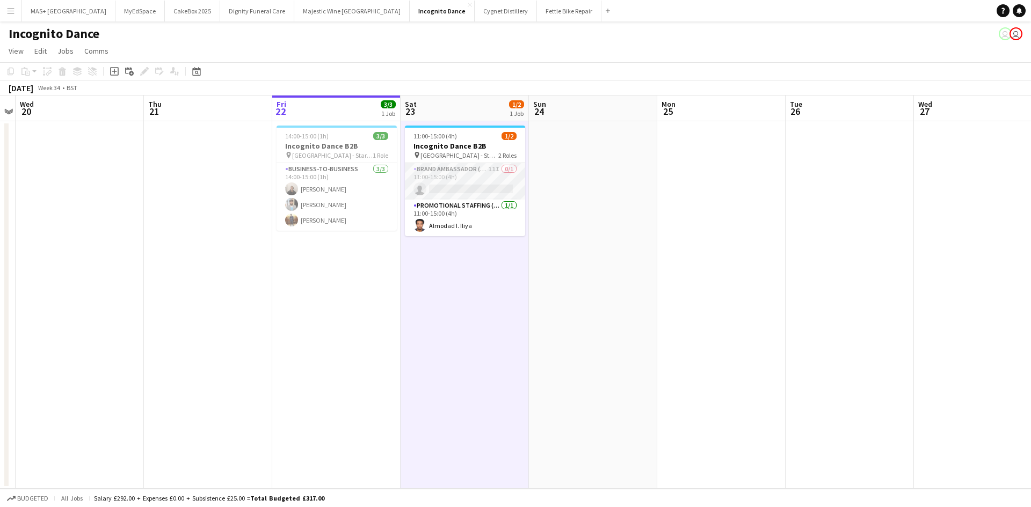
click at [442, 186] on app-card-role "Brand Ambassador (Pick up) 11I 0/1 11:00-15:00 (4h) single-neutral-actions" at bounding box center [465, 181] width 120 height 37
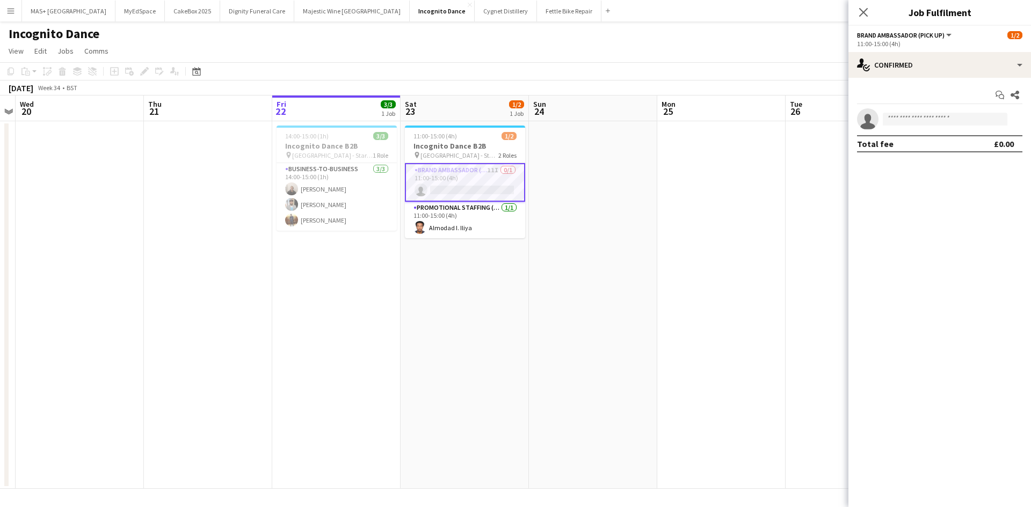
click at [587, 258] on app-date-cell at bounding box center [593, 305] width 128 height 368
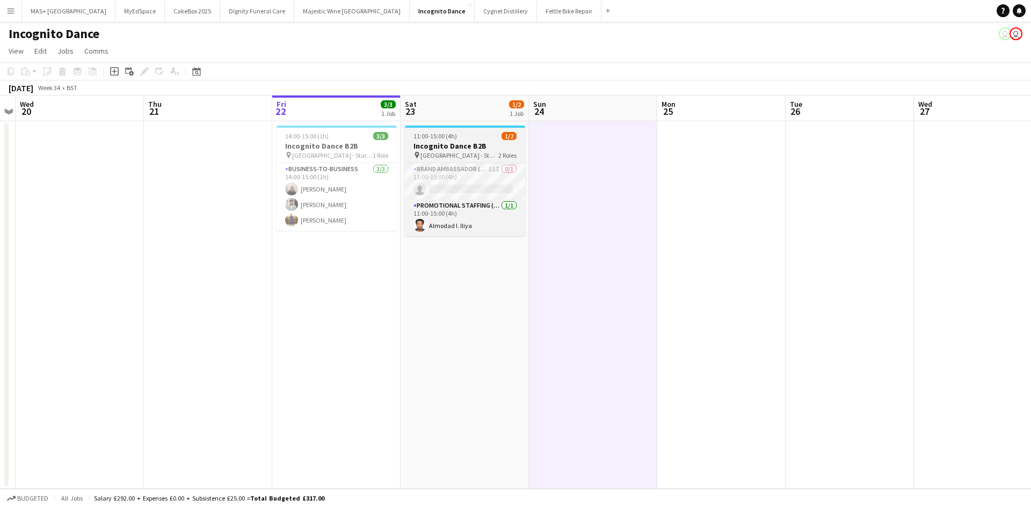
click at [440, 147] on h3 "Incognito Dance B2B" at bounding box center [465, 146] width 120 height 10
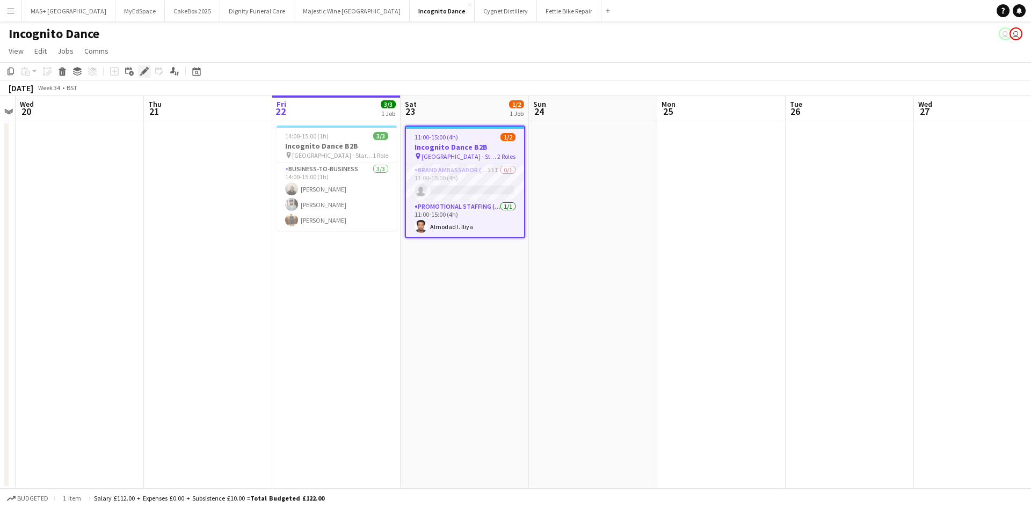
click at [144, 75] on icon "Edit" at bounding box center [144, 71] width 9 height 9
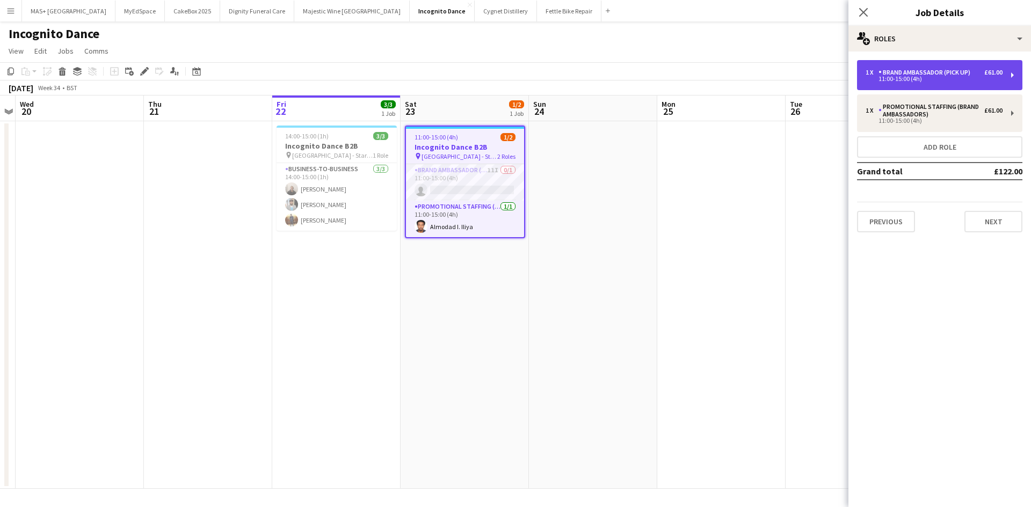
click at [920, 77] on div "11:00-15:00 (4h)" at bounding box center [933, 78] width 137 height 5
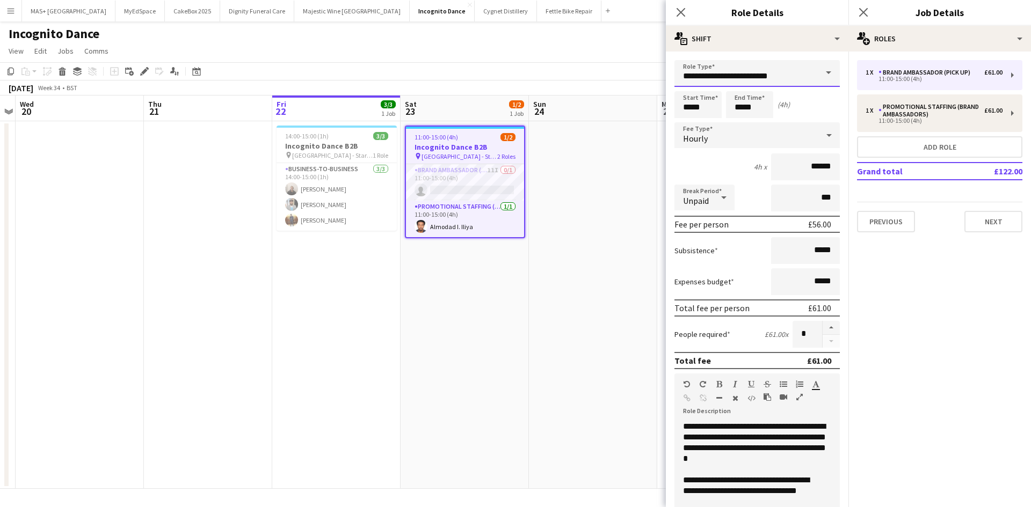
click at [805, 76] on input "**********" at bounding box center [756, 73] width 165 height 27
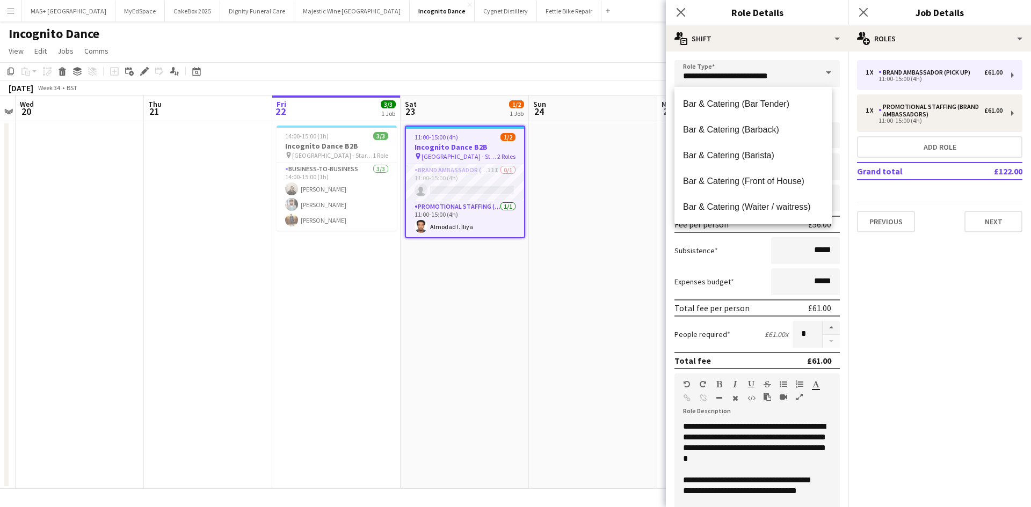
click at [817, 73] on span at bounding box center [828, 73] width 23 height 26
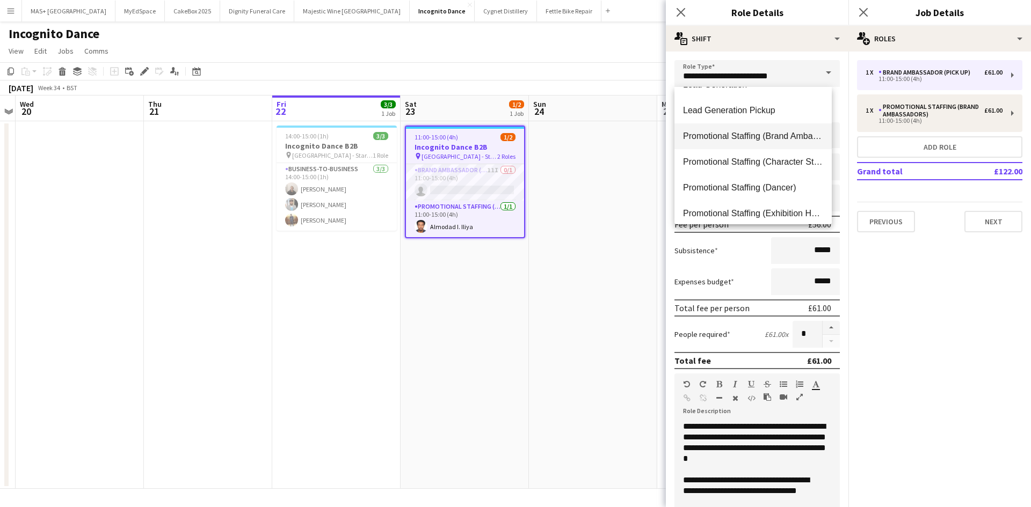
click at [778, 142] on mat-option "Promotional Staffing (Brand Ambassadors)" at bounding box center [752, 136] width 157 height 26
type input "**********"
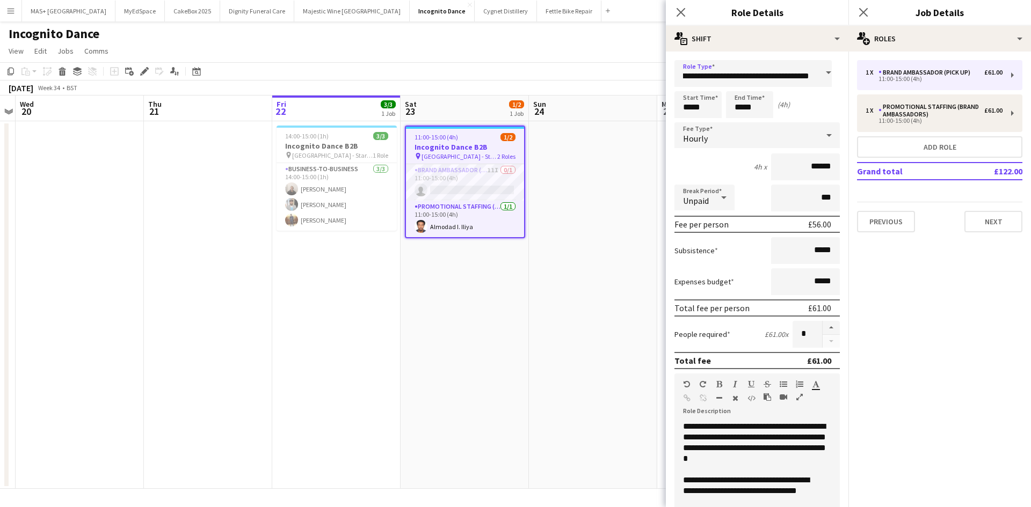
click at [575, 257] on app-date-cell at bounding box center [593, 305] width 128 height 368
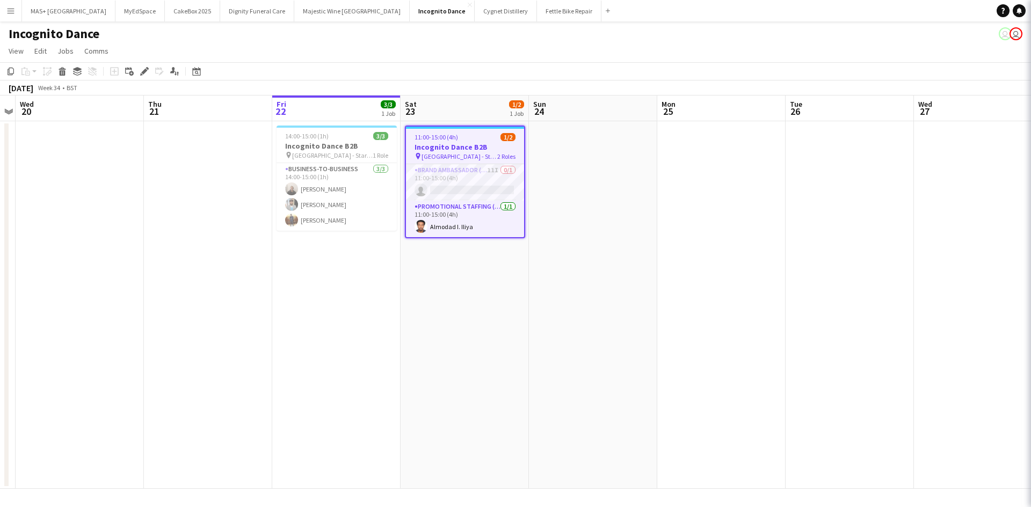
scroll to position [0, 0]
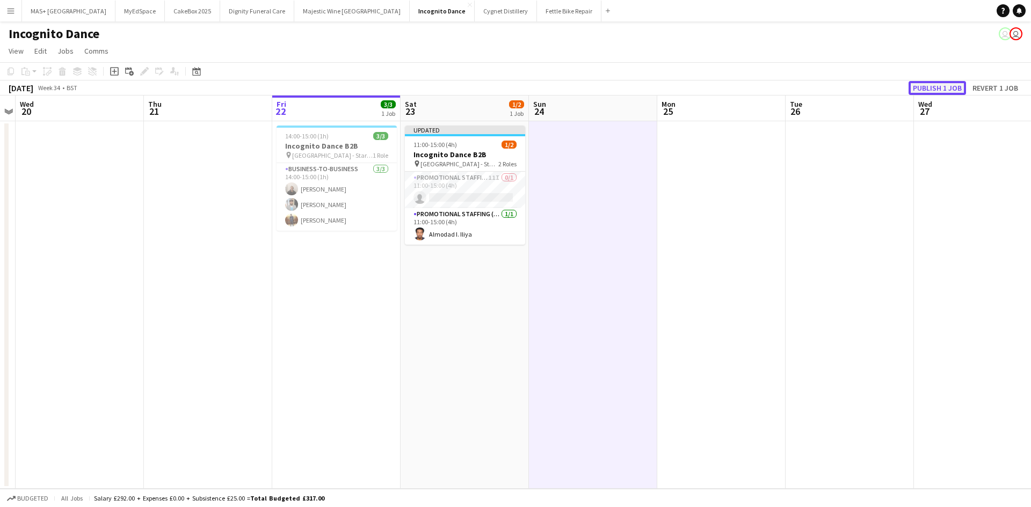
click at [915, 86] on button "Publish 1 job" at bounding box center [936, 88] width 57 height 14
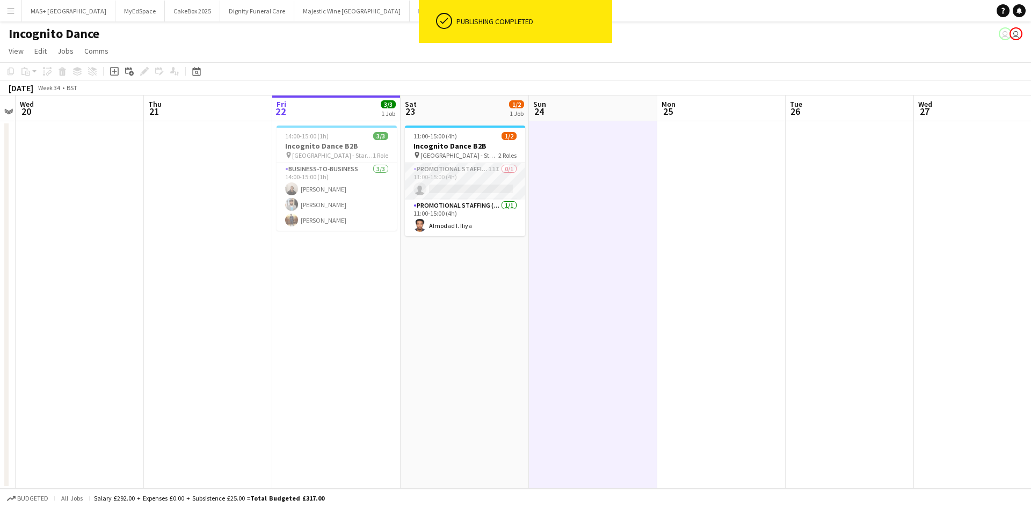
click at [475, 181] on app-card-role "Promotional Staffing (Brand Ambassadors) 11I 0/1 11:00-15:00 (4h) single-neutra…" at bounding box center [465, 181] width 120 height 37
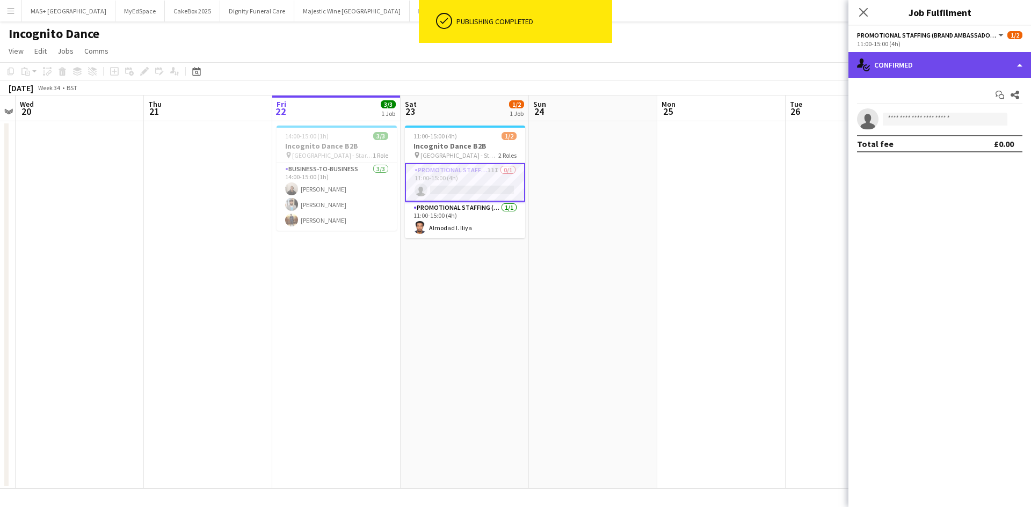
click at [938, 69] on div "single-neutral-actions-check-2 Confirmed" at bounding box center [939, 65] width 183 height 26
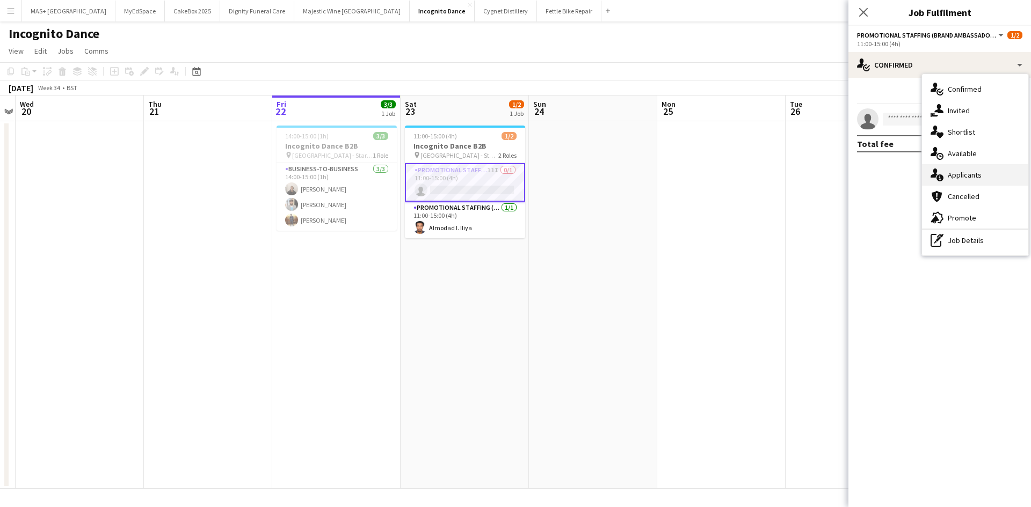
click at [966, 179] on div "single-neutral-actions-information Applicants" at bounding box center [975, 174] width 106 height 21
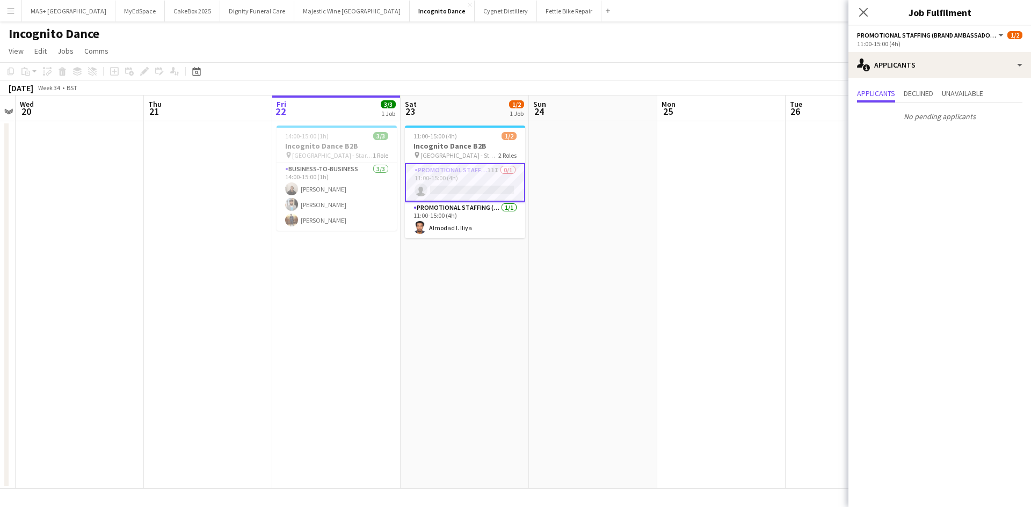
click at [580, 251] on app-date-cell at bounding box center [593, 305] width 128 height 368
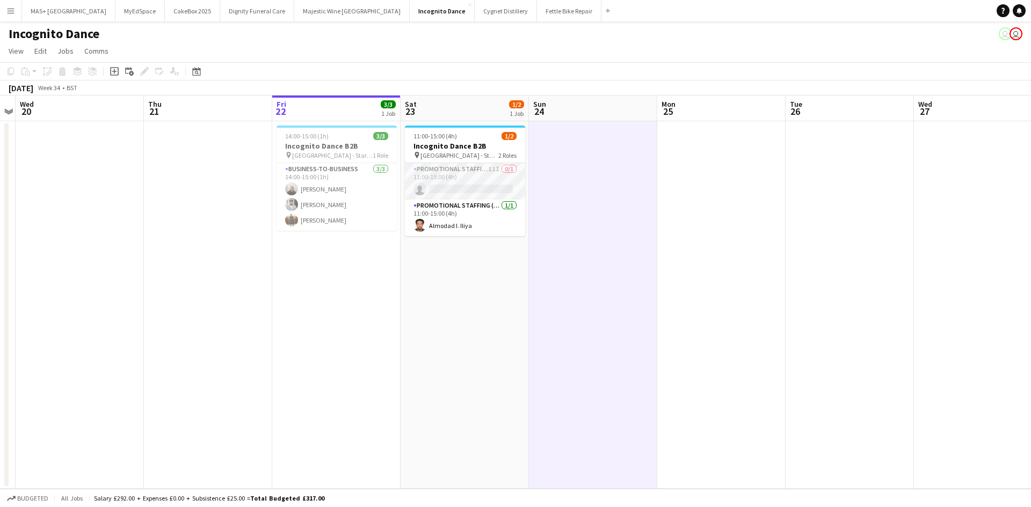
click at [474, 177] on app-card-role "Promotional Staffing (Brand Ambassadors) 11I 0/1 11:00-15:00 (4h) single-neutra…" at bounding box center [465, 181] width 120 height 37
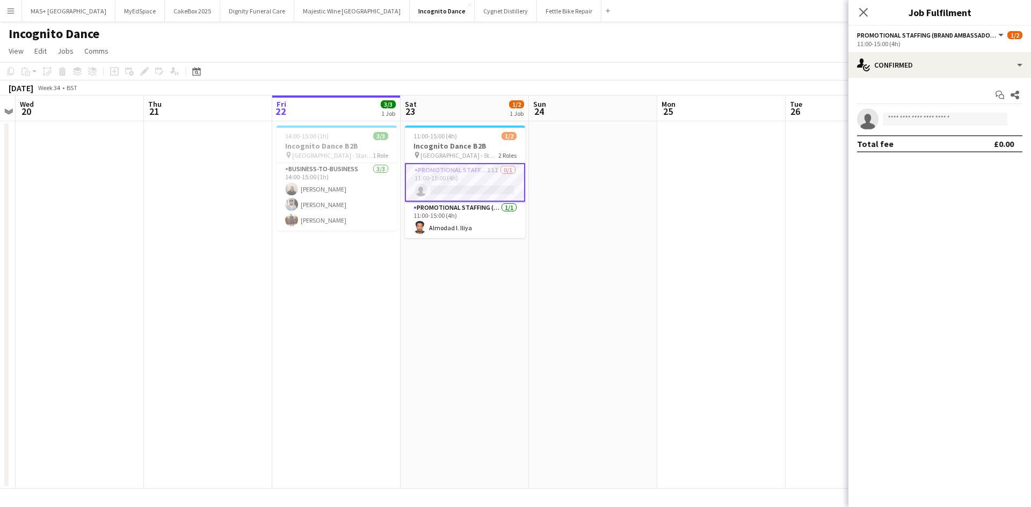
click at [684, 223] on app-date-cell at bounding box center [721, 305] width 128 height 368
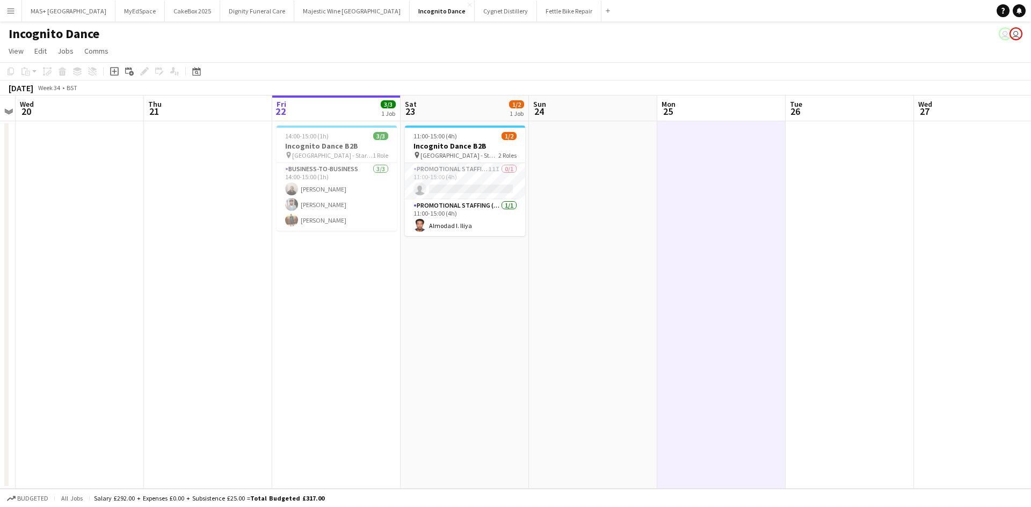
click at [609, 252] on app-date-cell at bounding box center [593, 305] width 128 height 368
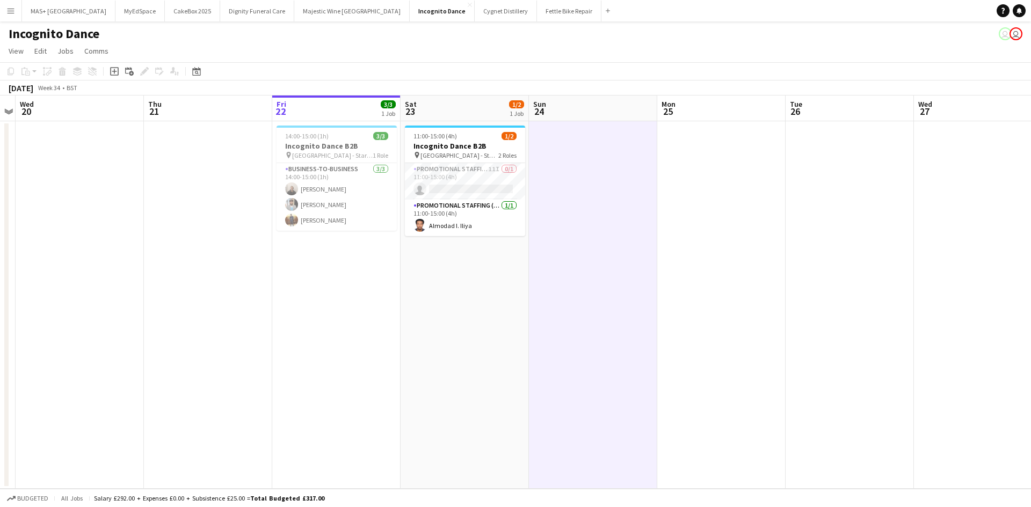
click at [7, 1] on button "Menu" at bounding box center [10, 10] width 21 height 21
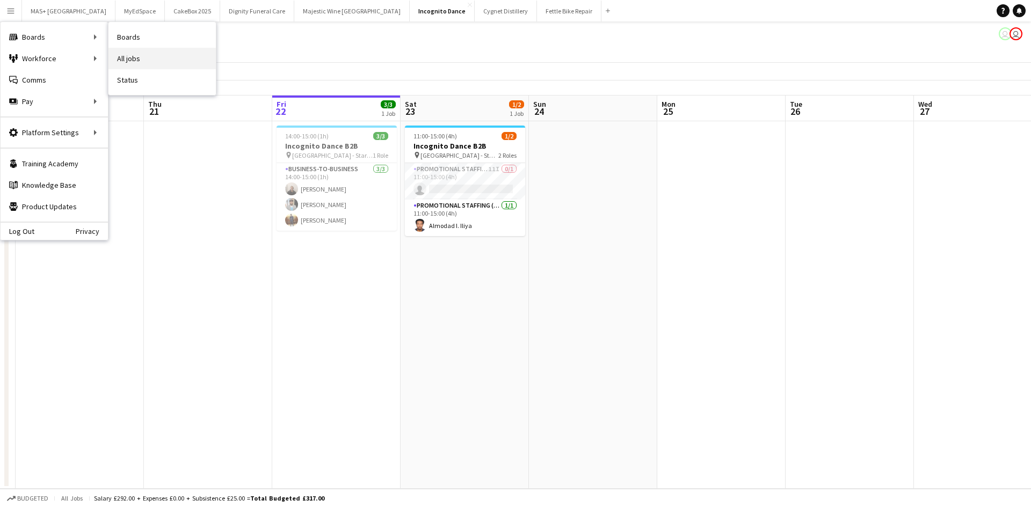
click at [119, 53] on link "All jobs" at bounding box center [161, 58] width 107 height 21
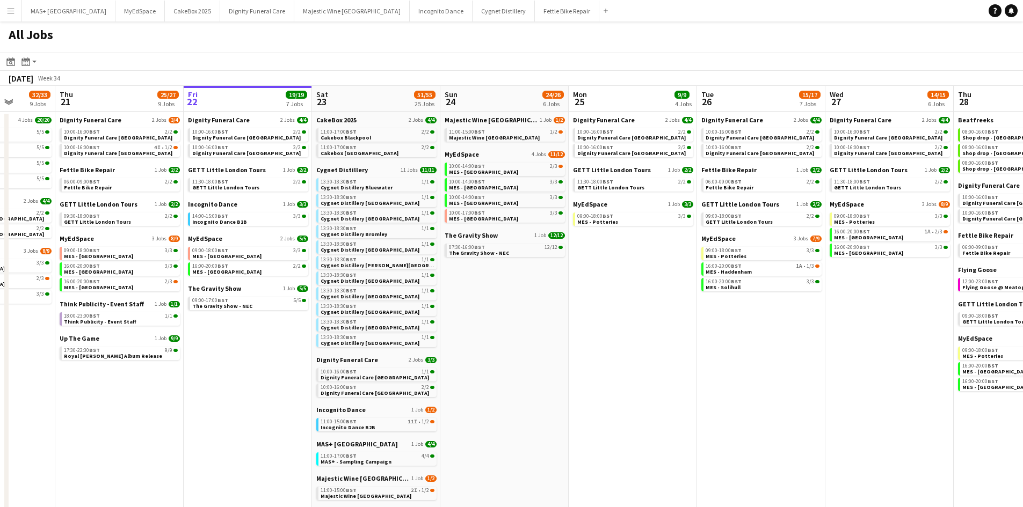
scroll to position [0, 248]
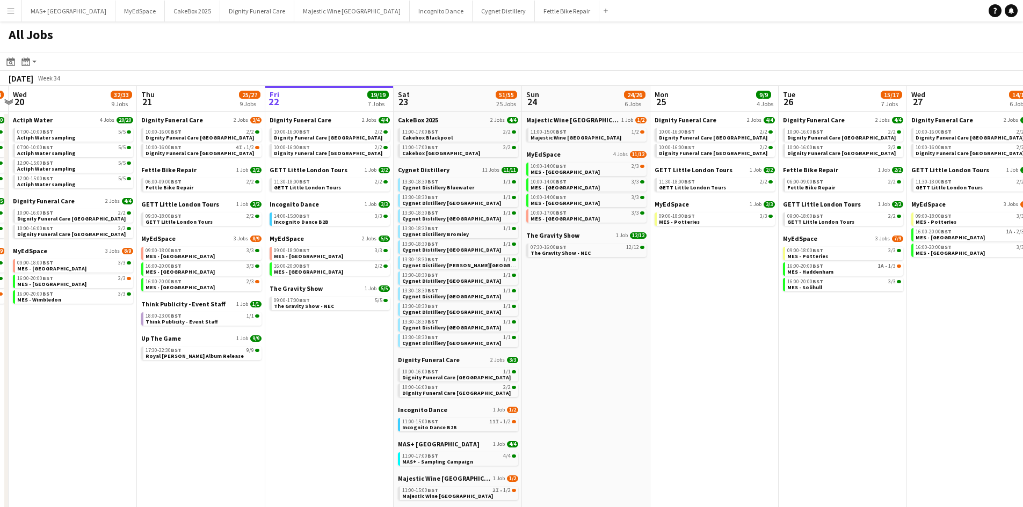
drag, startPoint x: 490, startPoint y: 321, endPoint x: 627, endPoint y: 321, distance: 136.9
click at [627, 321] on app-calendar-viewport "Mon 18 9/9 4 Jobs Tue 19 33/34 9 Jobs Wed 20 32/33 9 Jobs Thu 21 25/27 9 Jobs F…" at bounding box center [511, 437] width 1023 height 702
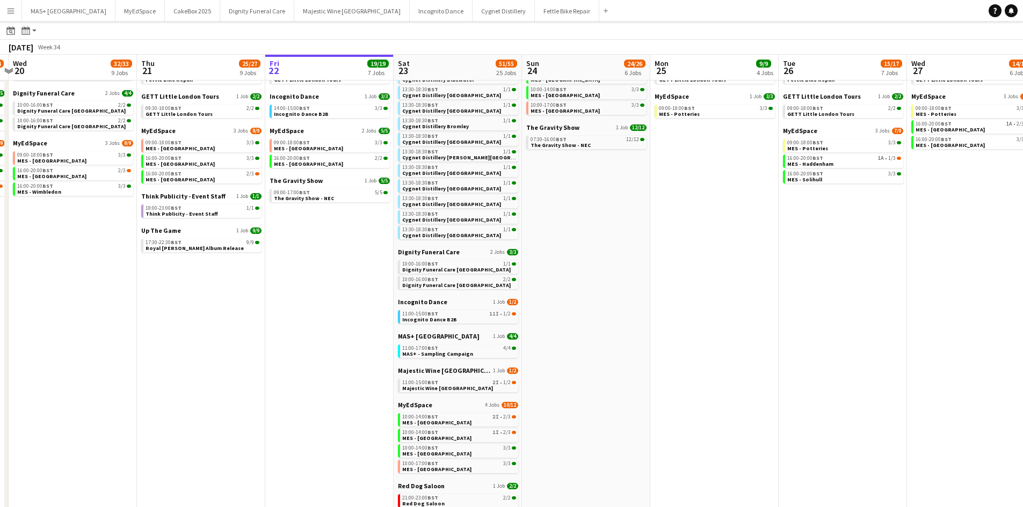
scroll to position [215, 0]
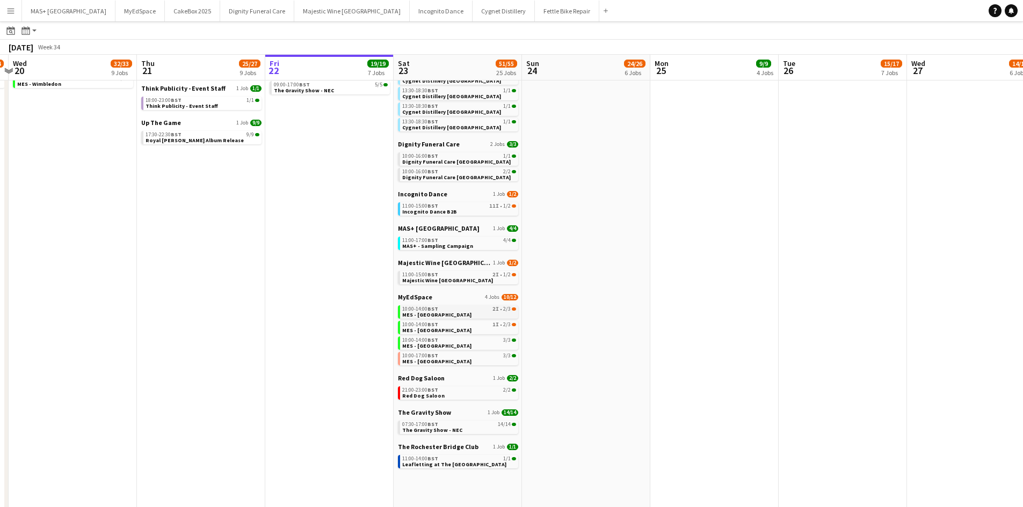
click at [488, 311] on div "10:00-14:00 BST 2I • 2/3" at bounding box center [459, 309] width 114 height 5
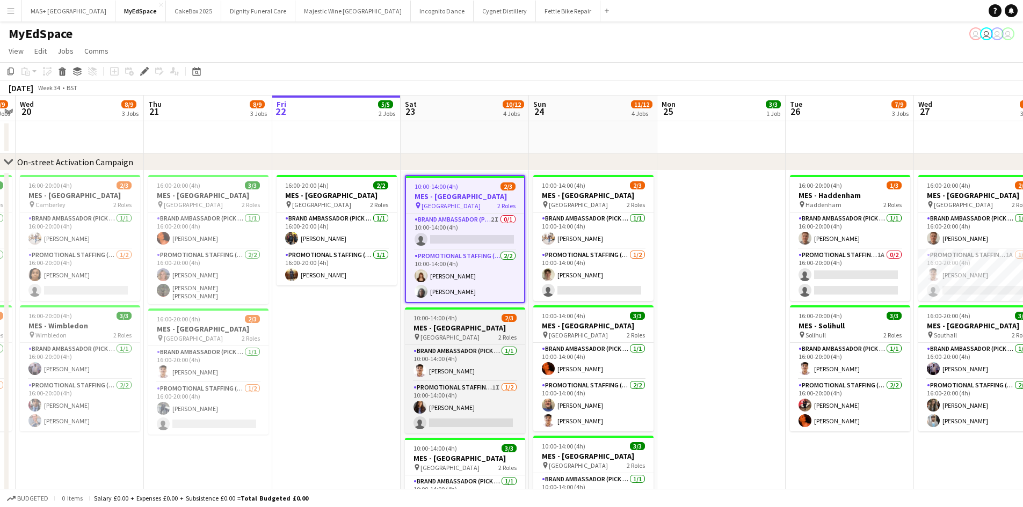
click at [449, 322] on app-job-card "10:00-14:00 (4h) 2/3 MES - [GEOGRAPHIC_DATA] pin Leicester City Centre 2 Roles …" at bounding box center [465, 371] width 120 height 126
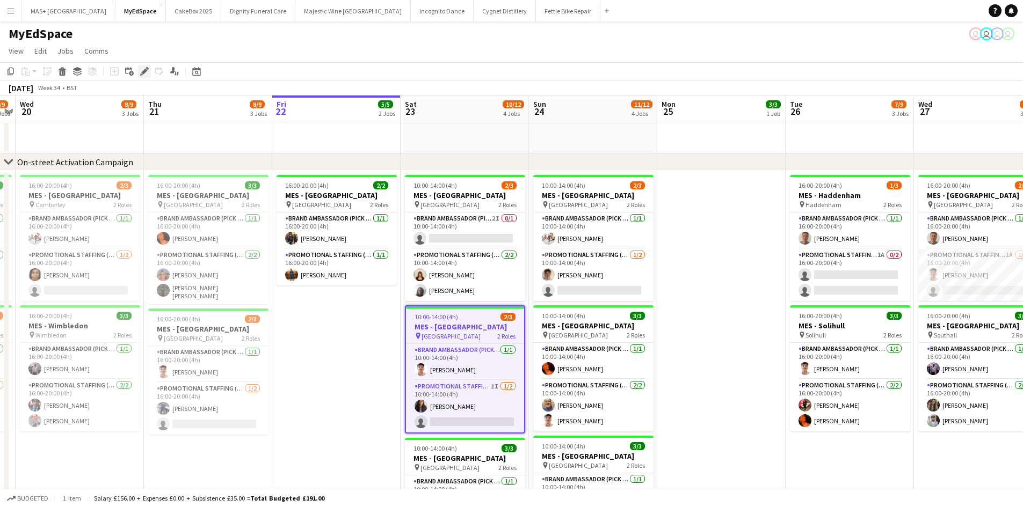
click at [143, 71] on icon "Edit" at bounding box center [144, 71] width 9 height 9
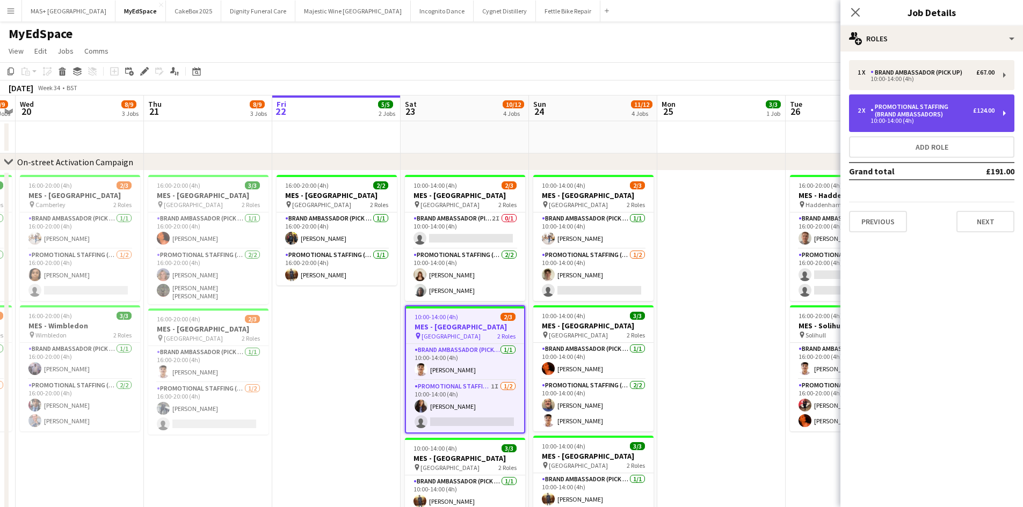
click at [920, 114] on div "Promotional Staffing (Brand Ambassadors)" at bounding box center [921, 110] width 103 height 15
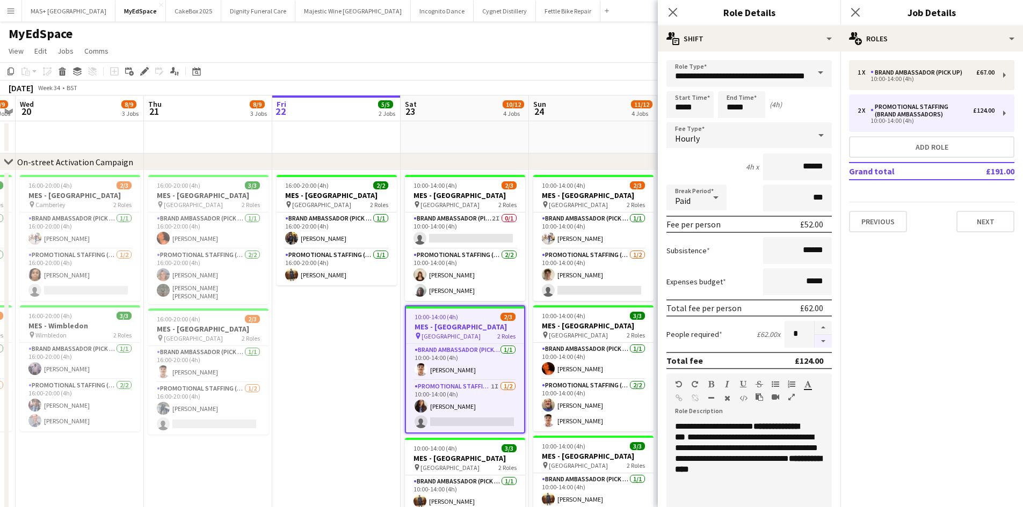
click at [814, 342] on button "button" at bounding box center [822, 341] width 17 height 13
type input "*"
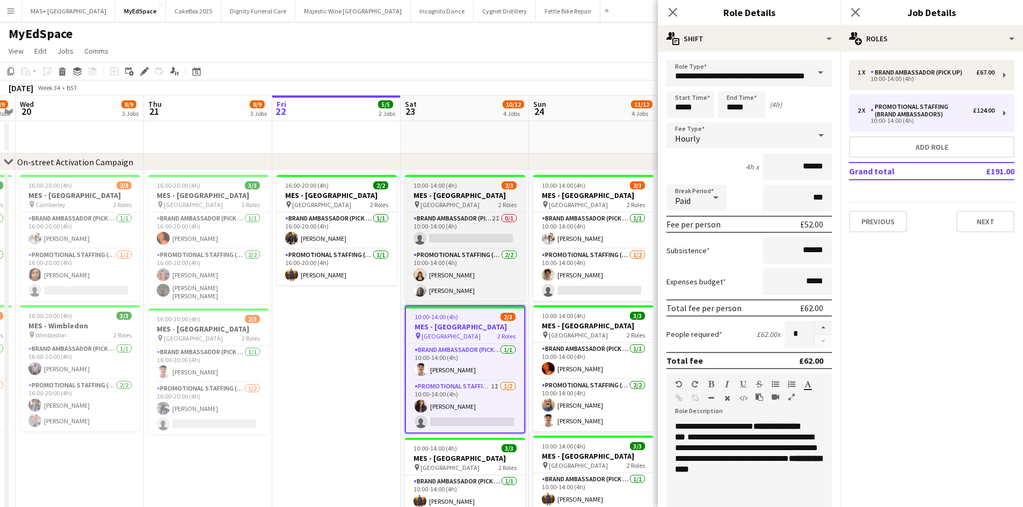
click at [463, 205] on span "[GEOGRAPHIC_DATA]" at bounding box center [449, 205] width 59 height 8
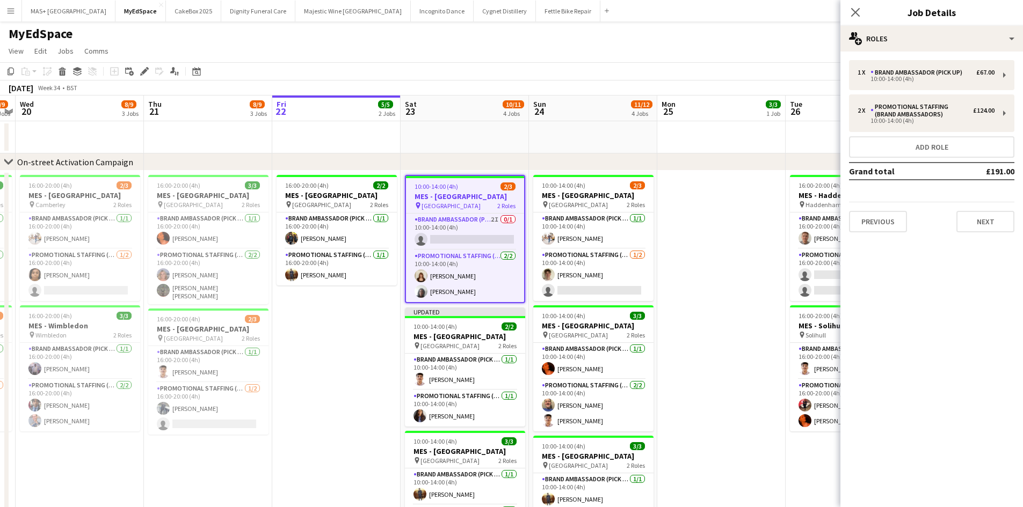
click at [714, 232] on app-date-cell at bounding box center [721, 393] width 128 height 445
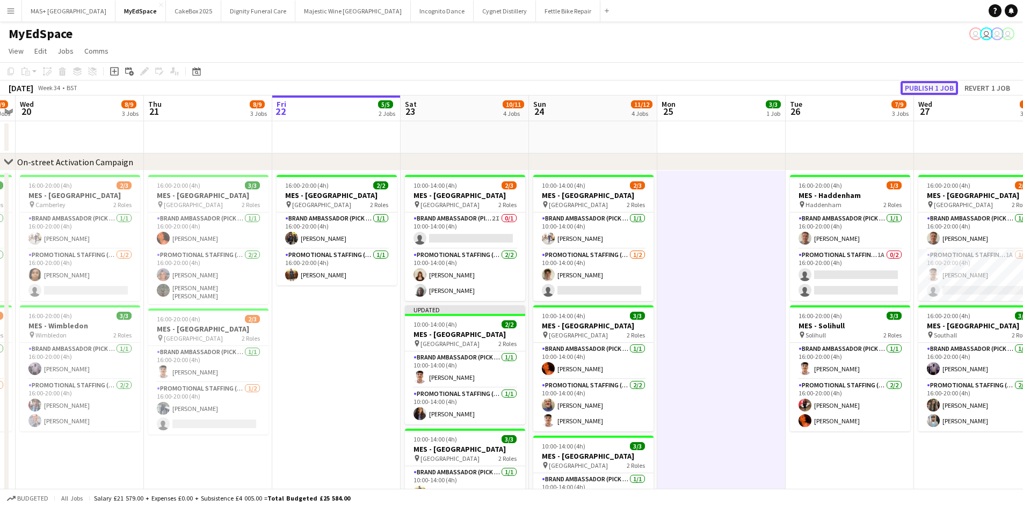
click at [923, 89] on button "Publish 1 job" at bounding box center [928, 88] width 57 height 14
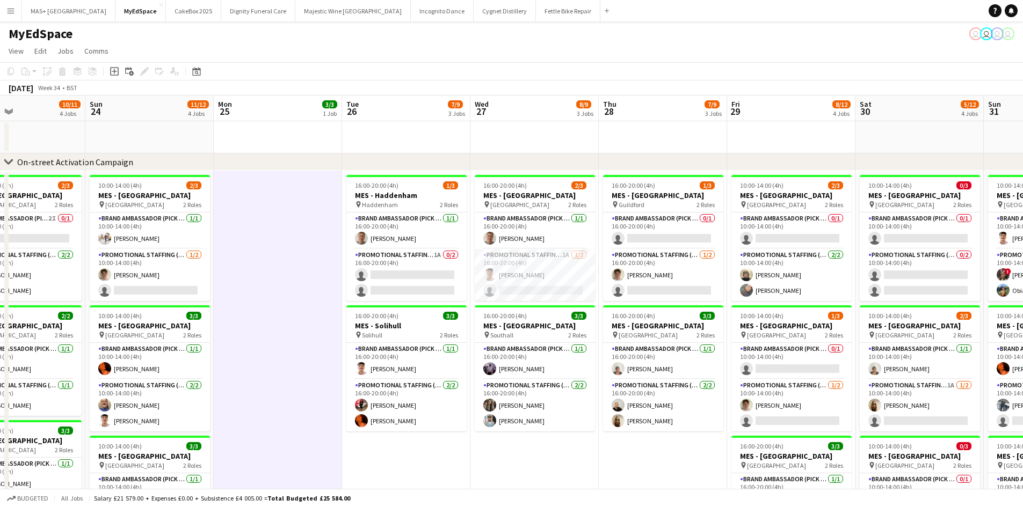
scroll to position [0, 346]
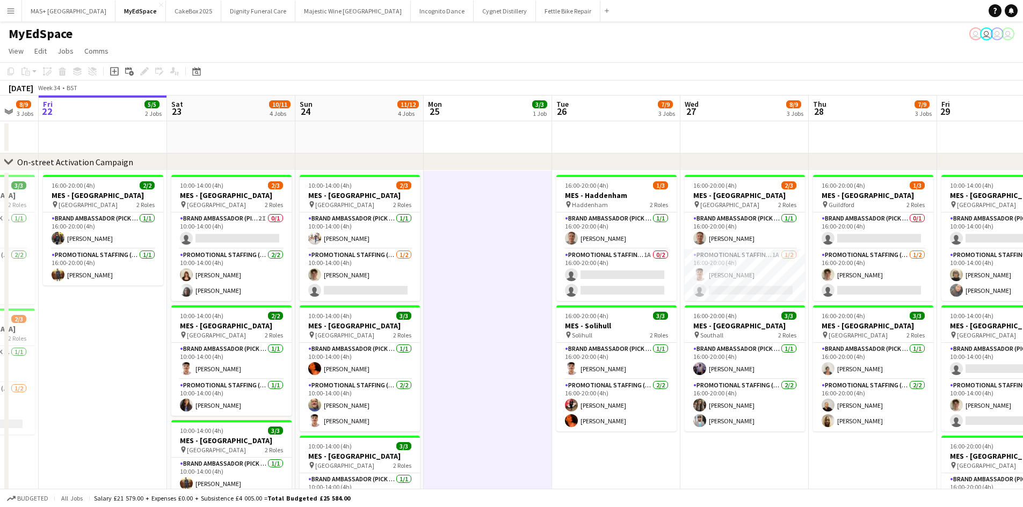
drag, startPoint x: 591, startPoint y: 298, endPoint x: 513, endPoint y: 294, distance: 77.9
click at [513, 294] on app-calendar-viewport "Tue 19 8/9 3 Jobs Wed 20 8/9 3 Jobs Thu 21 8/9 3 Jobs Fri 22 5/5 2 Jobs Sat 23 …" at bounding box center [511, 445] width 1023 height 698
click at [347, 266] on app-card-role "Promotional Staffing (Brand Ambassadors) [DATE] 10:00-14:00 (4h) [PERSON_NAME] …" at bounding box center [360, 275] width 120 height 52
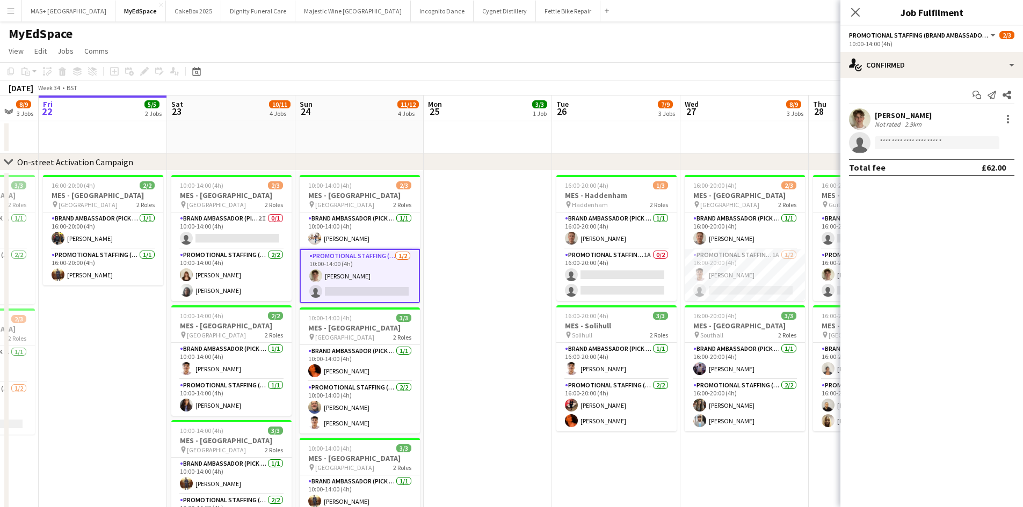
click at [480, 266] on app-date-cell at bounding box center [488, 393] width 128 height 445
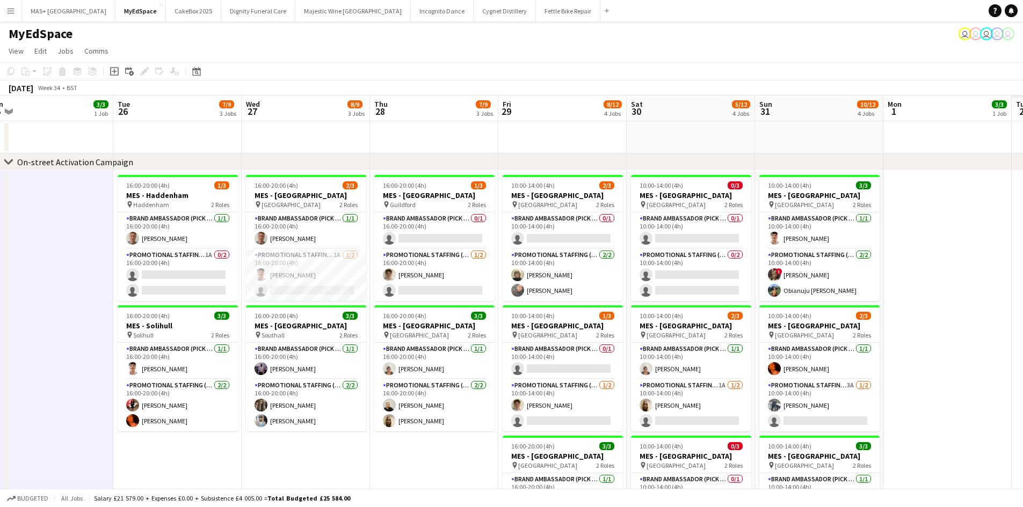
scroll to position [0, 415]
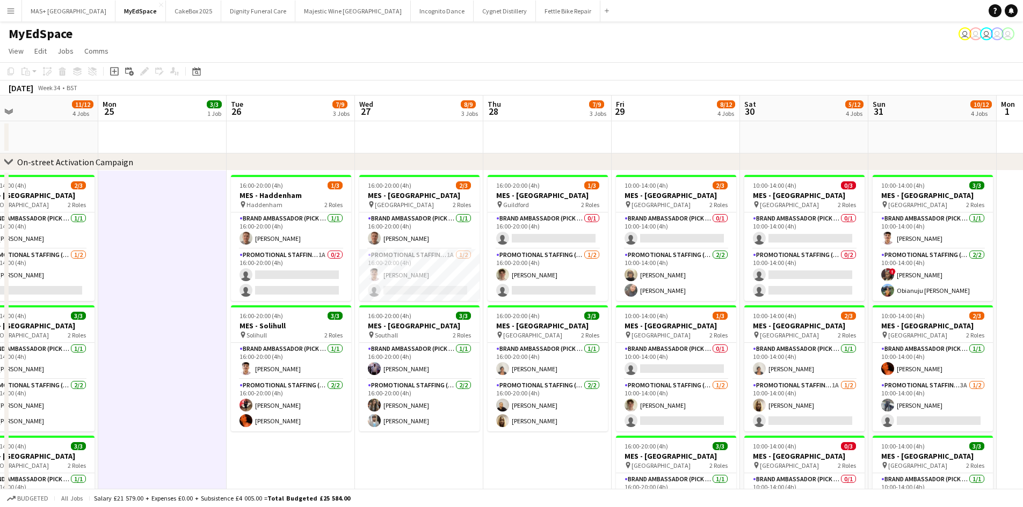
drag, startPoint x: 533, startPoint y: 317, endPoint x: 209, endPoint y: 280, distance: 325.9
click at [209, 280] on app-calendar-viewport "Thu 21 8/9 3 Jobs Fri 22 5/5 2 Jobs Sat 23 10/11 4 Jobs Sun 24 11/12 4 Jobs Mon…" at bounding box center [511, 445] width 1023 height 698
drag, startPoint x: 418, startPoint y: 267, endPoint x: 1010, endPoint y: 12, distance: 644.9
click at [418, 267] on app-card-role "Promotional Staffing (Brand Ambassadors) 1A [DATE] 16:00-20:00 (4h) [PERSON_NAM…" at bounding box center [419, 275] width 120 height 52
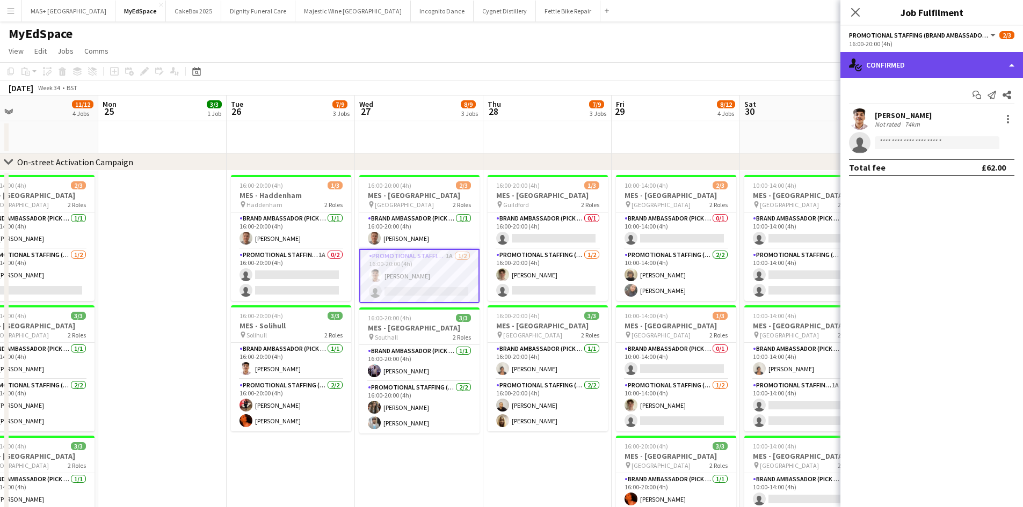
drag, startPoint x: 922, startPoint y: 61, endPoint x: 928, endPoint y: 65, distance: 7.0
click at [922, 61] on div "single-neutral-actions-check-2 Confirmed" at bounding box center [931, 65] width 183 height 26
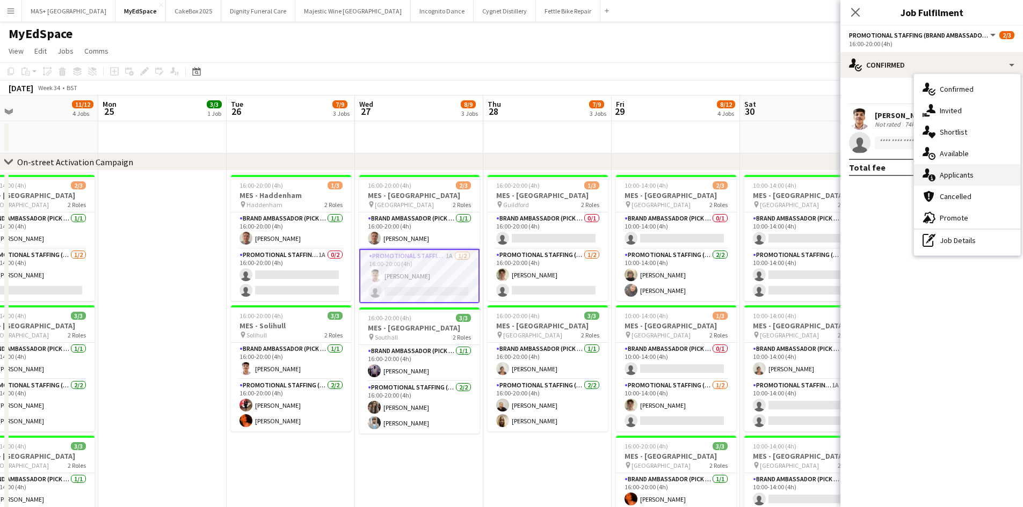
click at [964, 179] on div "single-neutral-actions-information Applicants" at bounding box center [967, 174] width 106 height 21
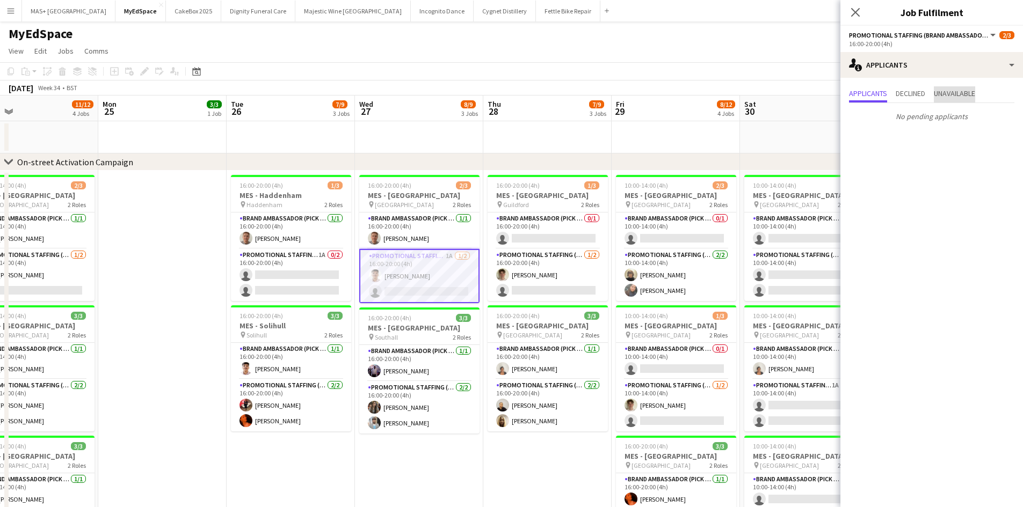
click at [961, 96] on span "Unavailable" at bounding box center [954, 94] width 41 height 8
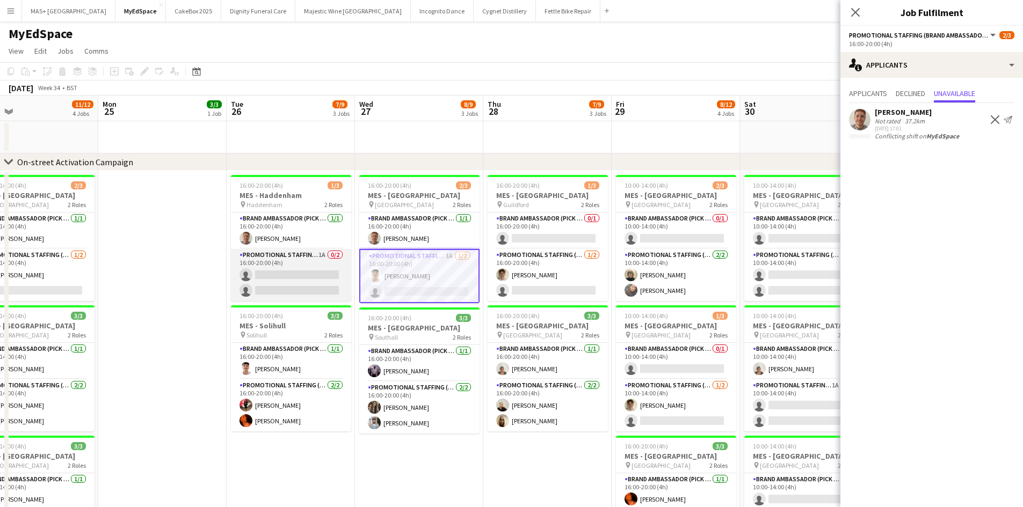
click at [295, 258] on app-card-role "Promotional Staffing (Brand Ambassadors) 1A 0/2 16:00-20:00 (4h) single-neutral…" at bounding box center [291, 275] width 120 height 52
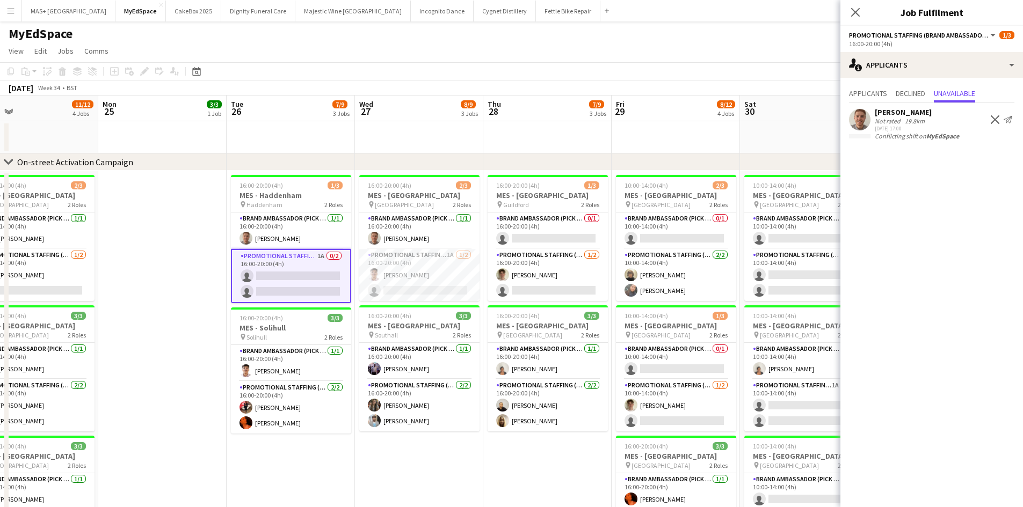
click at [162, 248] on app-date-cell at bounding box center [162, 393] width 128 height 445
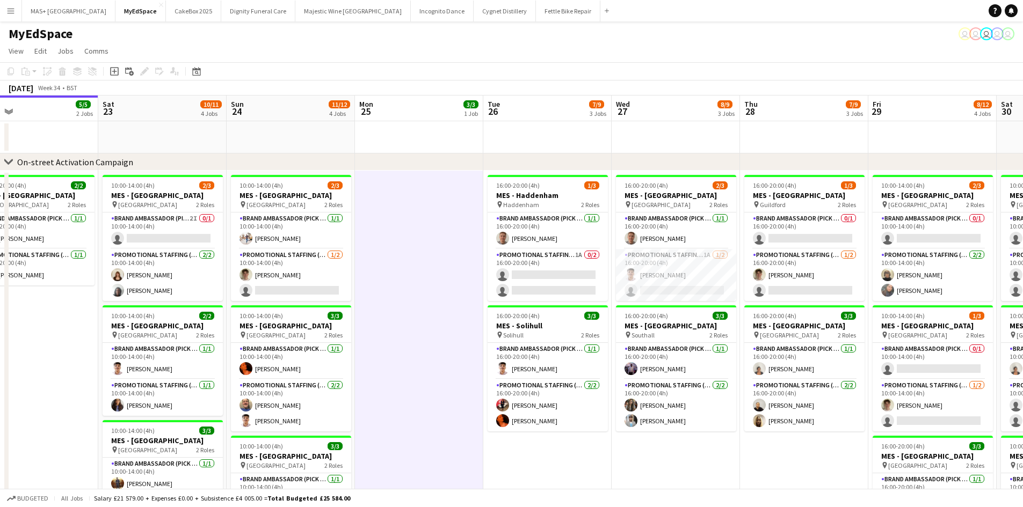
scroll to position [0, 320]
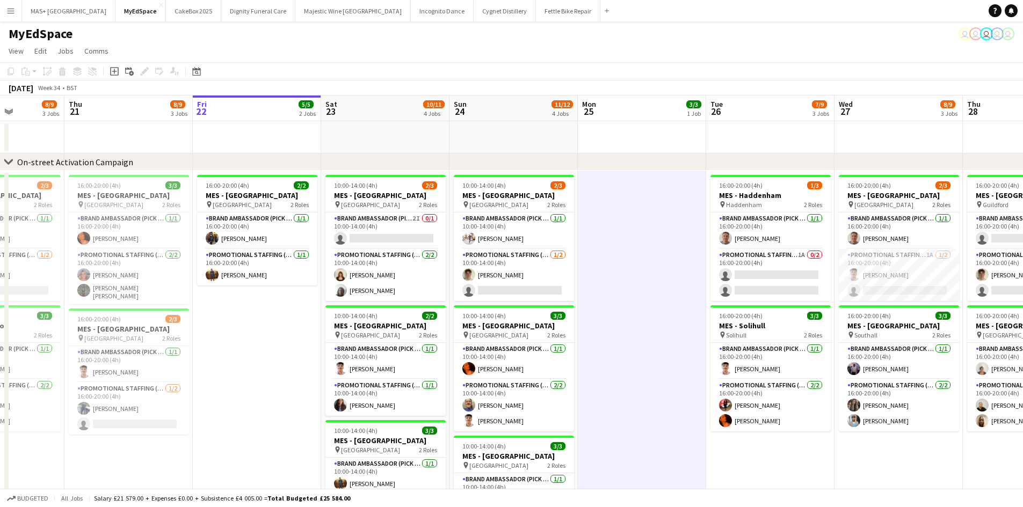
drag, startPoint x: 213, startPoint y: 247, endPoint x: 616, endPoint y: 247, distance: 402.6
click at [616, 247] on app-calendar-viewport "Mon 18 3/3 1 Job Tue 19 8/9 3 Jobs Wed 20 8/9 3 Jobs Thu 21 8/9 3 Jobs Fri 22 5…" at bounding box center [511, 445] width 1023 height 698
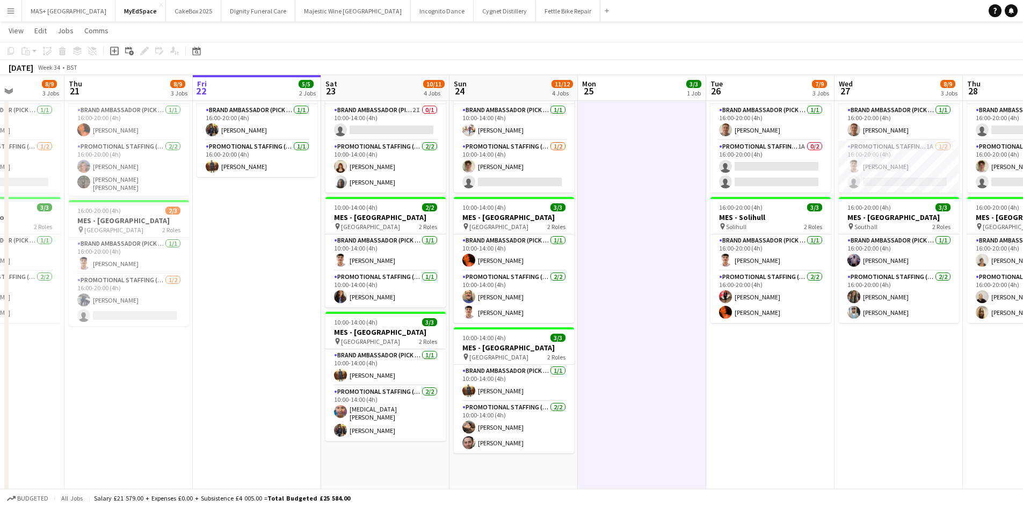
scroll to position [0, 463]
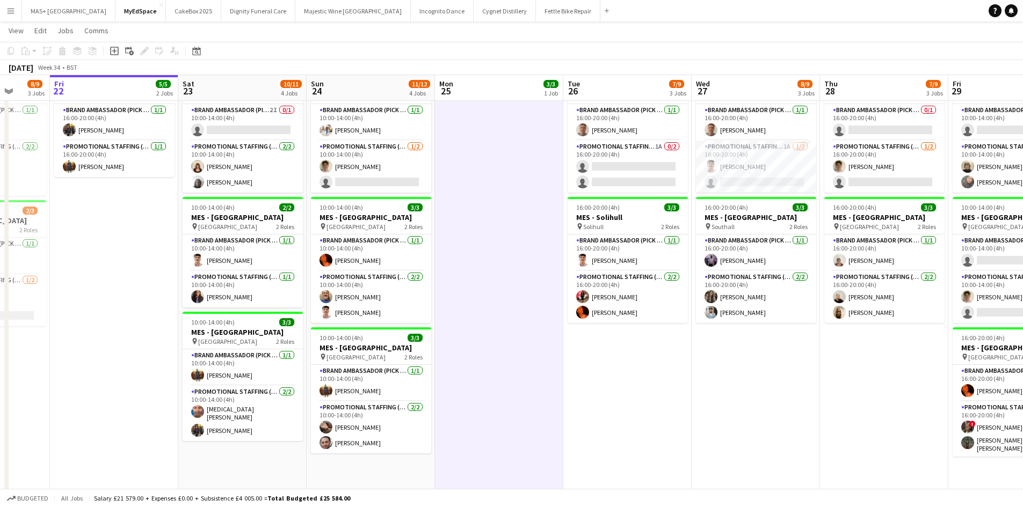
drag, startPoint x: 639, startPoint y: 237, endPoint x: 497, endPoint y: 287, distance: 151.3
click at [497, 287] on app-calendar-viewport "Mon 18 3/3 1 Job Tue 19 8/9 3 Jobs Wed 20 8/9 3 Jobs Thu 21 8/9 3 Jobs Fri 22 5…" at bounding box center [511, 310] width 1023 height 751
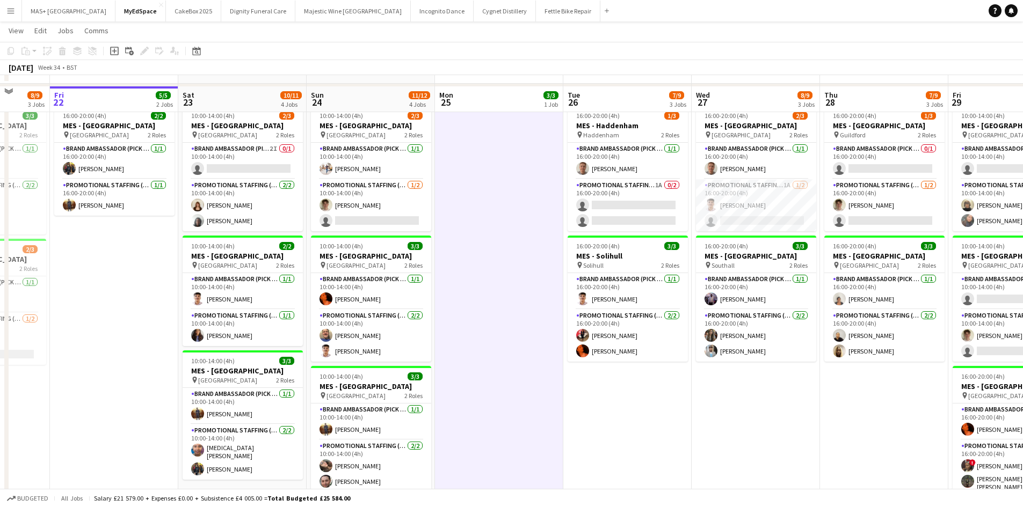
scroll to position [0, 0]
